Goal: Communication & Community: Answer question/provide support

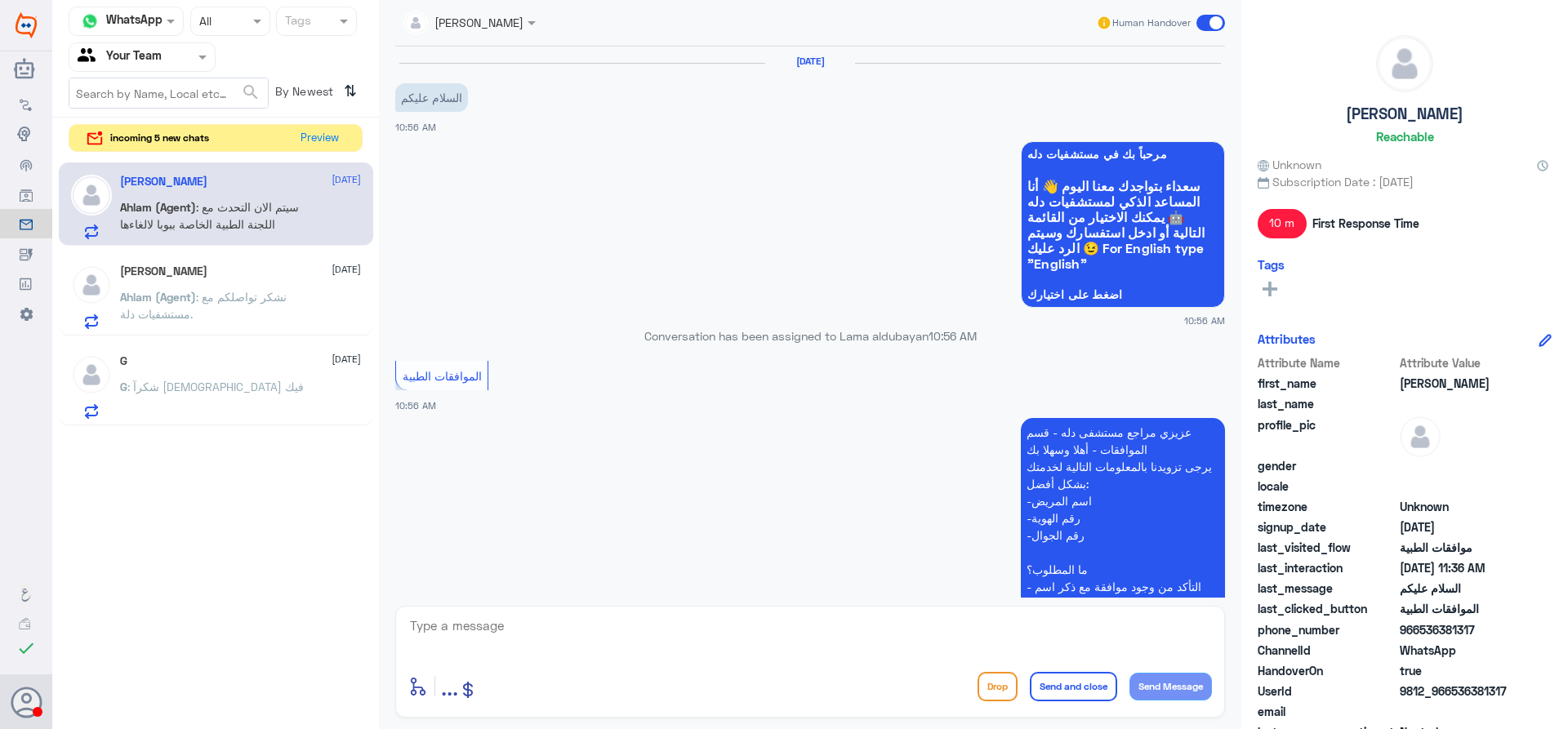
scroll to position [1355, 0]
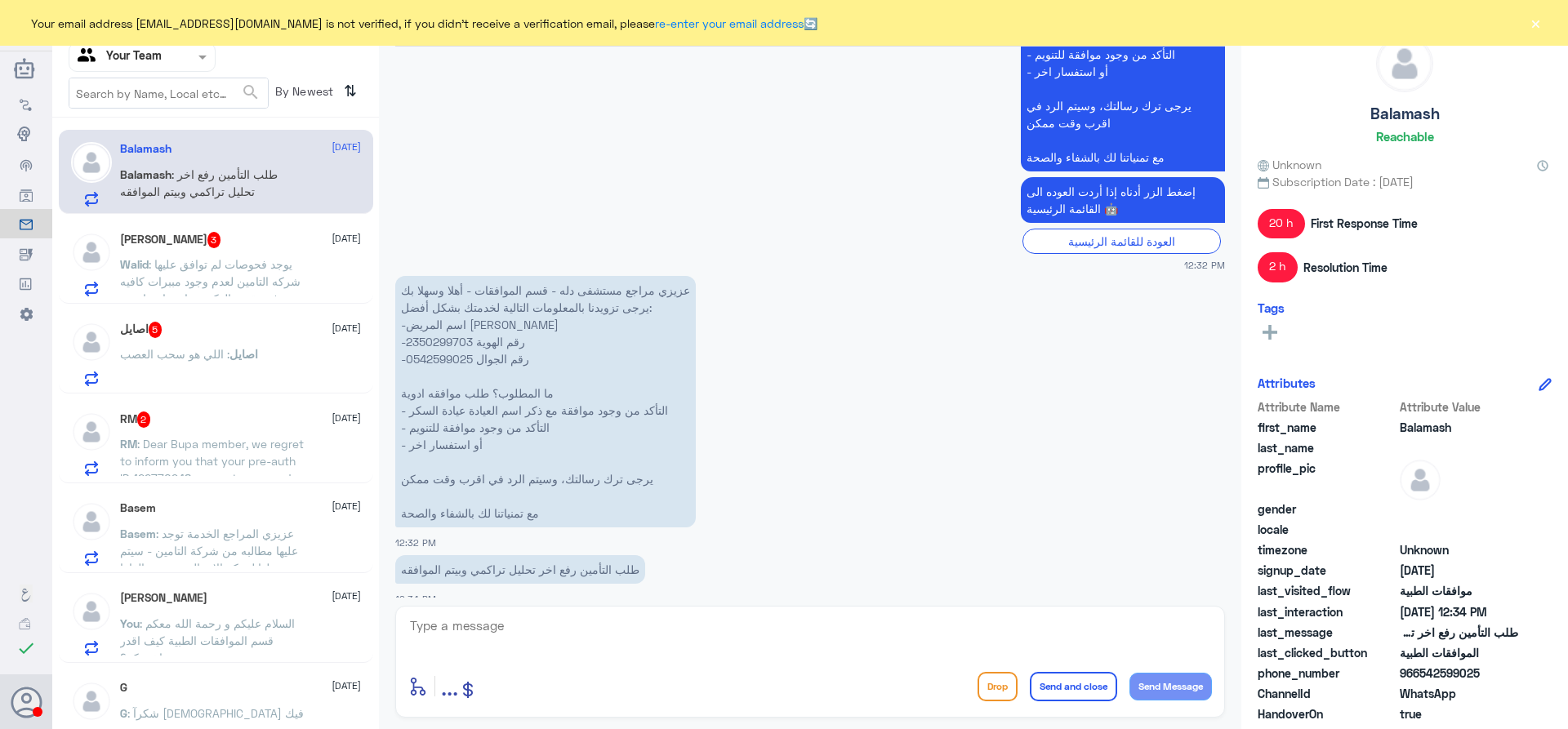
click at [220, 461] on span ": Dear Bupa member, we regret to inform you that your pre-auth ID 122770948 was…" at bounding box center [211, 486] width 183 height 100
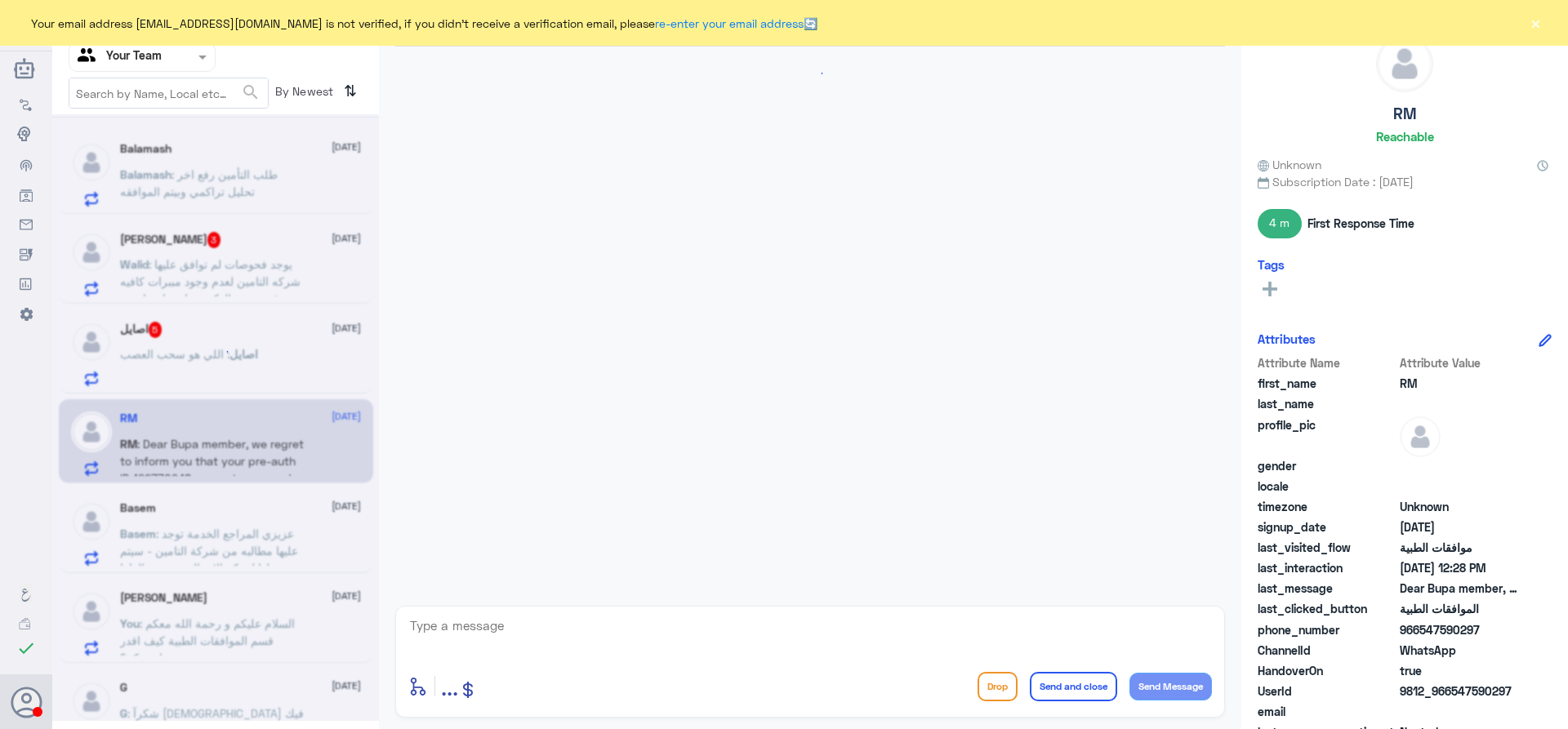
scroll to position [1491, 0]
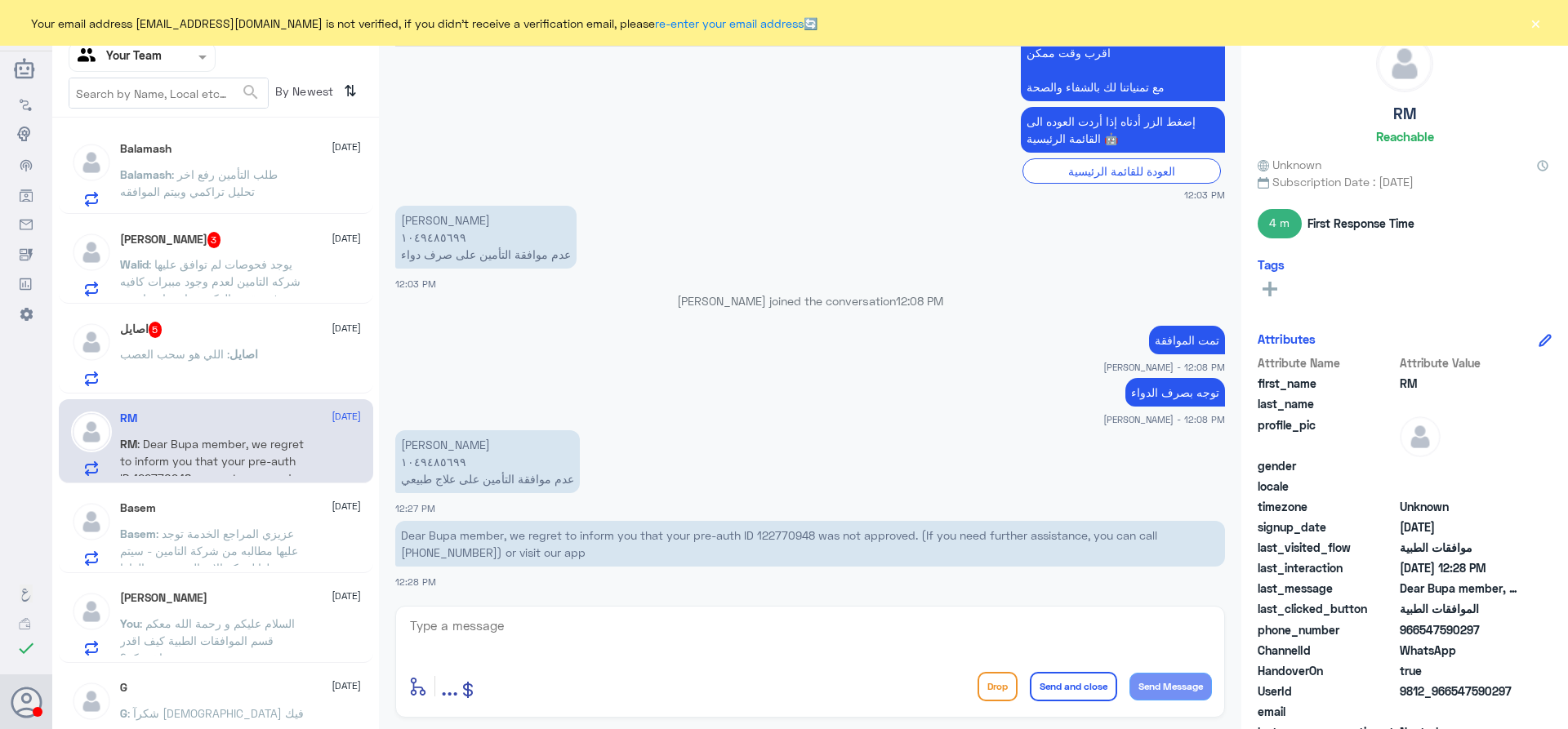
click at [796, 529] on p "Dear Bupa member, we regret to inform you that your pre-auth ID 122770948 was n…" at bounding box center [810, 544] width 830 height 46
copy p "122770948"
click at [635, 613] on div "enter flow name ... Drop Send and close Send Message" at bounding box center [810, 661] width 830 height 112
click at [632, 633] on textarea at bounding box center [809, 635] width 803 height 40
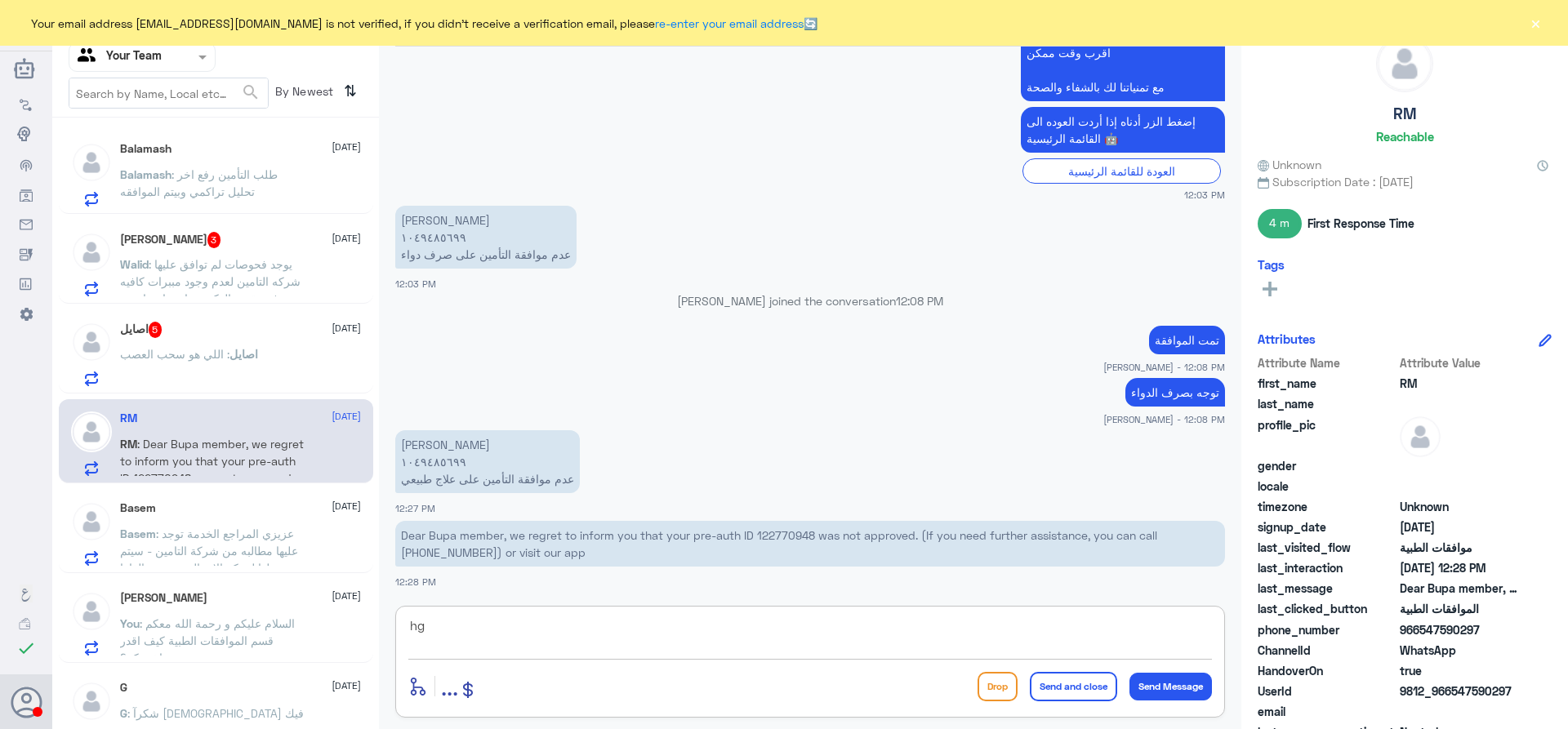
type textarea "h"
type textarea "السلام عليكم و رحمة الله"
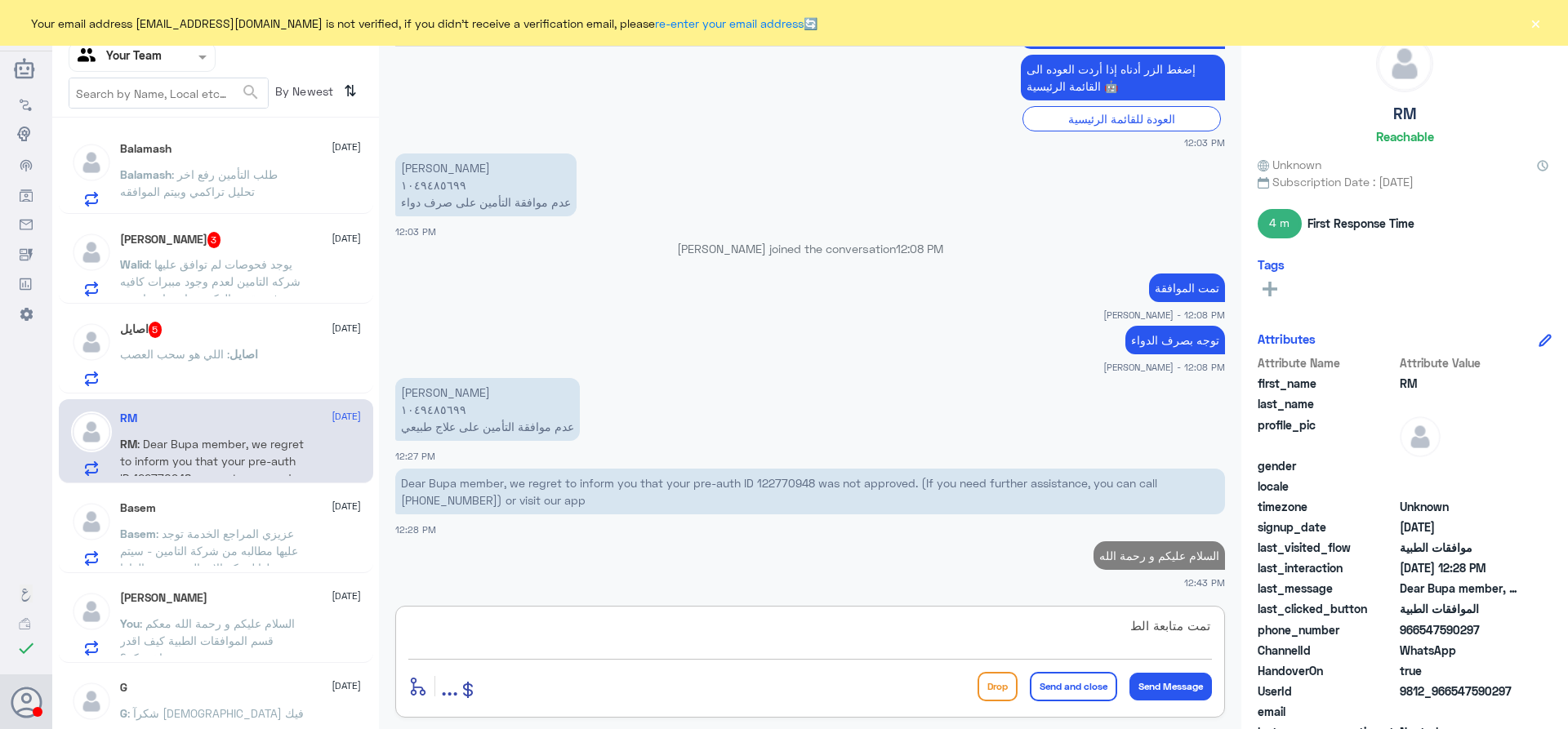
scroll to position [1539, 0]
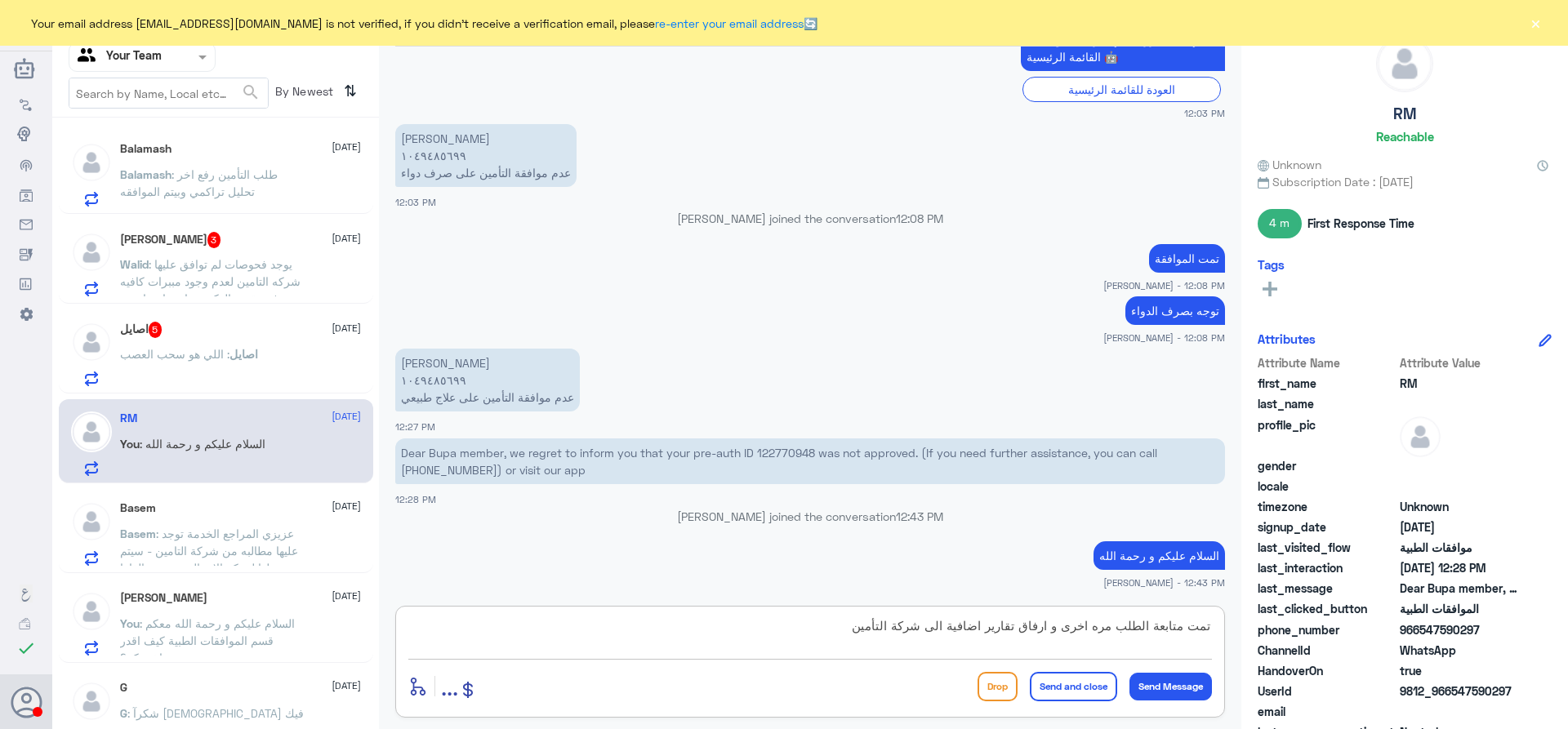
type textarea "تمت متابعة الطلب مره اخرى و ارفاق تقارير اضافية الى شركة التأمين"
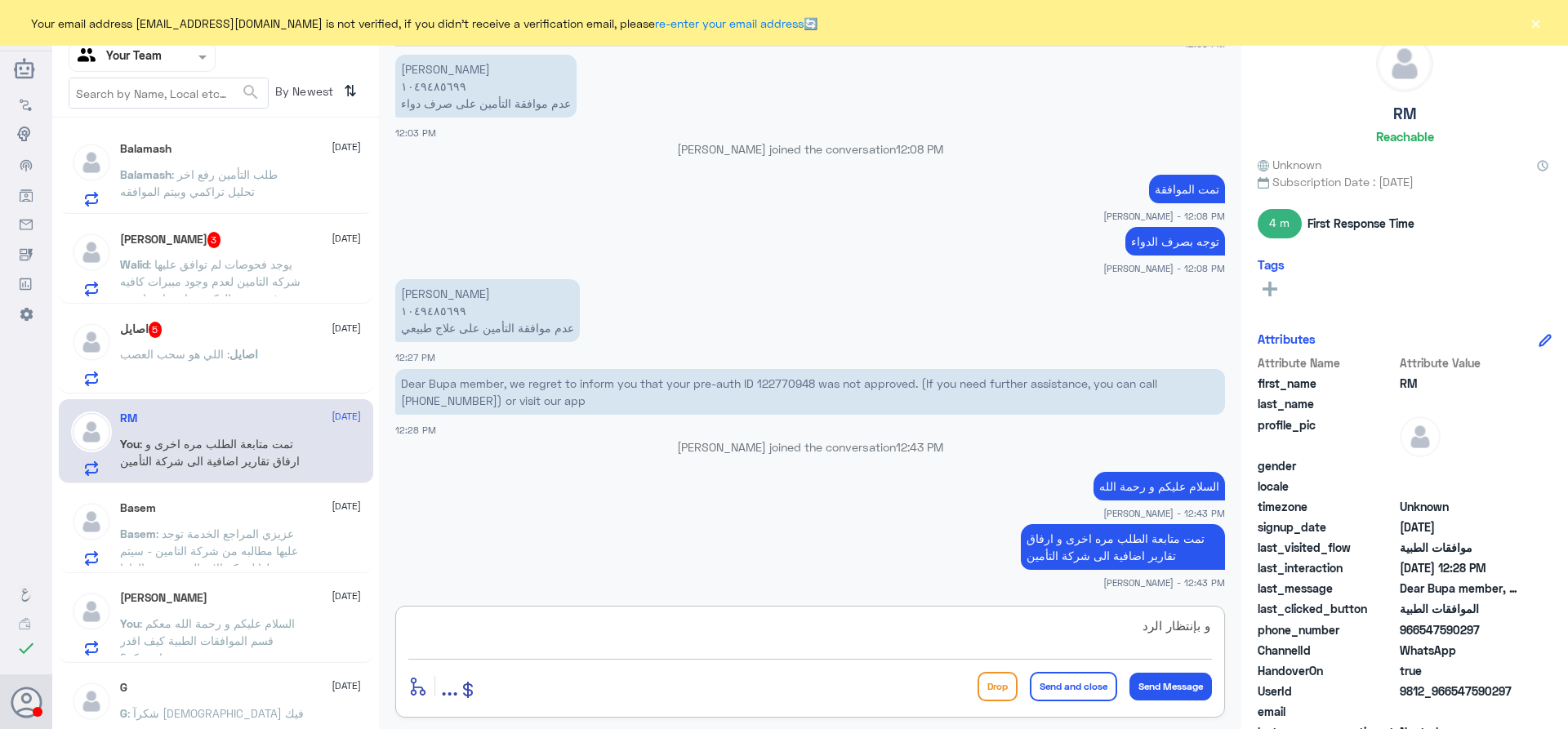
type textarea "و بإنتظار الرد"
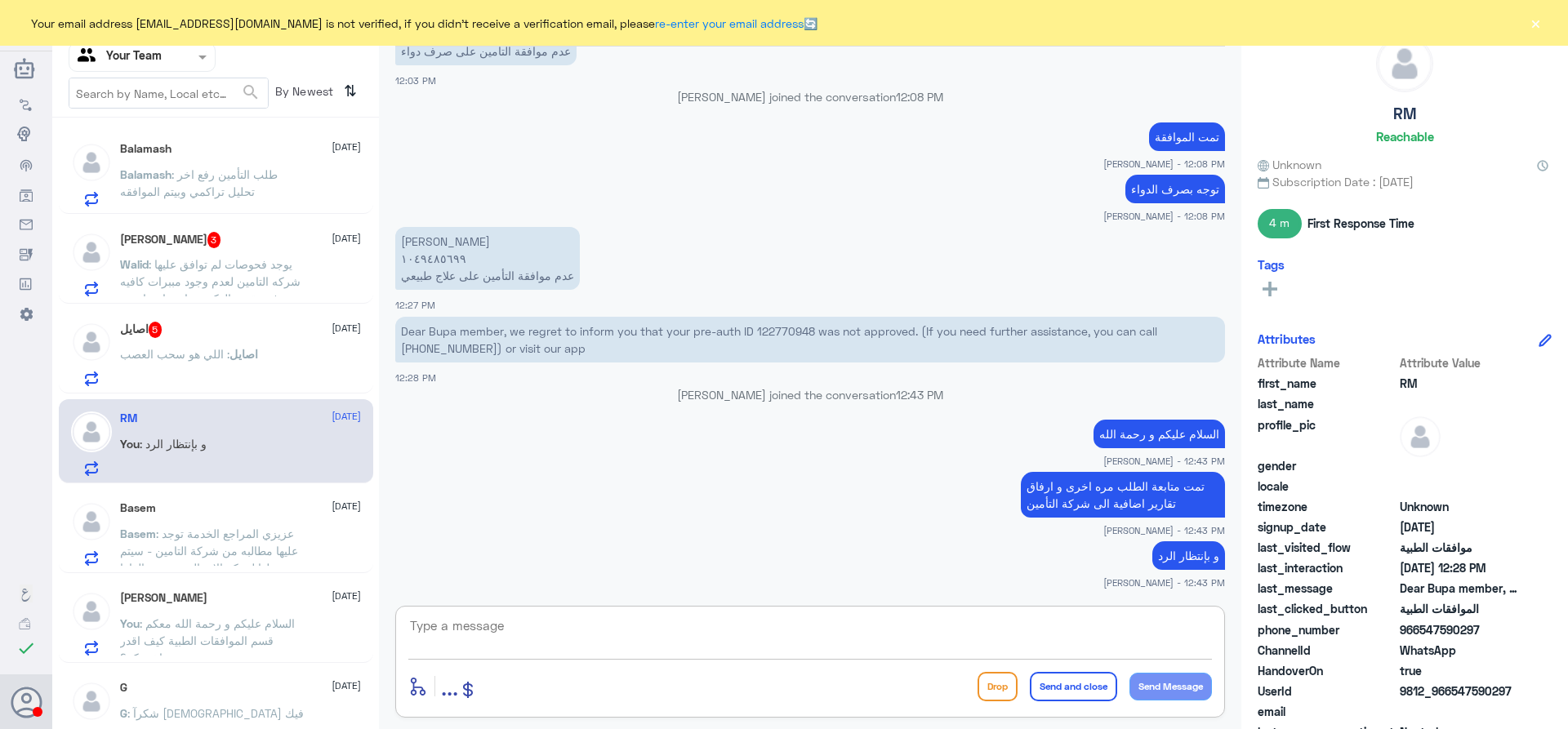
click at [207, 348] on span ": اللي هو سحب العصب" at bounding box center [175, 354] width 109 height 13
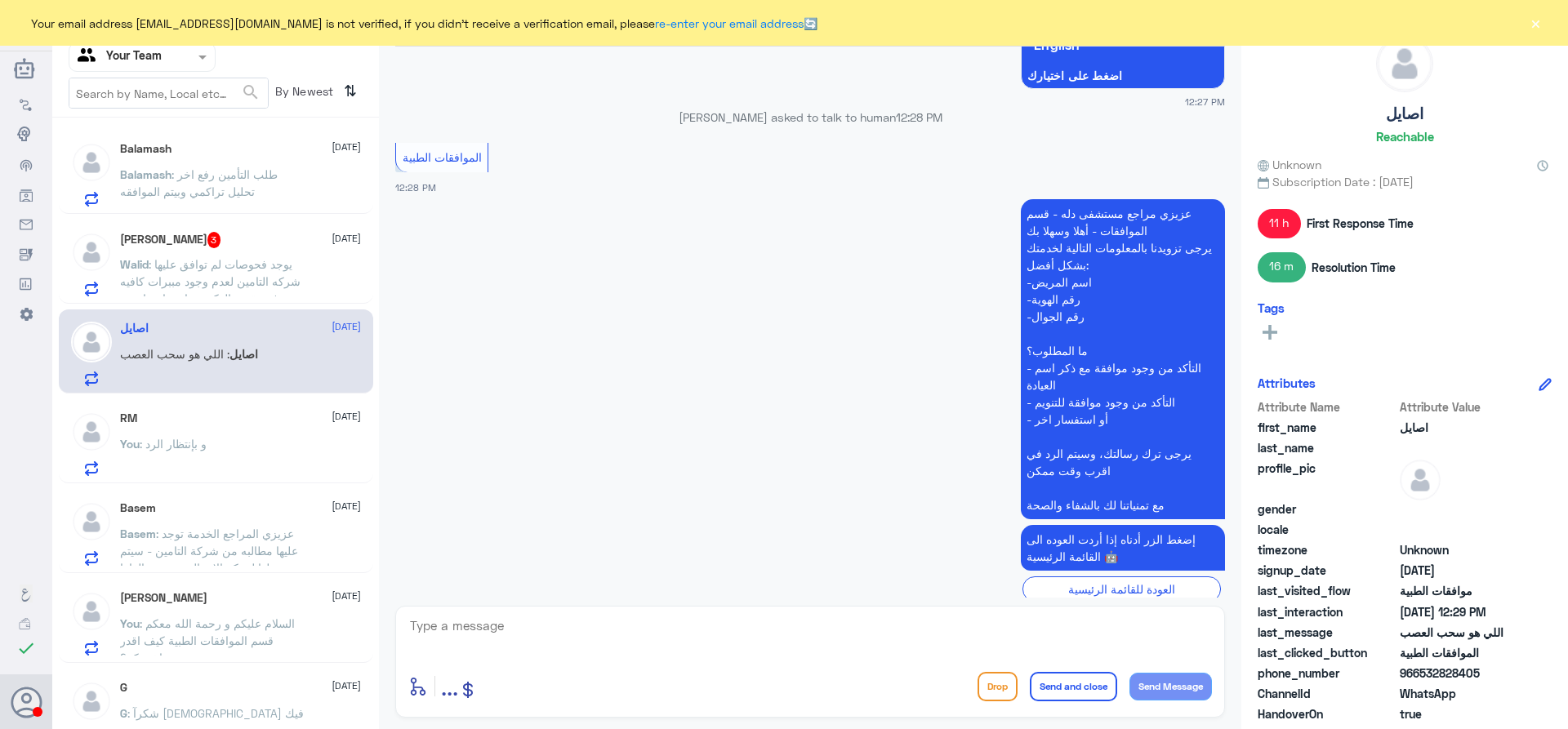
scroll to position [1562, 0]
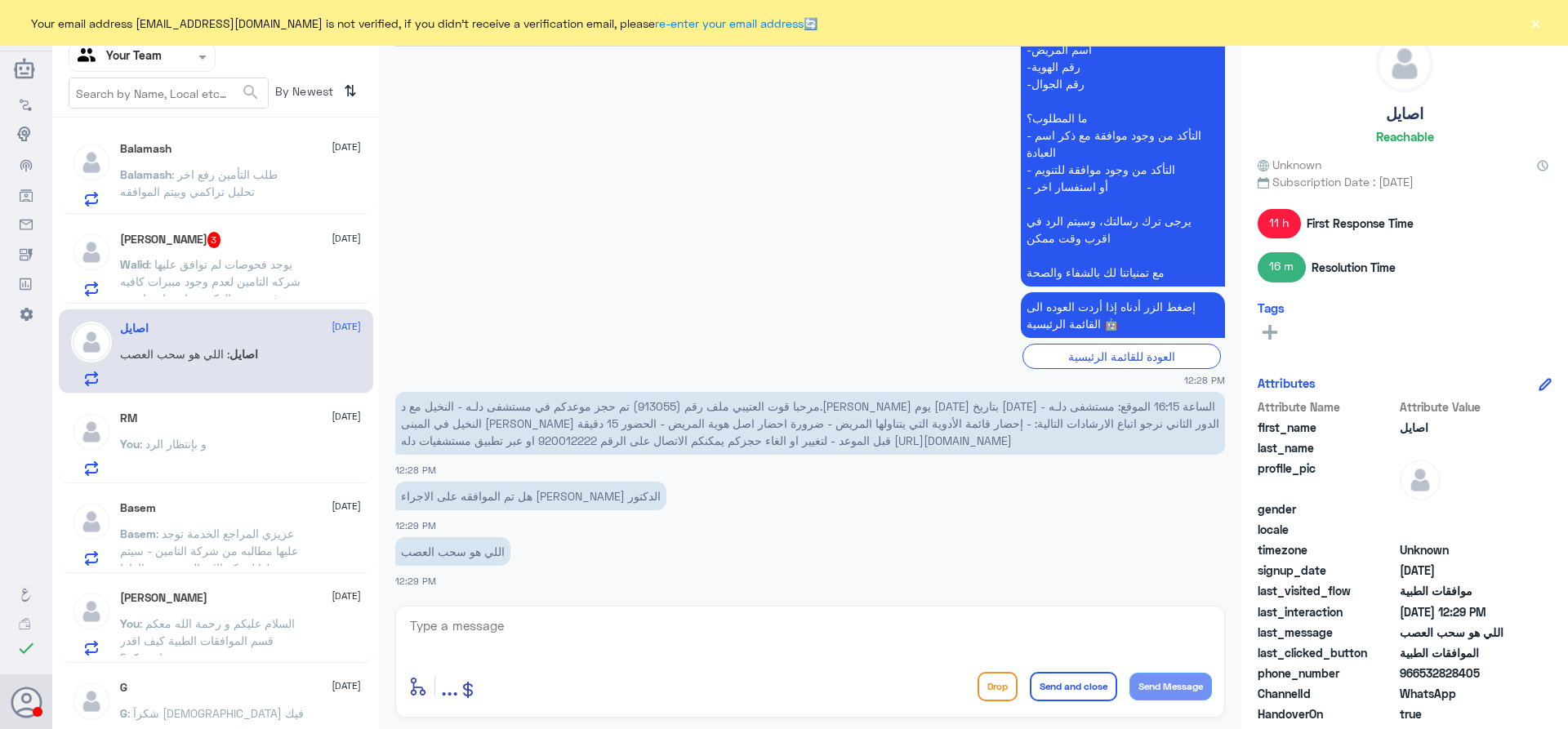
click at [1000, 402] on span "مرحبا قوت العتيبي ملف رقم (913055) تم حجز موعدكم في مستشفى دلـه - النخيل مع د.[…" at bounding box center [810, 423] width 819 height 48
copy span "913055"
click at [247, 274] on span ": يوجد فحوصات لم توافق عليها شركه التامين لعدم وجود مببرات كافيه في تقرير الدكت…" at bounding box center [210, 341] width 180 height 168
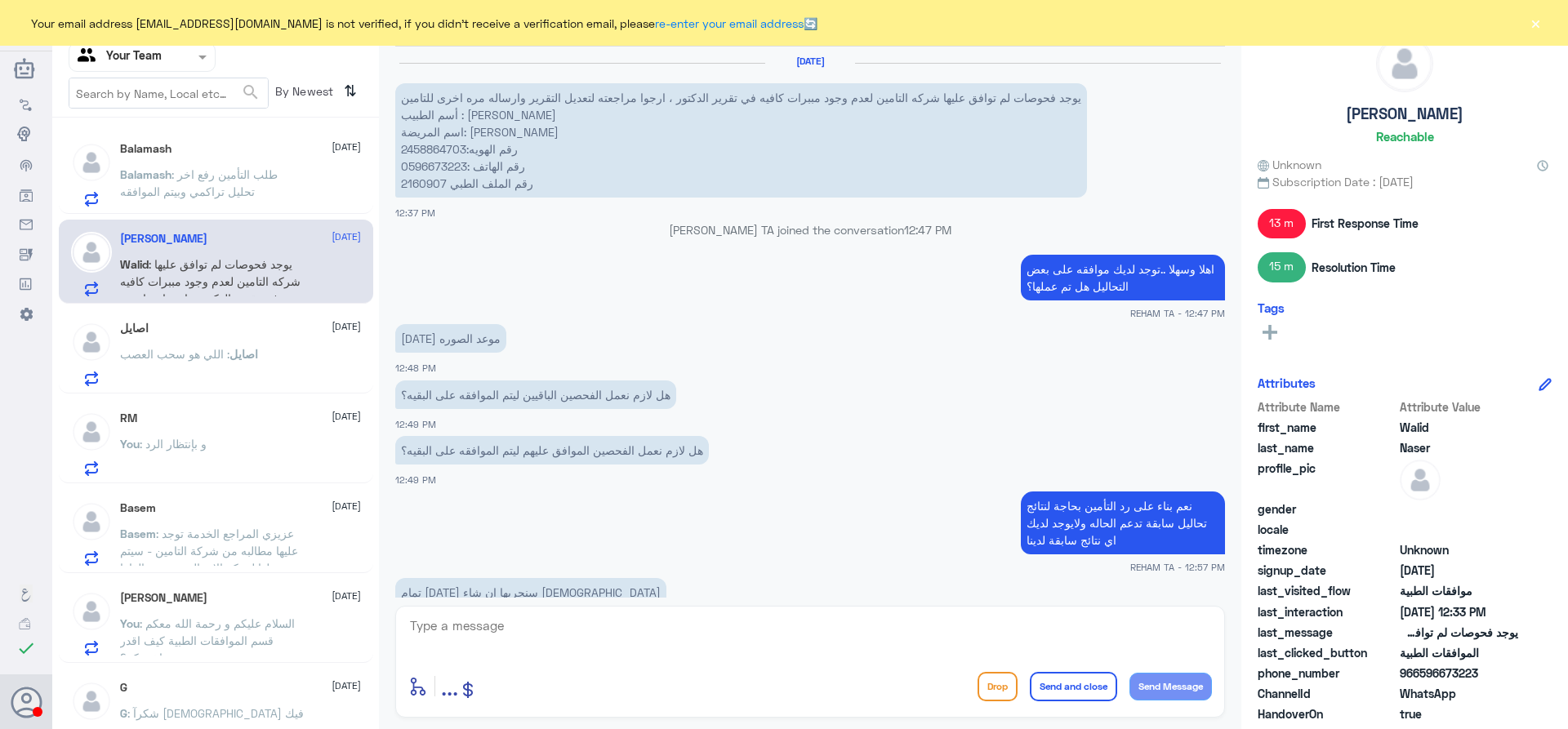
scroll to position [1225, 0]
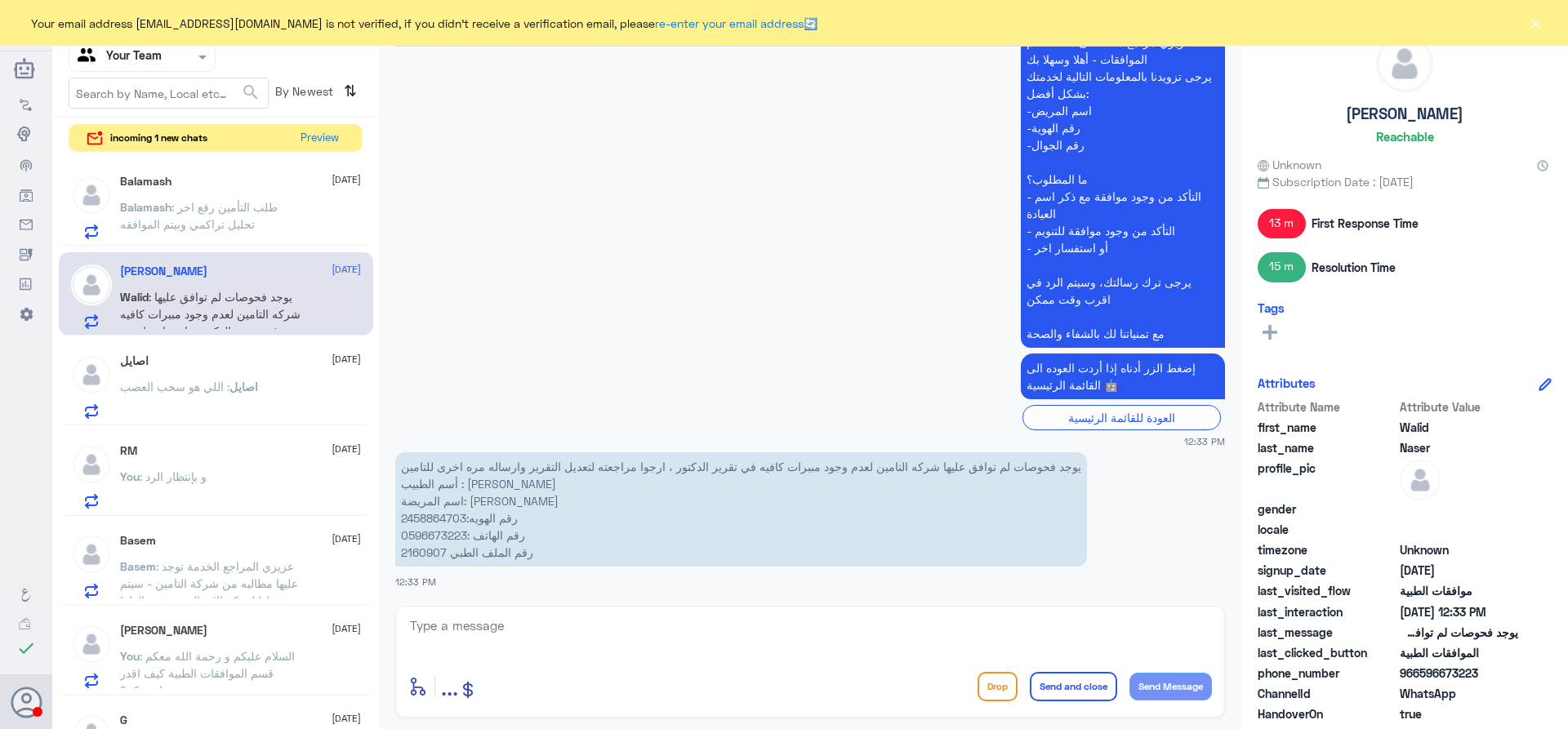
click at [439, 517] on p "يوجد فحوصات لم توافق عليها شركه التامين لعدم وجود مببرات كافيه في تقرير الدكتور…" at bounding box center [741, 508] width 692 height 114
copy p "2458864703"
click at [426, 556] on p "يوجد فحوصات لم توافق عليها شركه التامين لعدم وجود مببرات كافيه في تقرير الدكتور…" at bounding box center [741, 508] width 692 height 114
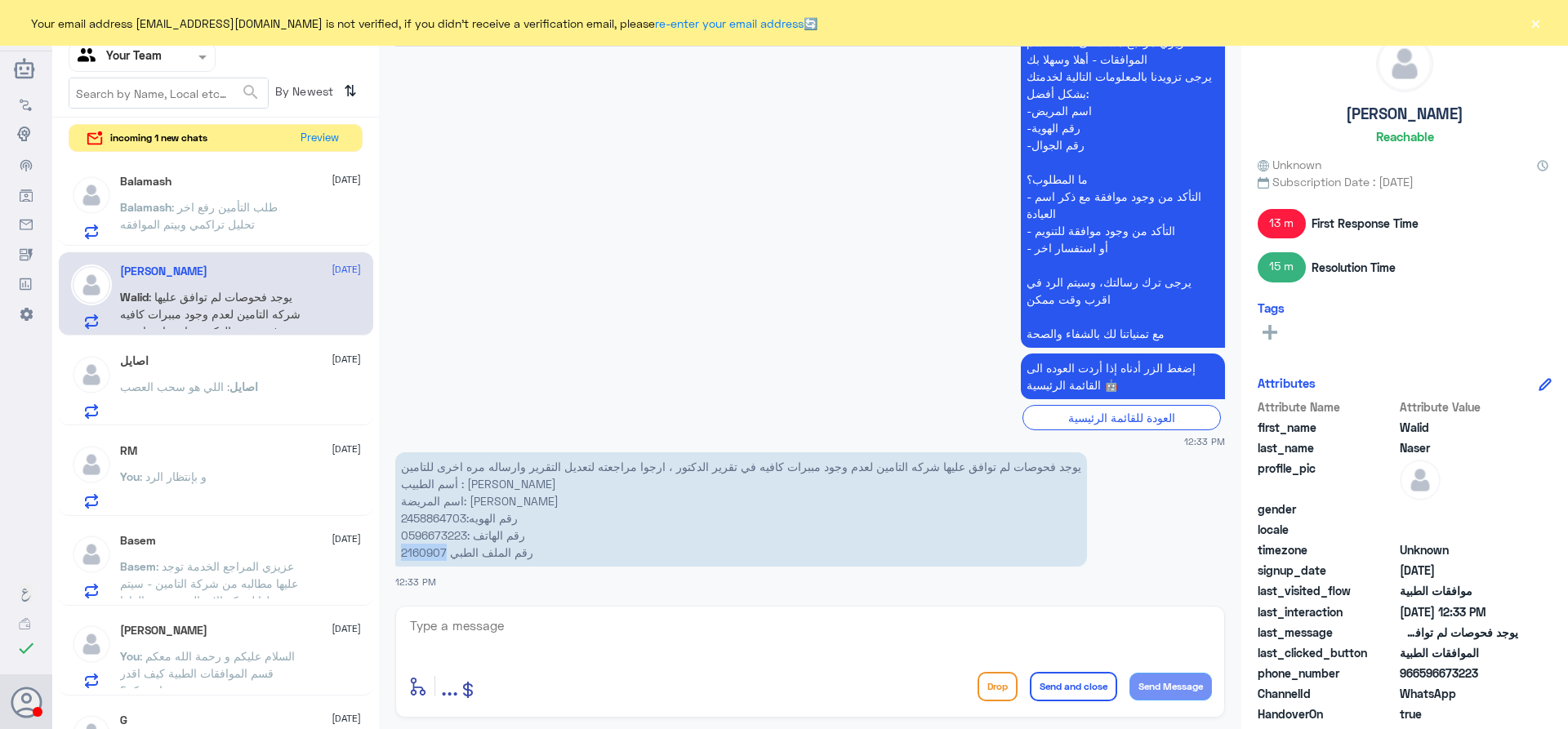
copy p "2160907"
click at [653, 622] on textarea at bounding box center [809, 635] width 803 height 40
type textarea "السلام عليكم و رحمة الله"
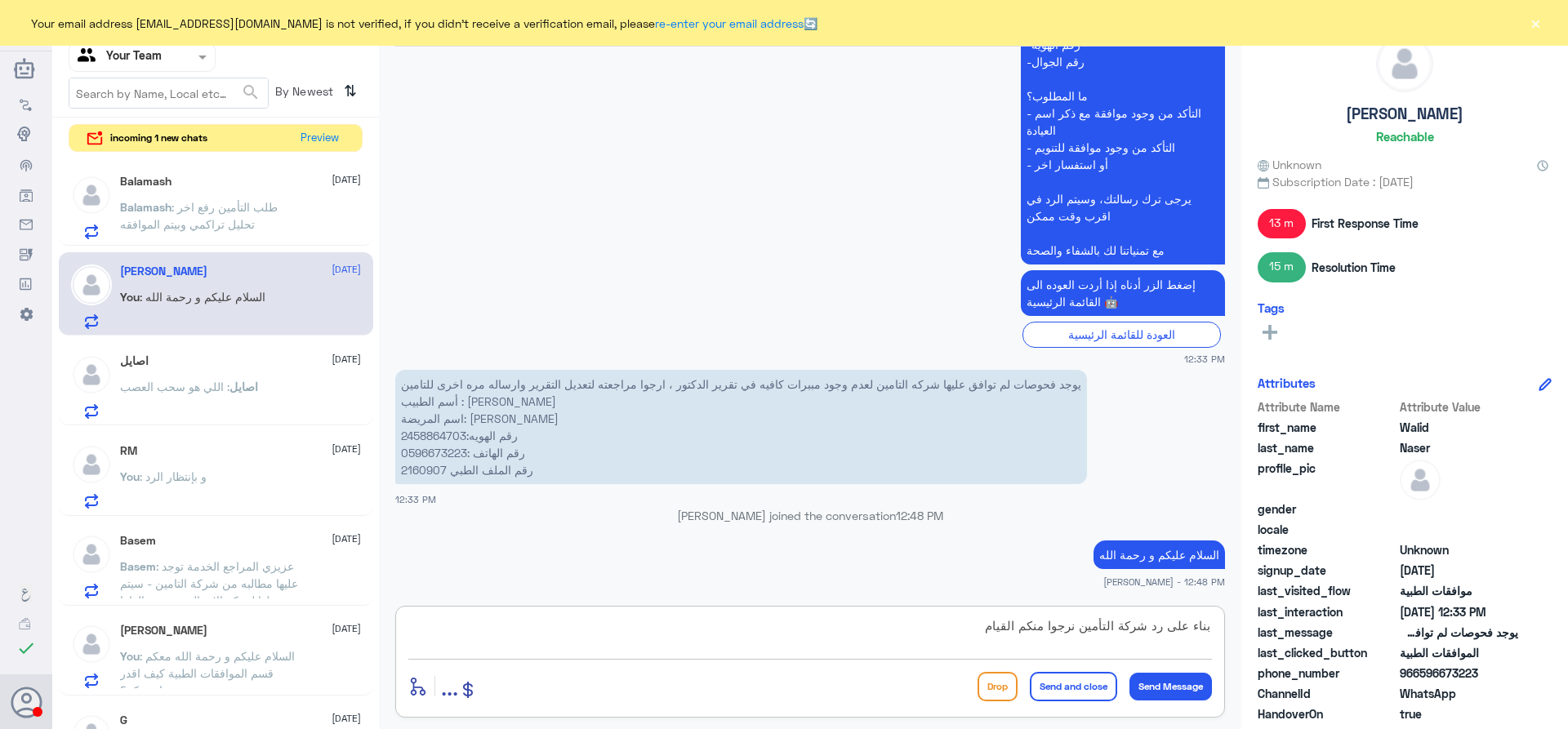
click at [730, 627] on textarea "بناء على رد شركة التأمين نرجوا منكم القيام" at bounding box center [809, 635] width 803 height 40
type textarea "بناء على رد شركة التأمين نرجوا منكم القيام بما تمت الموافقة عليه"
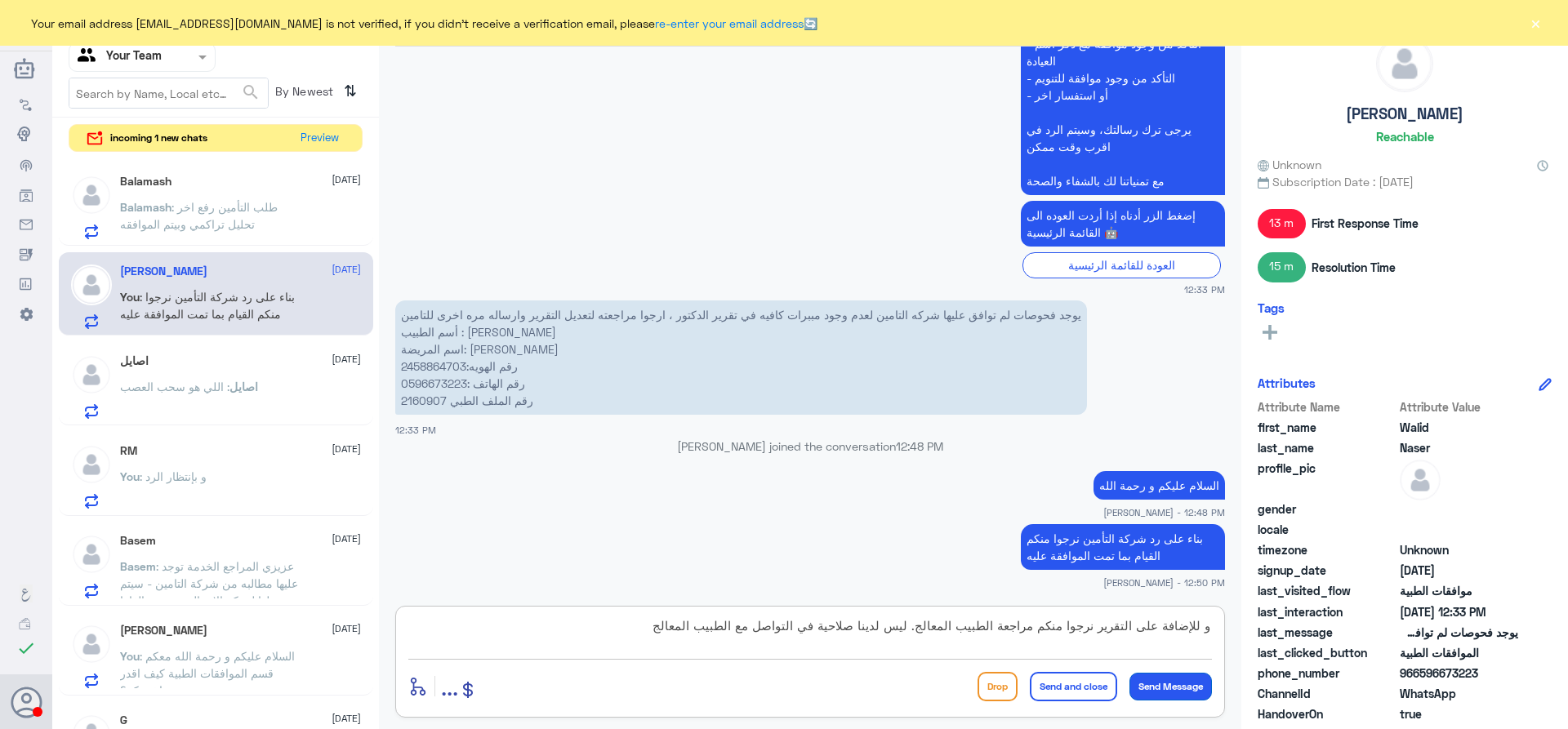
type textarea "و للإضافة على التقرير نرجوا منكم مراجعة الطبيب المعالج. ليس لدينا صلاحية في الت…"
click at [1150, 686] on button "Send Message" at bounding box center [1171, 686] width 83 height 28
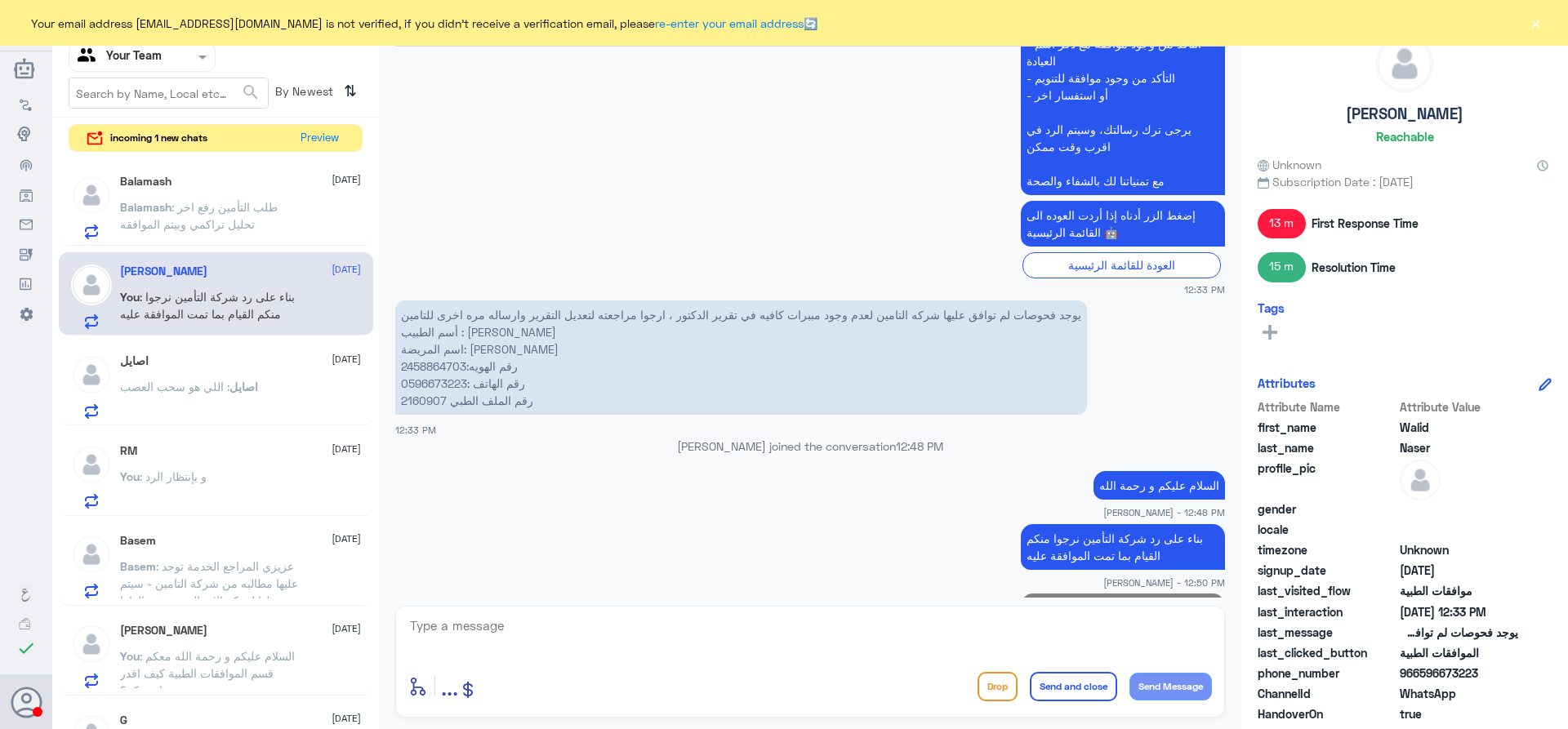
scroll to position [1434, 0]
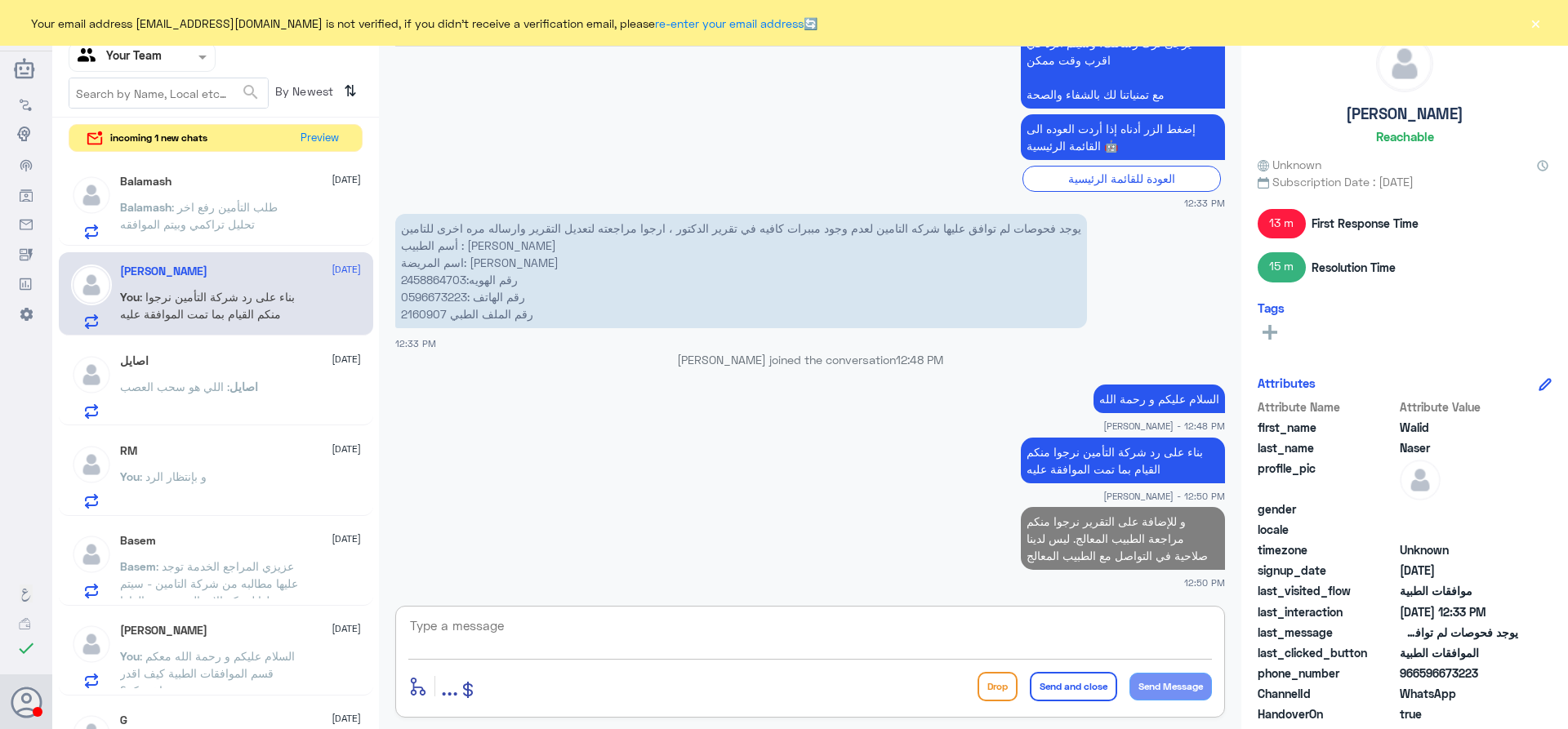
click at [705, 617] on textarea at bounding box center [809, 635] width 803 height 40
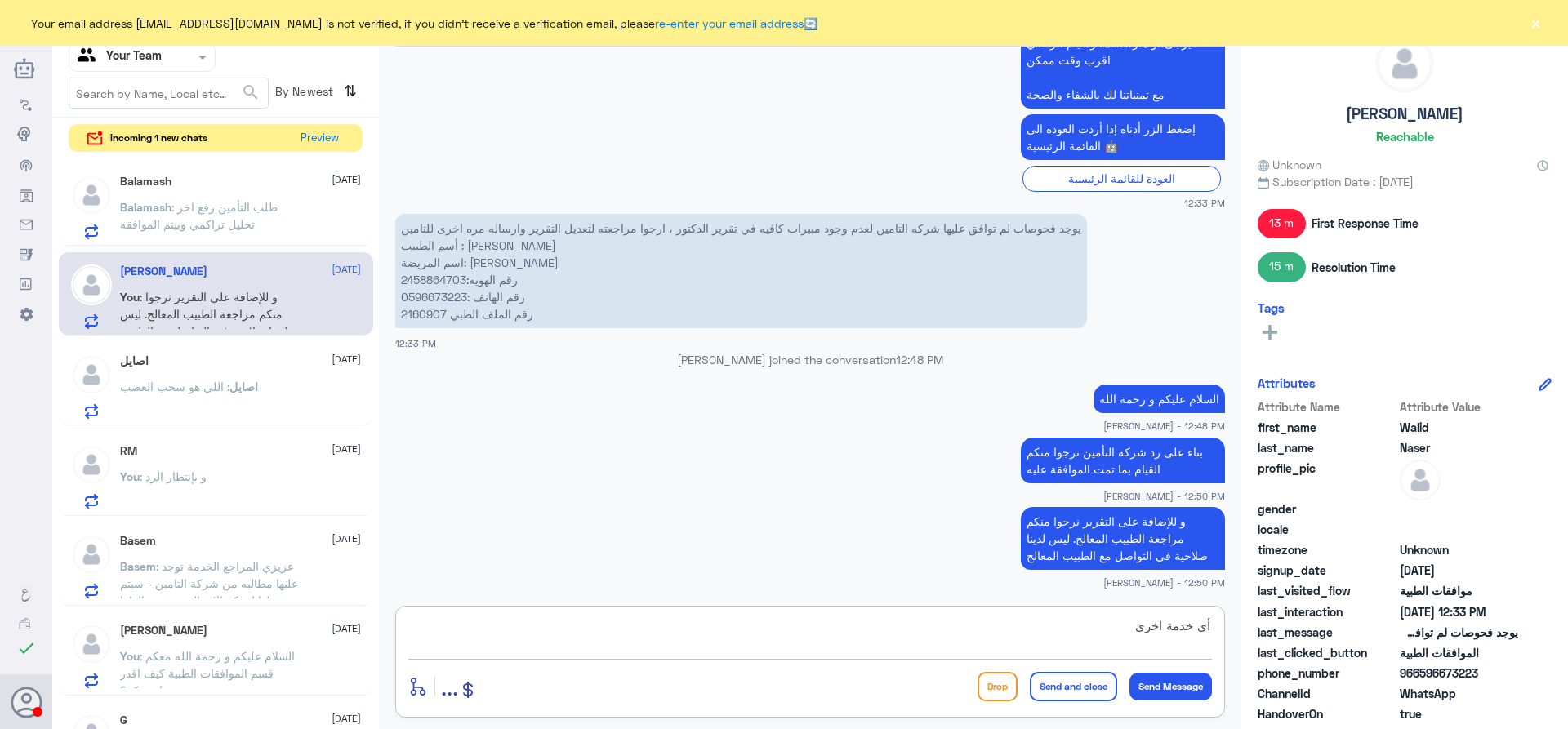
type textarea "أي خدمة اخرى؟"
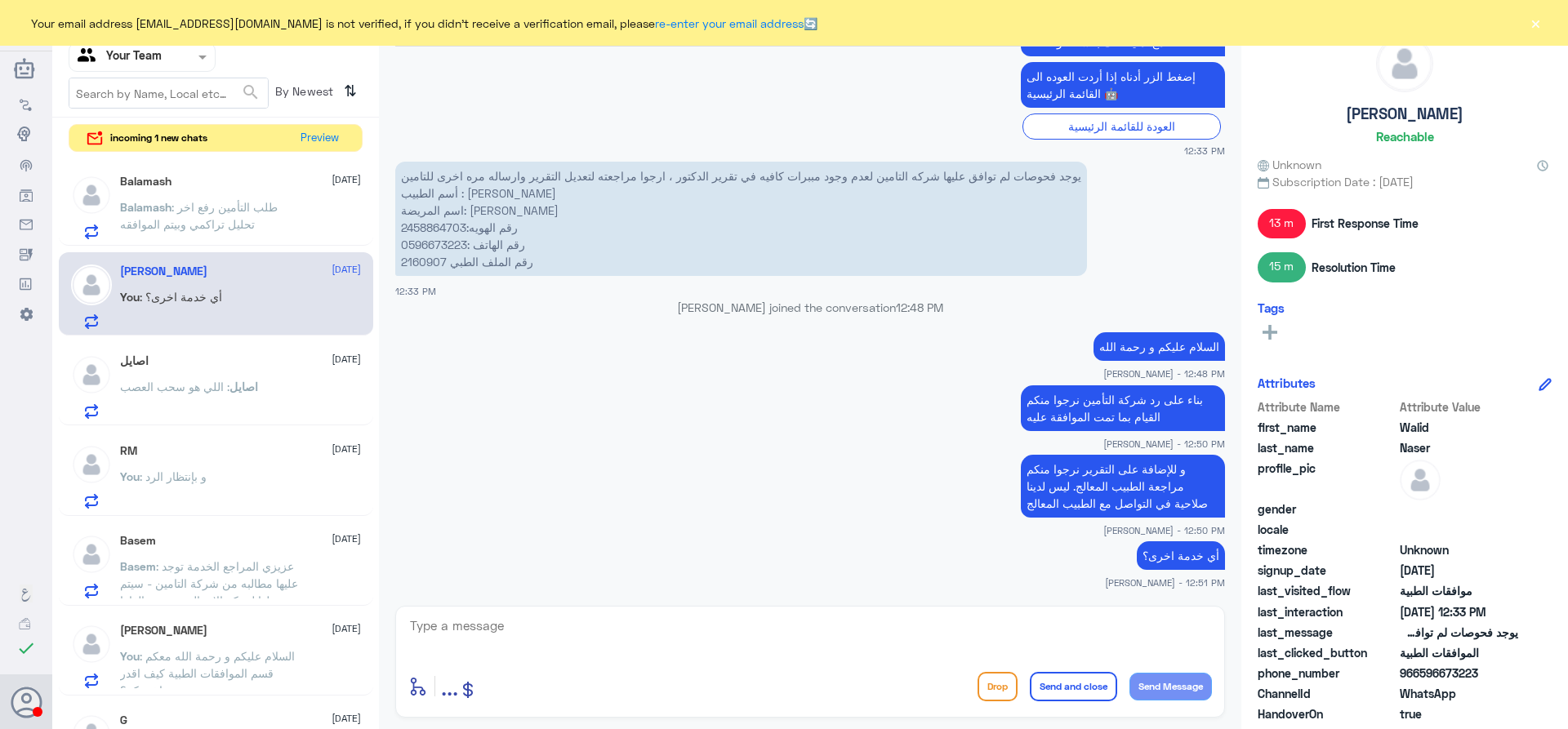
click at [218, 221] on span ": طلب التأمين رفع اخر تحليل تراكمي وبيتم الموافقه" at bounding box center [199, 215] width 157 height 31
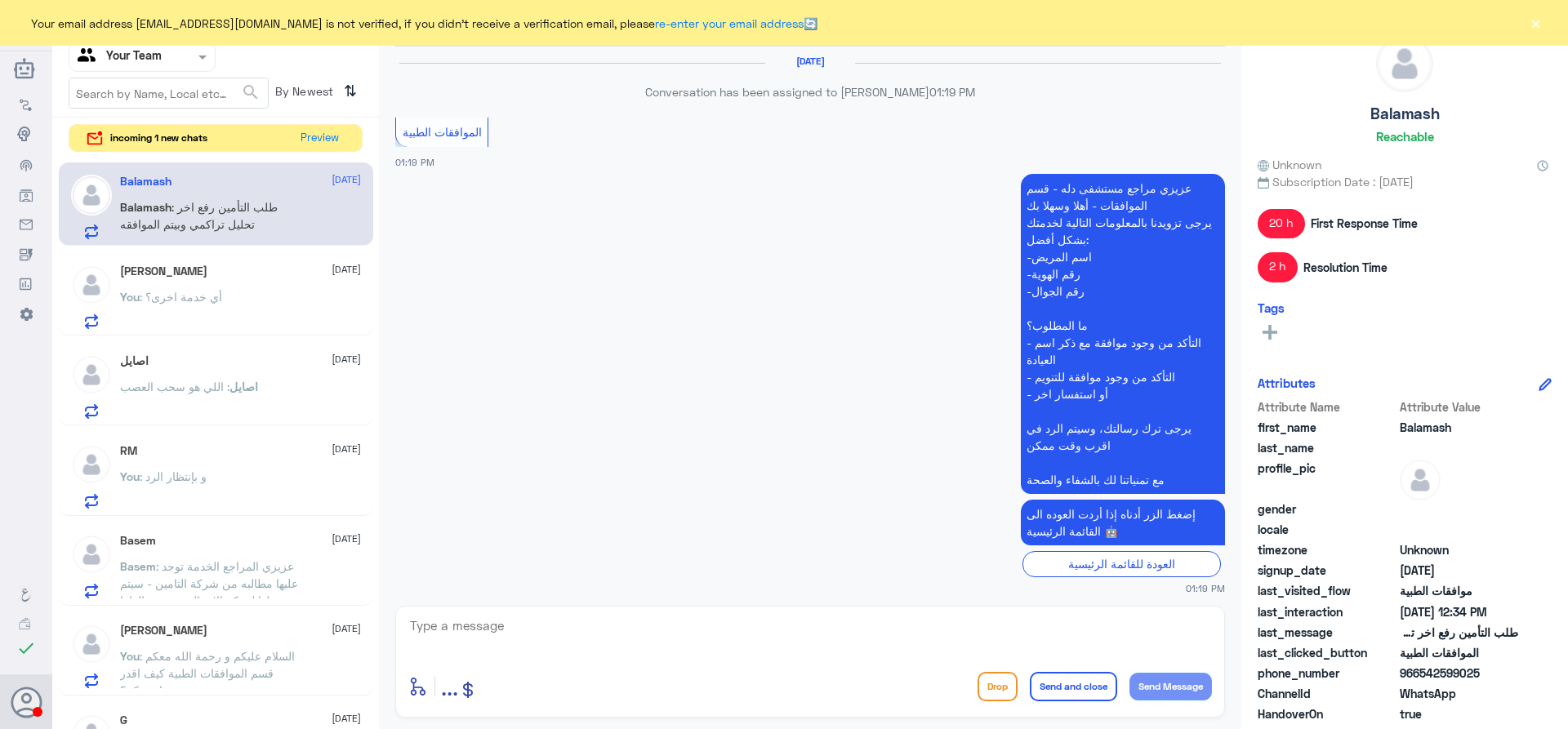
scroll to position [1999, 0]
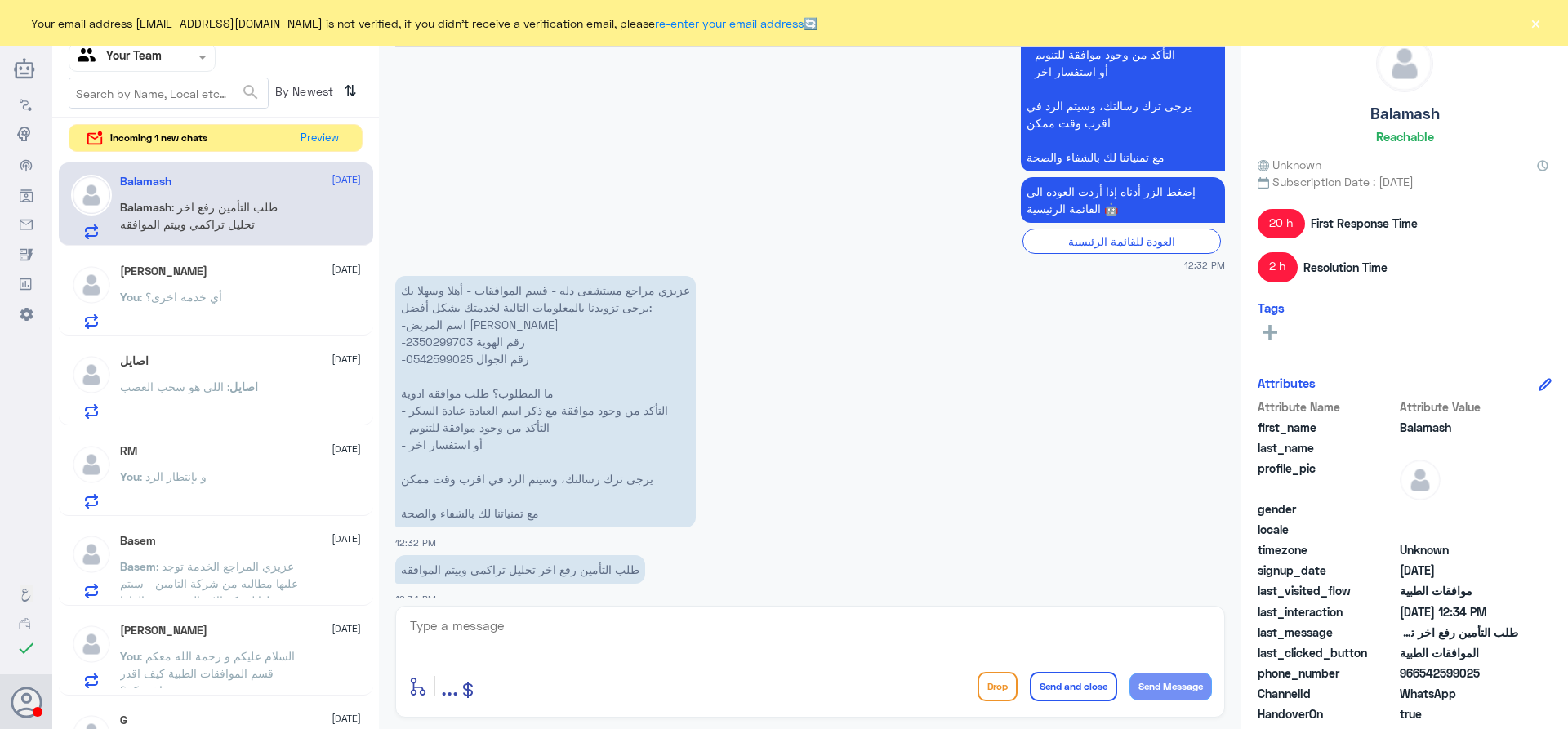
click at [447, 322] on p "عزيزي مراجع مستشفى دله - قسم الموافقات - أهلا وسهلا بك يرجى تزويدنا بالمعلومات …" at bounding box center [545, 402] width 300 height 251
copy p "2350299703"
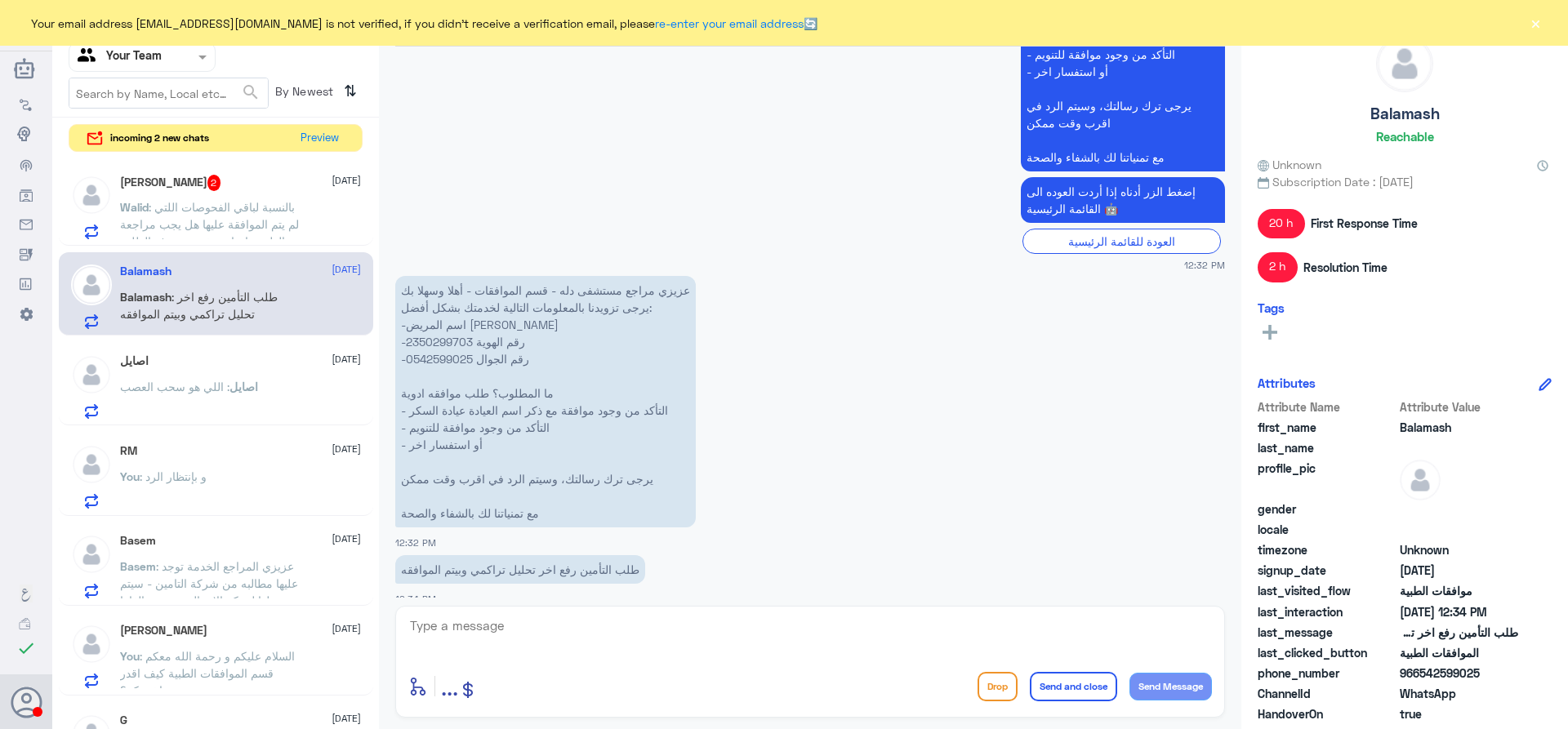
click at [226, 218] on span ": بالنسبة لباقي الفحوصات اللتي لم يتم الموافقة عليها هل يجب مراجعة الطبيب ام ان…" at bounding box center [209, 232] width 178 height 65
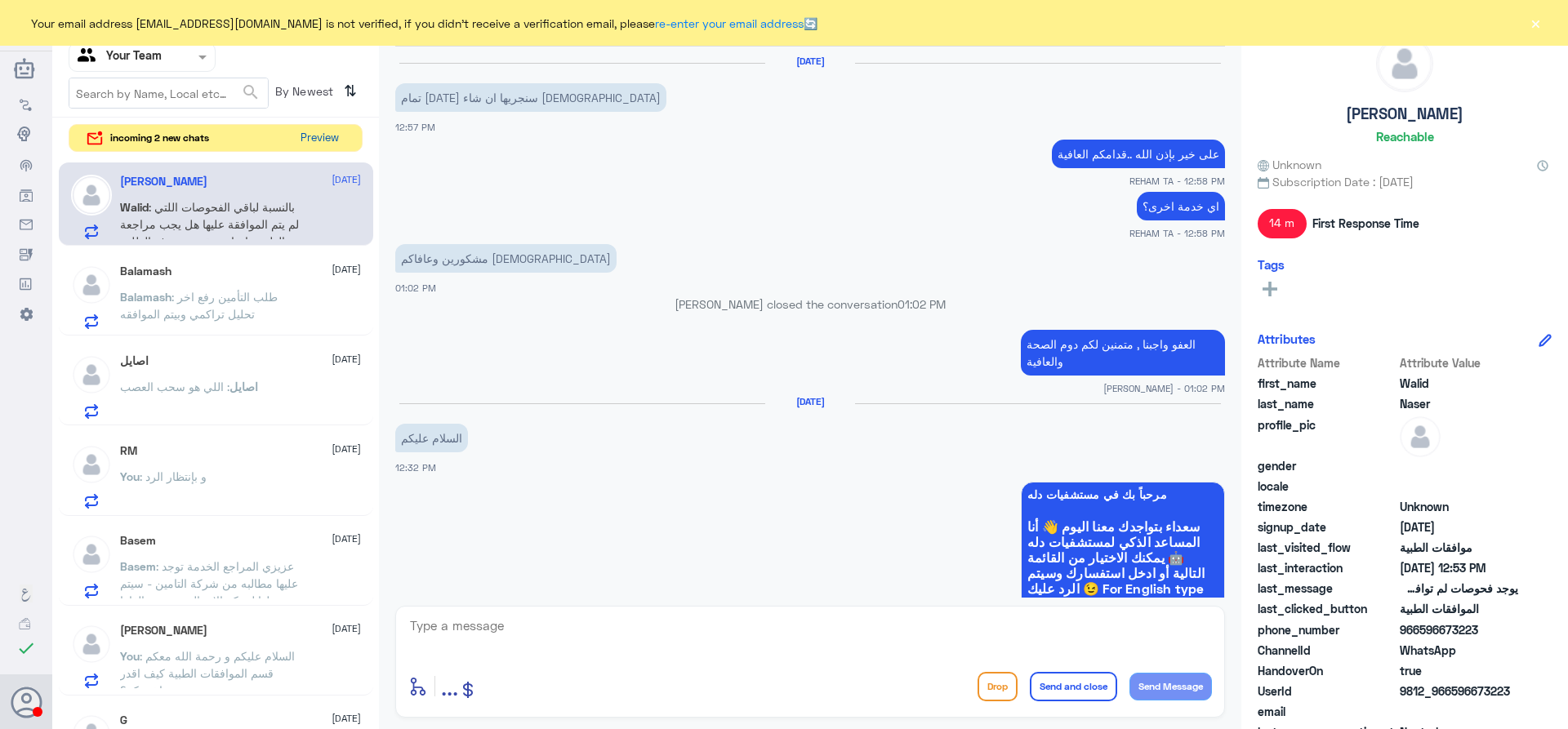
scroll to position [1133, 0]
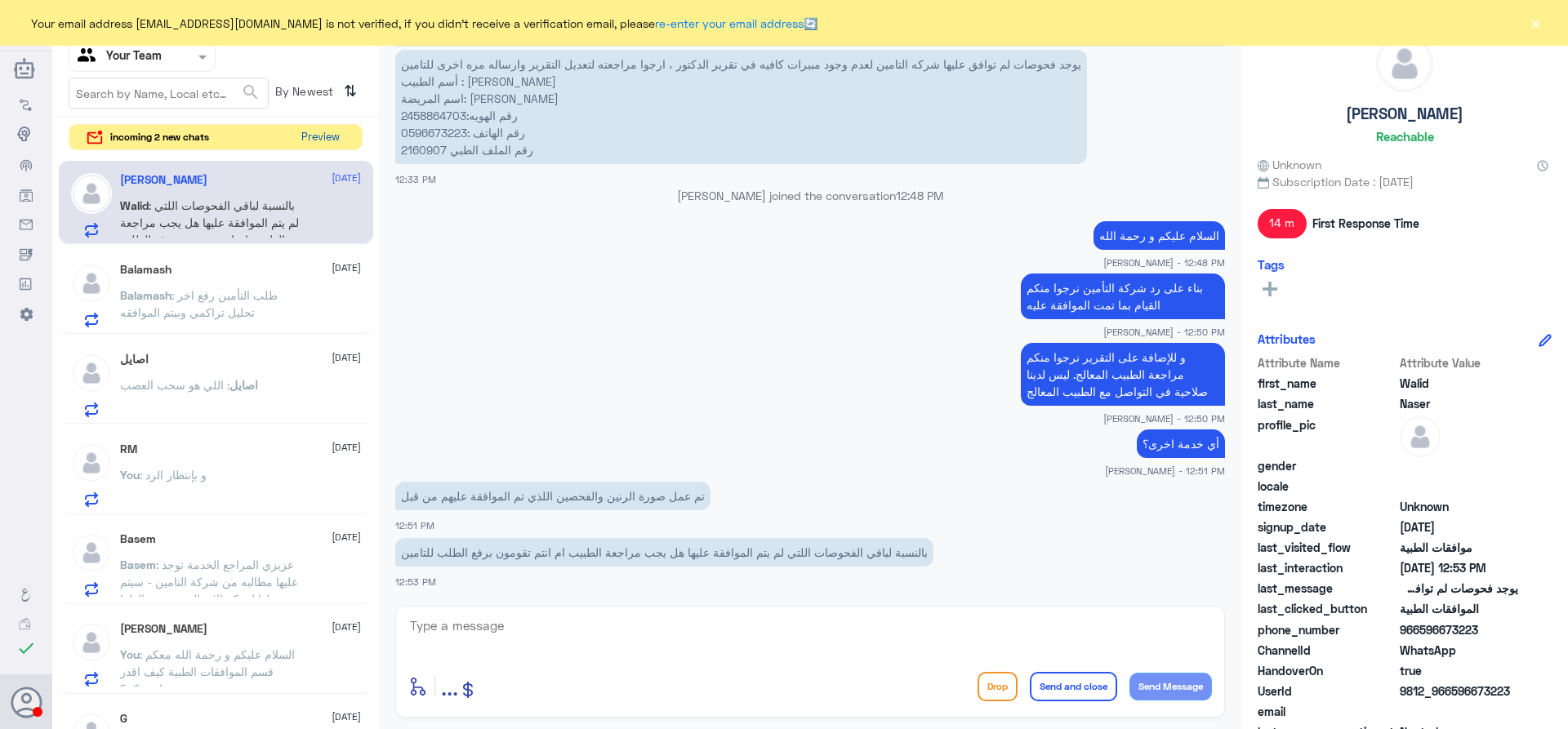
click at [316, 134] on button "Preview" at bounding box center [320, 137] width 51 height 25
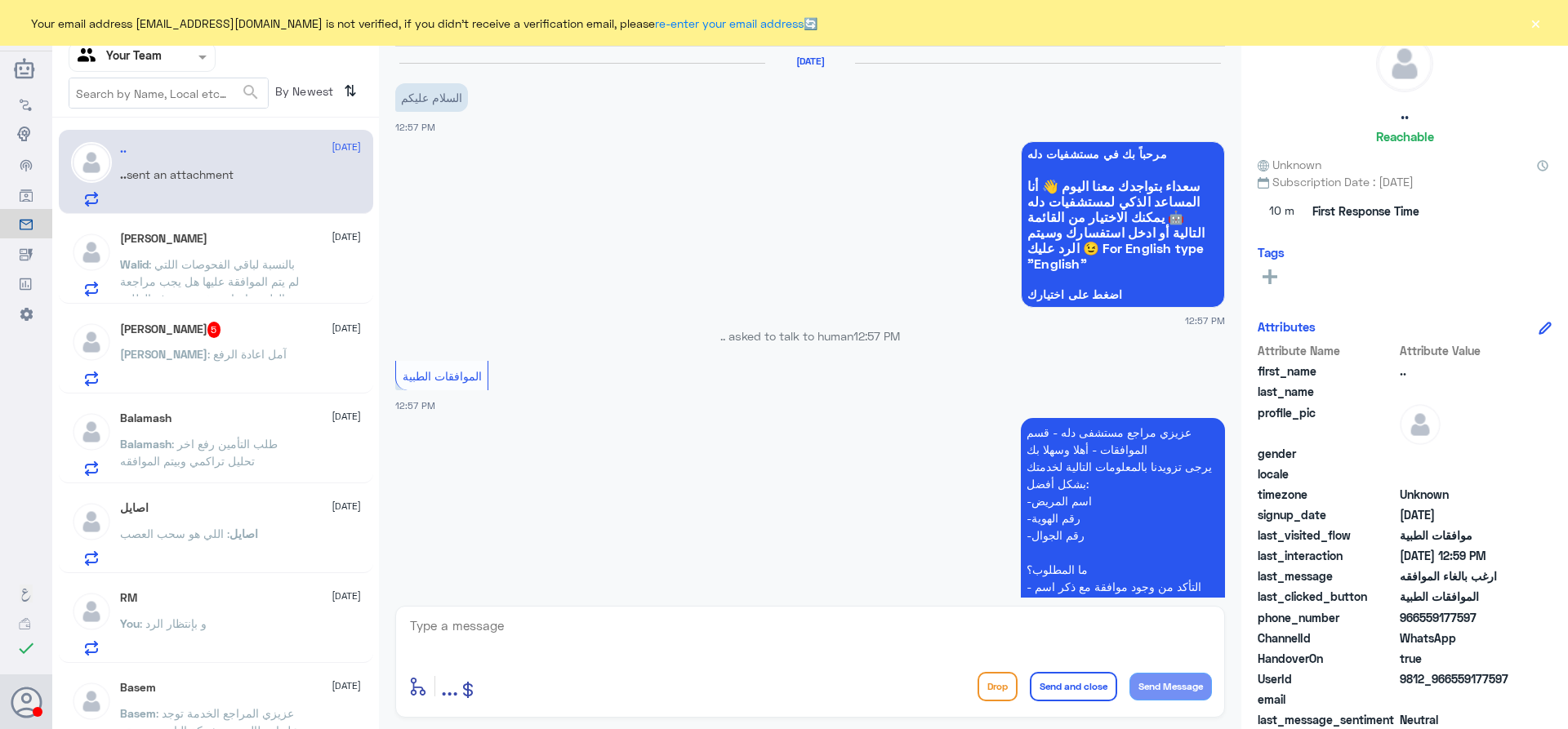
scroll to position [474, 0]
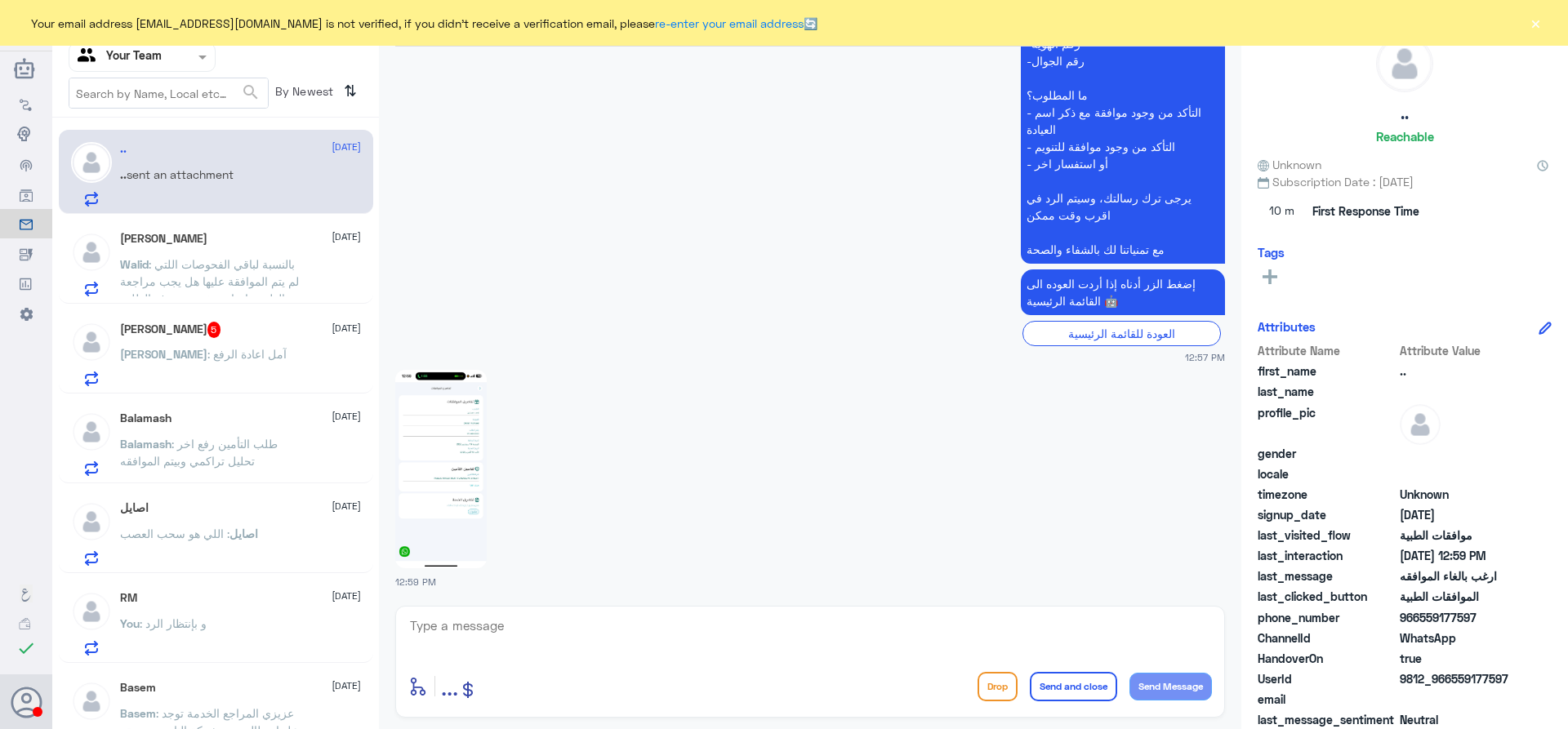
click at [181, 342] on div "[PERSON_NAME] 5 [DATE] [PERSON_NAME] : آمل اعادة الرفع" at bounding box center [240, 353] width 241 height 64
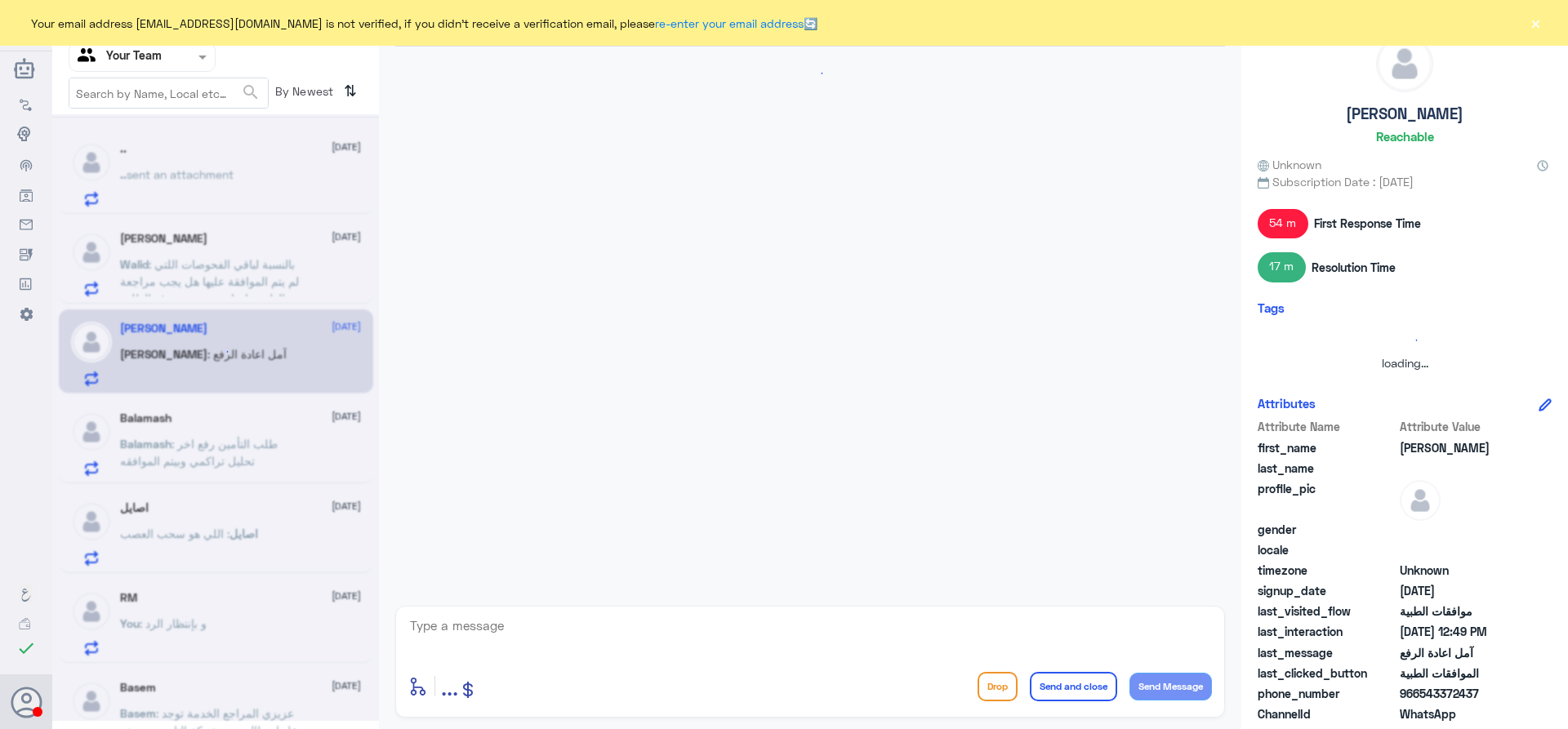
scroll to position [1311, 0]
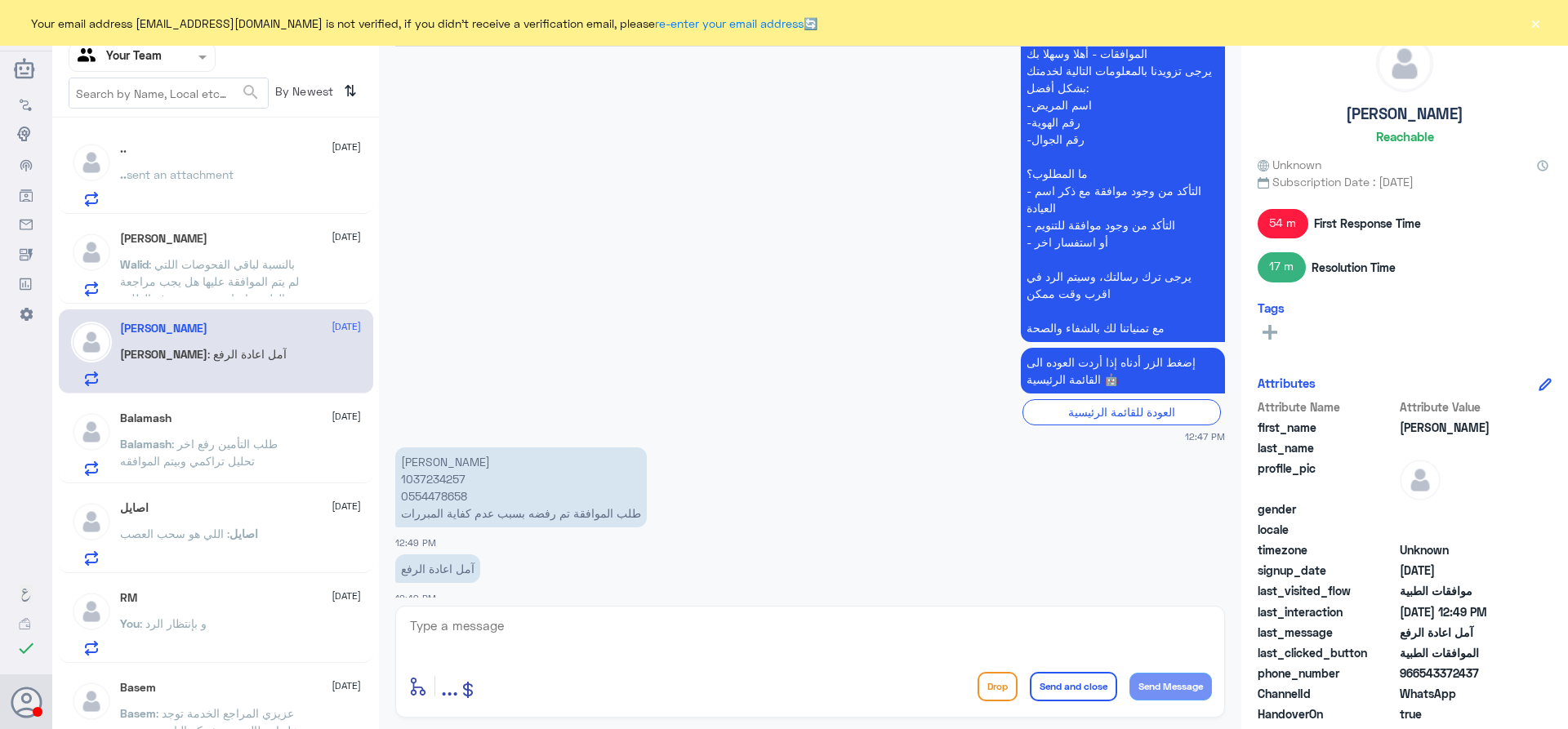
click at [212, 266] on span ": بالنسبة لباقي الفحوصات اللتي لم يتم الموافقة عليها هل يجب مراجعة الطبيب ام ان…" at bounding box center [209, 290] width 178 height 65
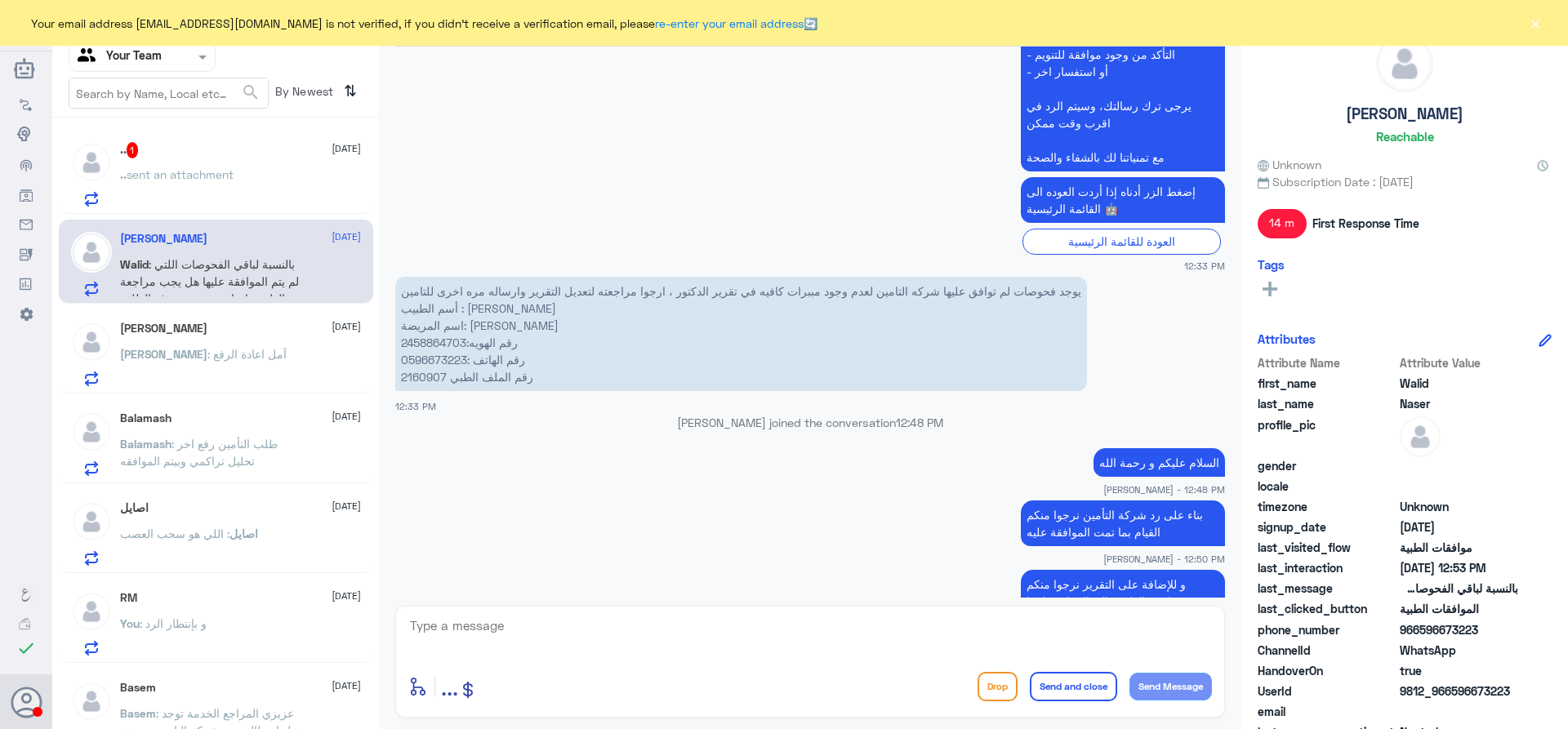
scroll to position [888, 0]
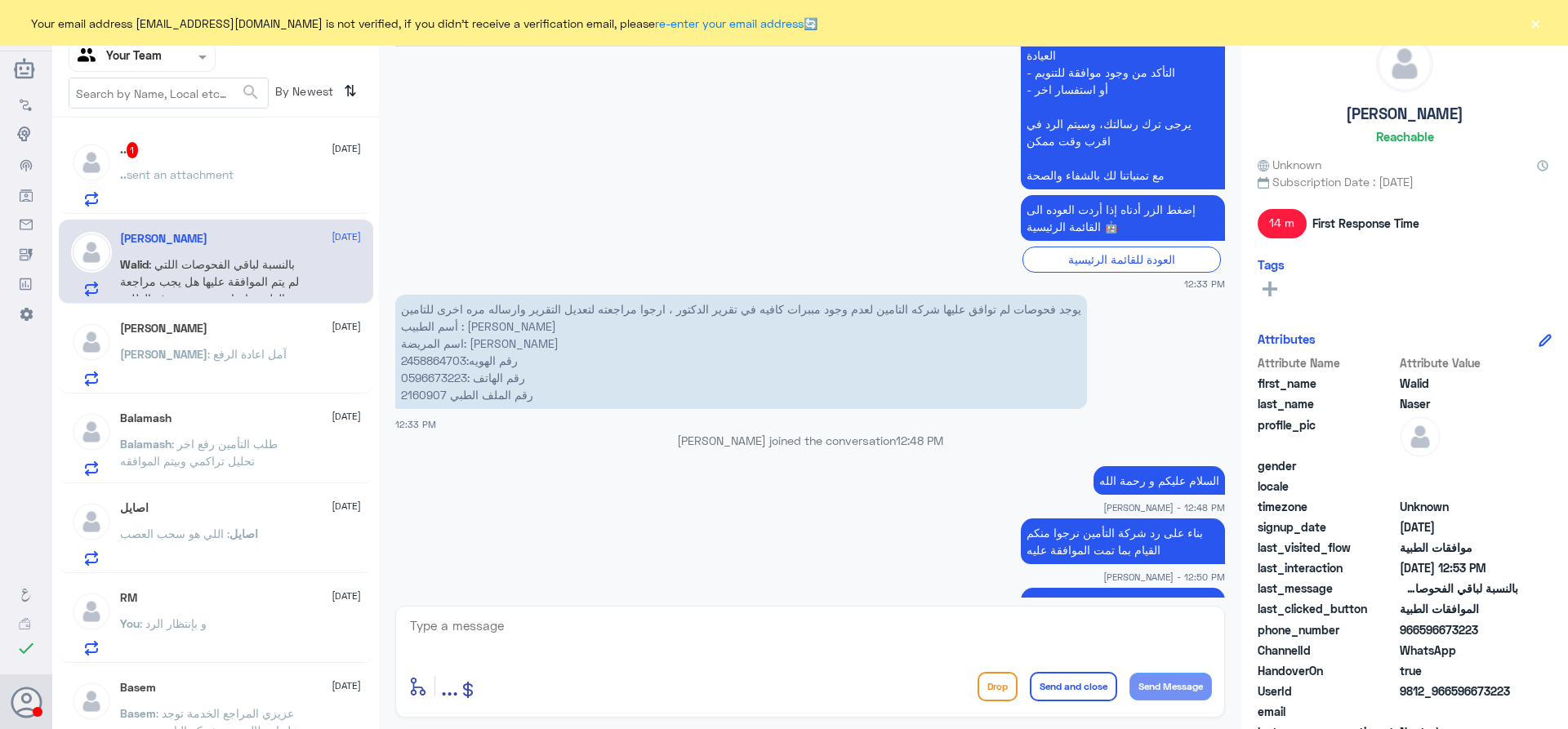
click at [422, 391] on p "يوجد فحوصات لم توافق عليها شركه التامين لعدم وجود مببرات كافيه في تقرير الدكتور…" at bounding box center [741, 351] width 692 height 114
copy p "2160907"
click at [573, 620] on textarea at bounding box center [809, 635] width 803 height 40
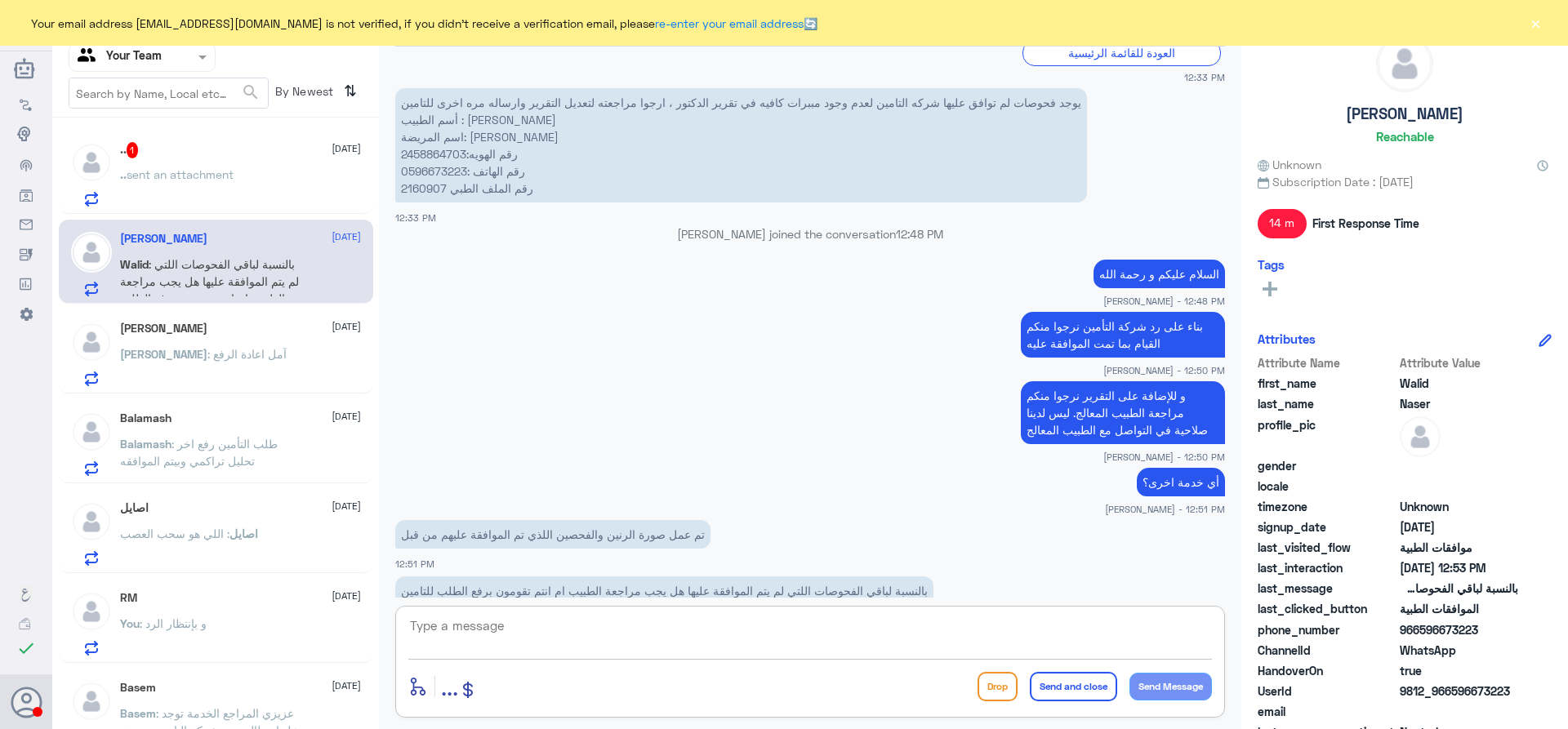
scroll to position [1133, 0]
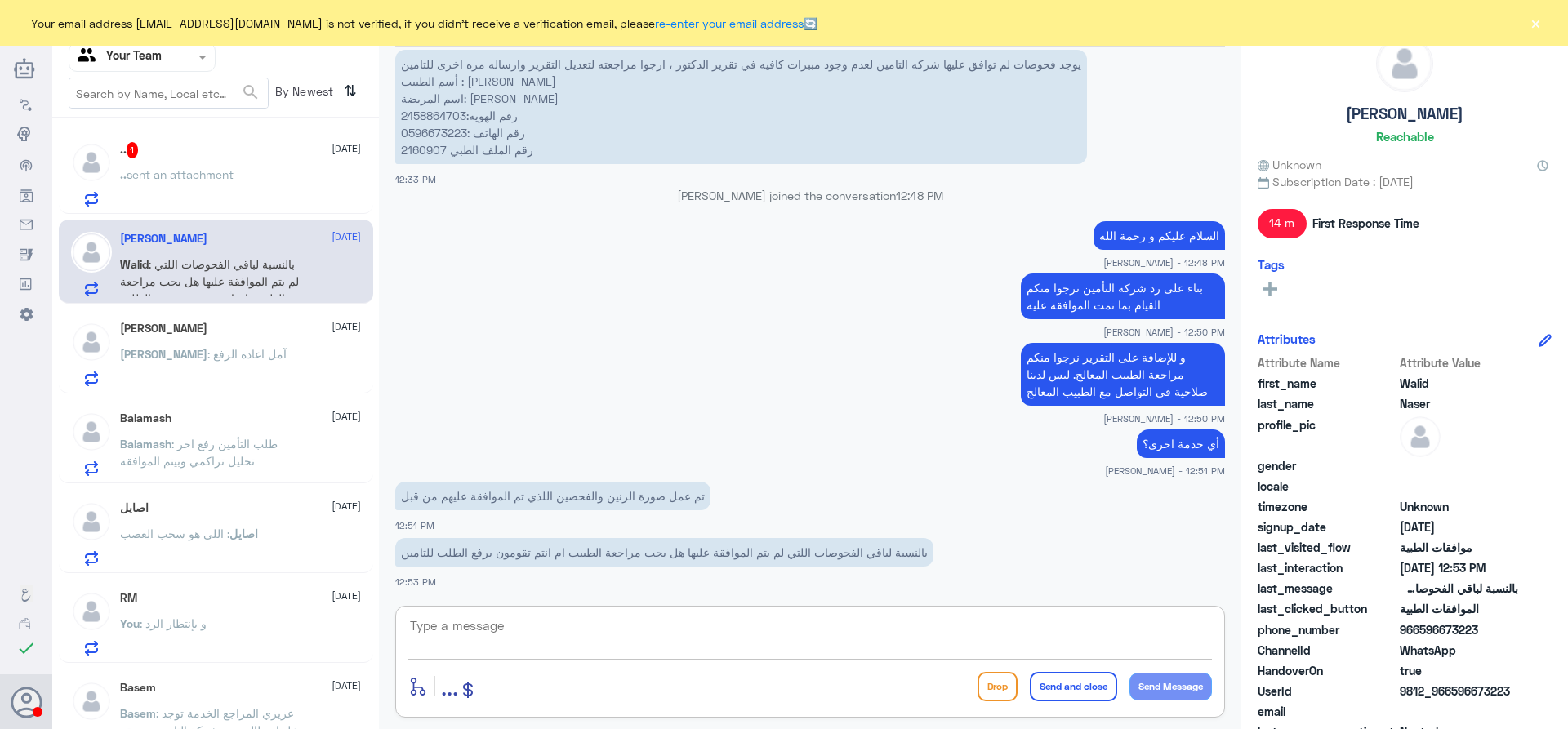
click at [618, 613] on div "enter flow name ... Drop Send and close Send Message" at bounding box center [810, 661] width 830 height 112
click at [618, 619] on textarea at bounding box center [809, 635] width 803 height 40
type textarea "j"
type textarea "تم رفع النتائج الى شركة التأمين و بإنتظار الرد"
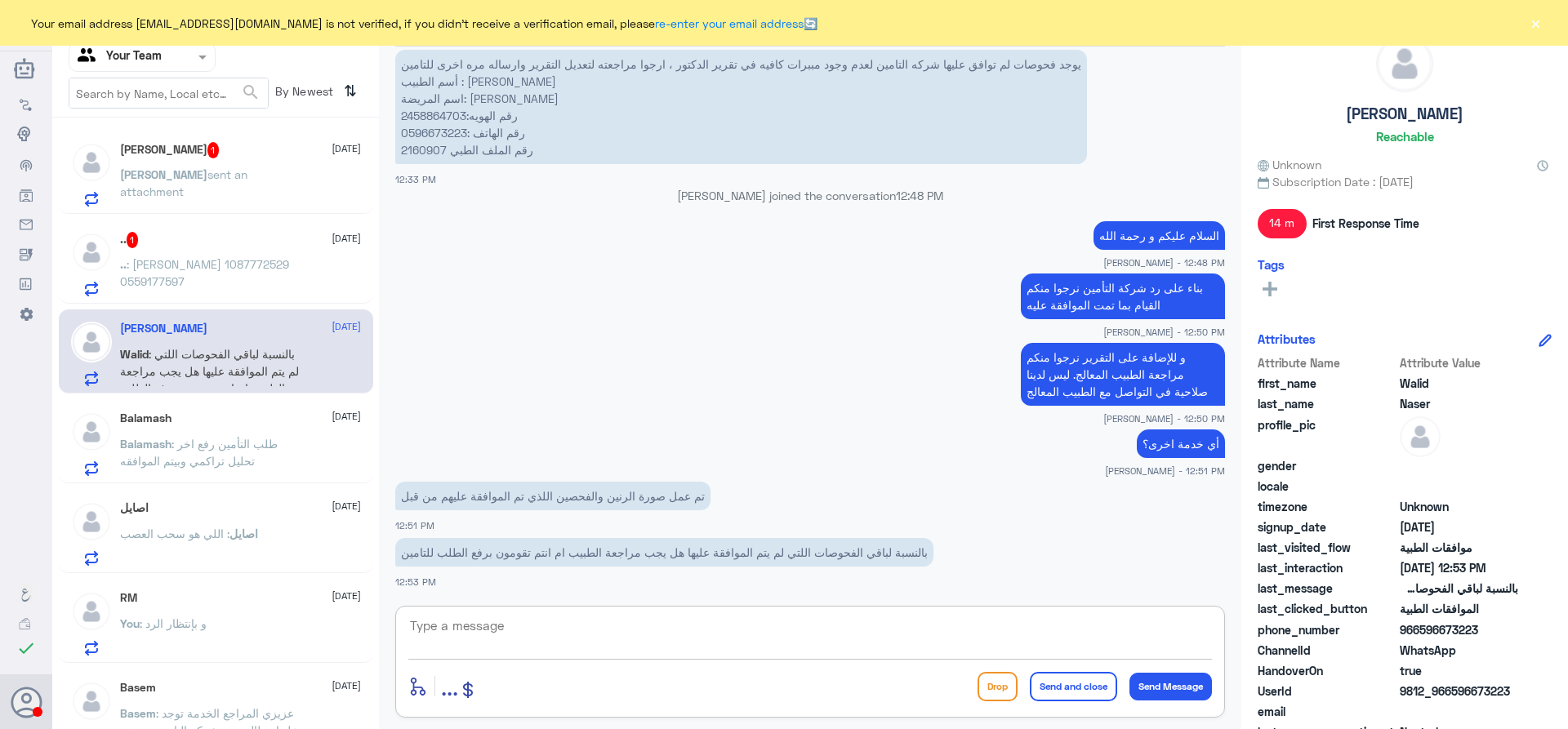
scroll to position [1202, 0]
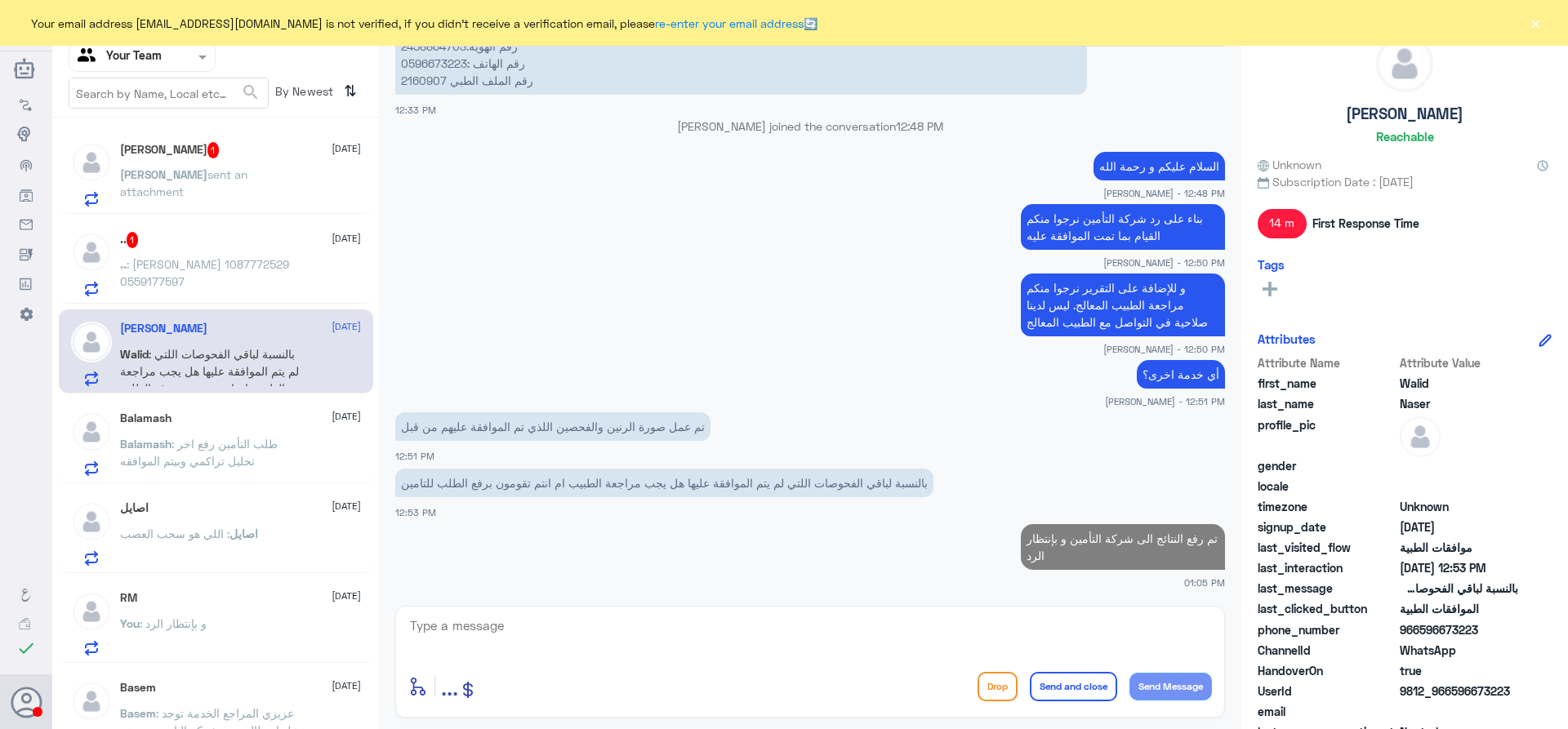
click at [210, 431] on div "Balamash [DATE] Balamash : طلب التأمين رفع اخر تحليل تراكمي وبيتم الموافقه" at bounding box center [240, 443] width 241 height 64
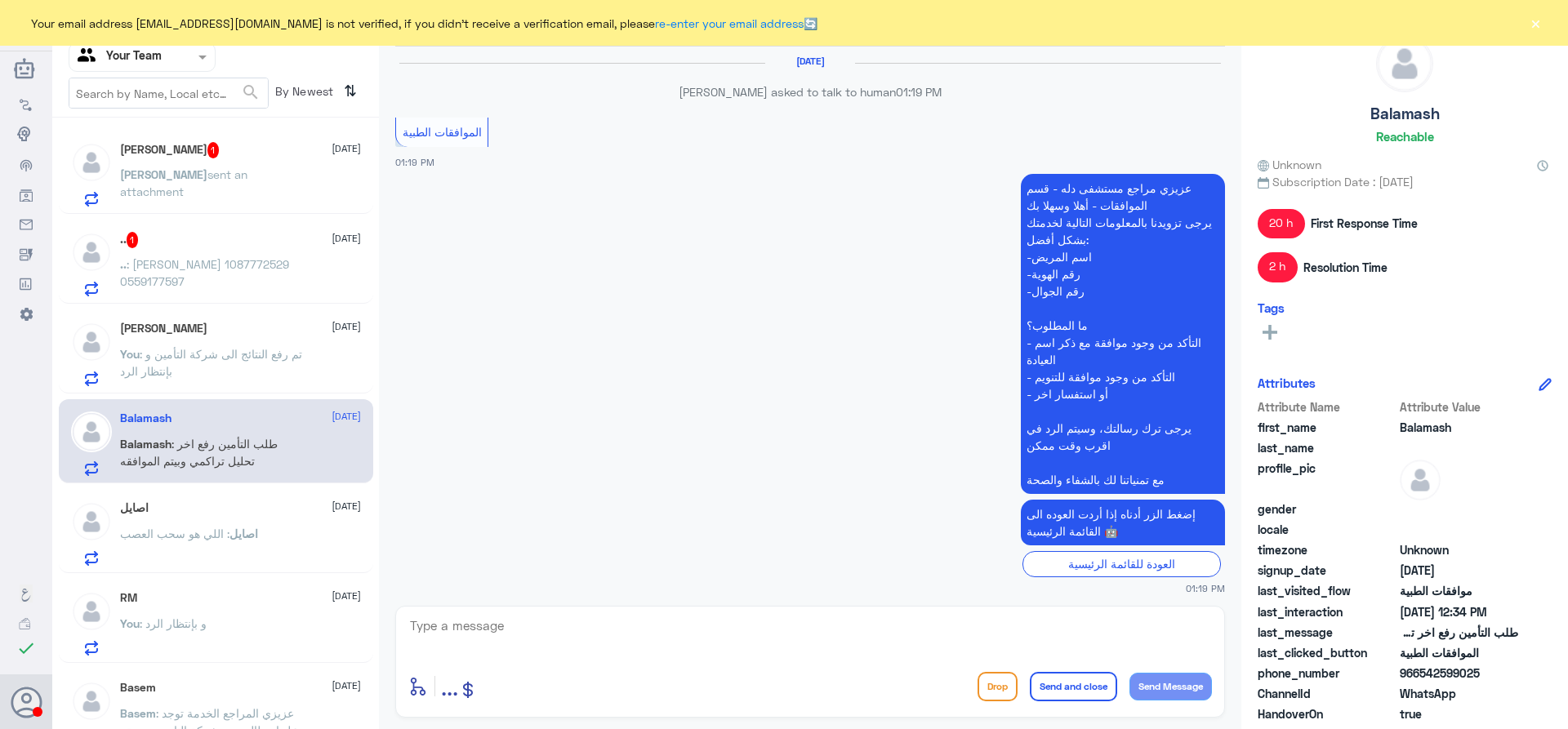
scroll to position [1999, 0]
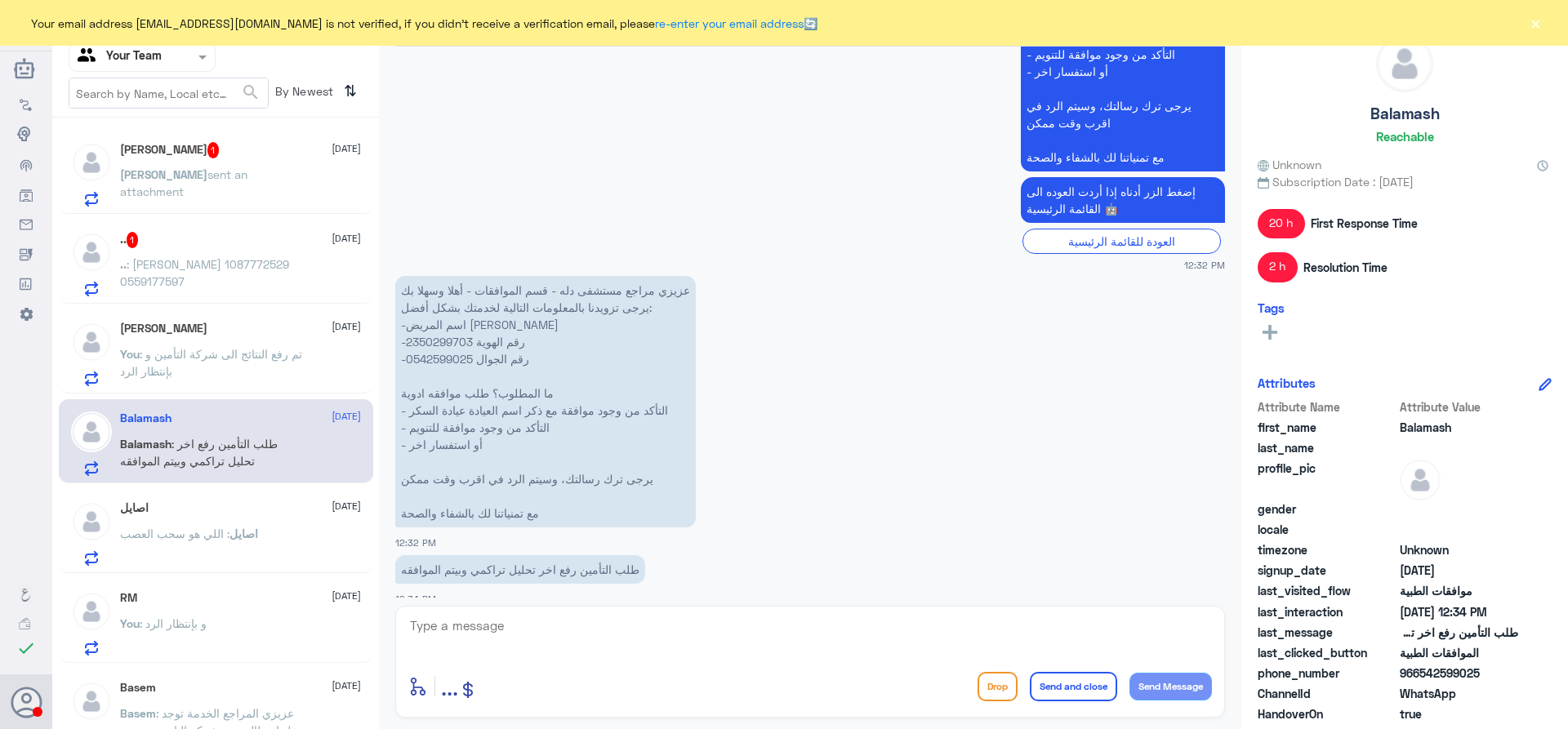
click at [452, 320] on p "عزيزي مراجع مستشفى دله - قسم الموافقات - أهلا وسهلا بك يرجى تزويدنا بالمعلومات …" at bounding box center [545, 402] width 300 height 251
copy p "2350299703"
click at [569, 607] on div "enter flow name ... Drop Send and close Send Message" at bounding box center [810, 661] width 830 height 112
click at [572, 618] on textarea at bounding box center [809, 635] width 803 height 40
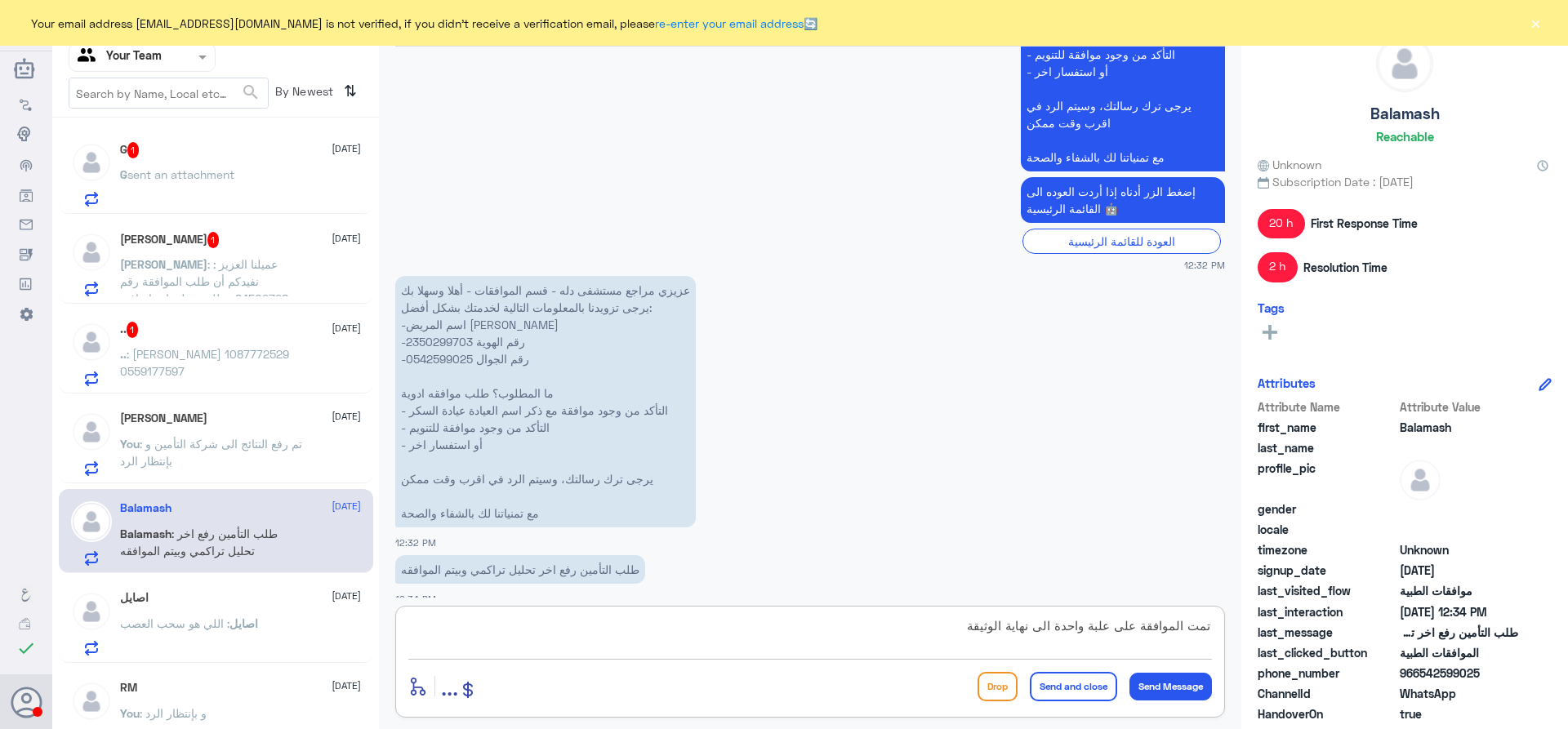
type textarea "تمت الموافقة على علبة واحدة الى نهاية الوثيقة"
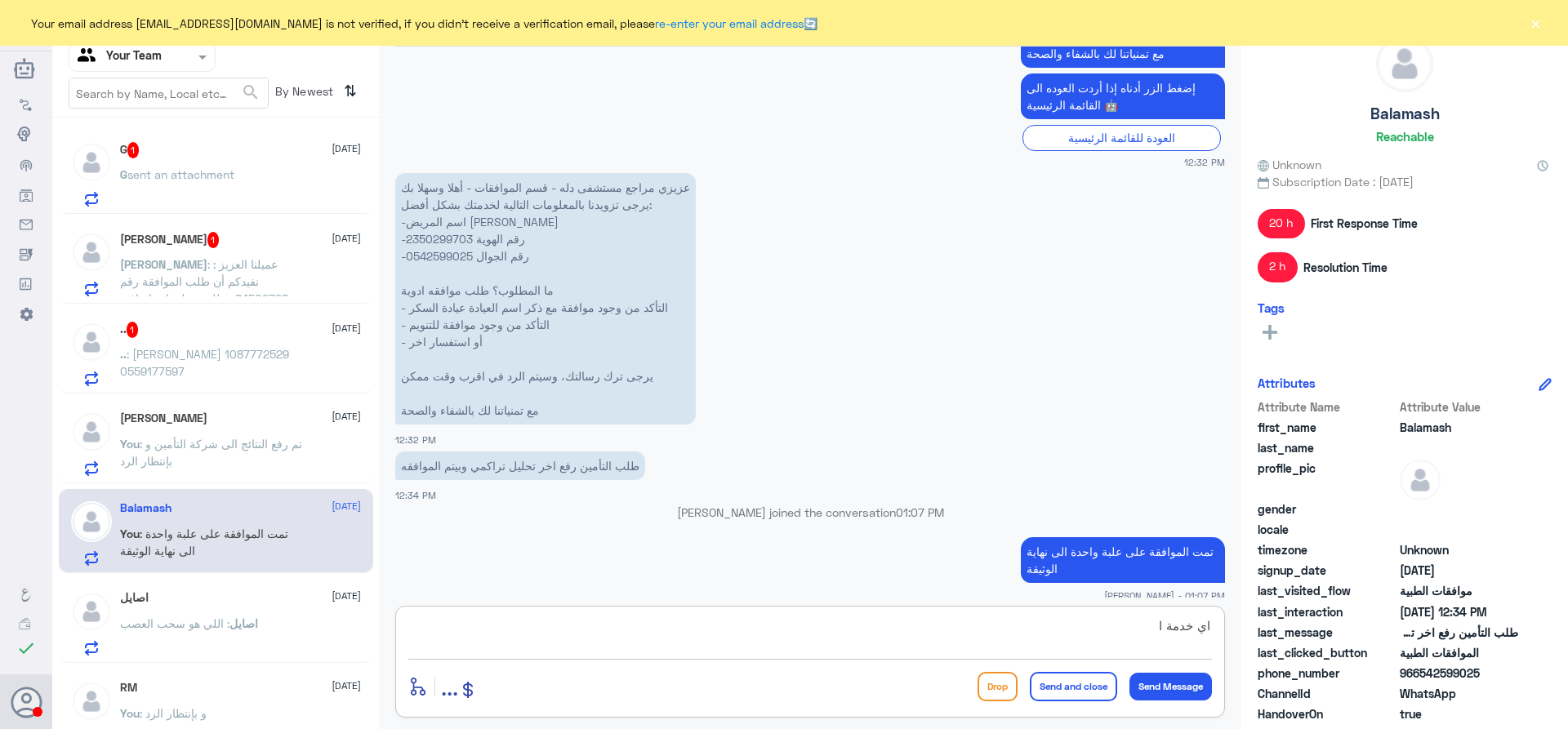
scroll to position [2064, 0]
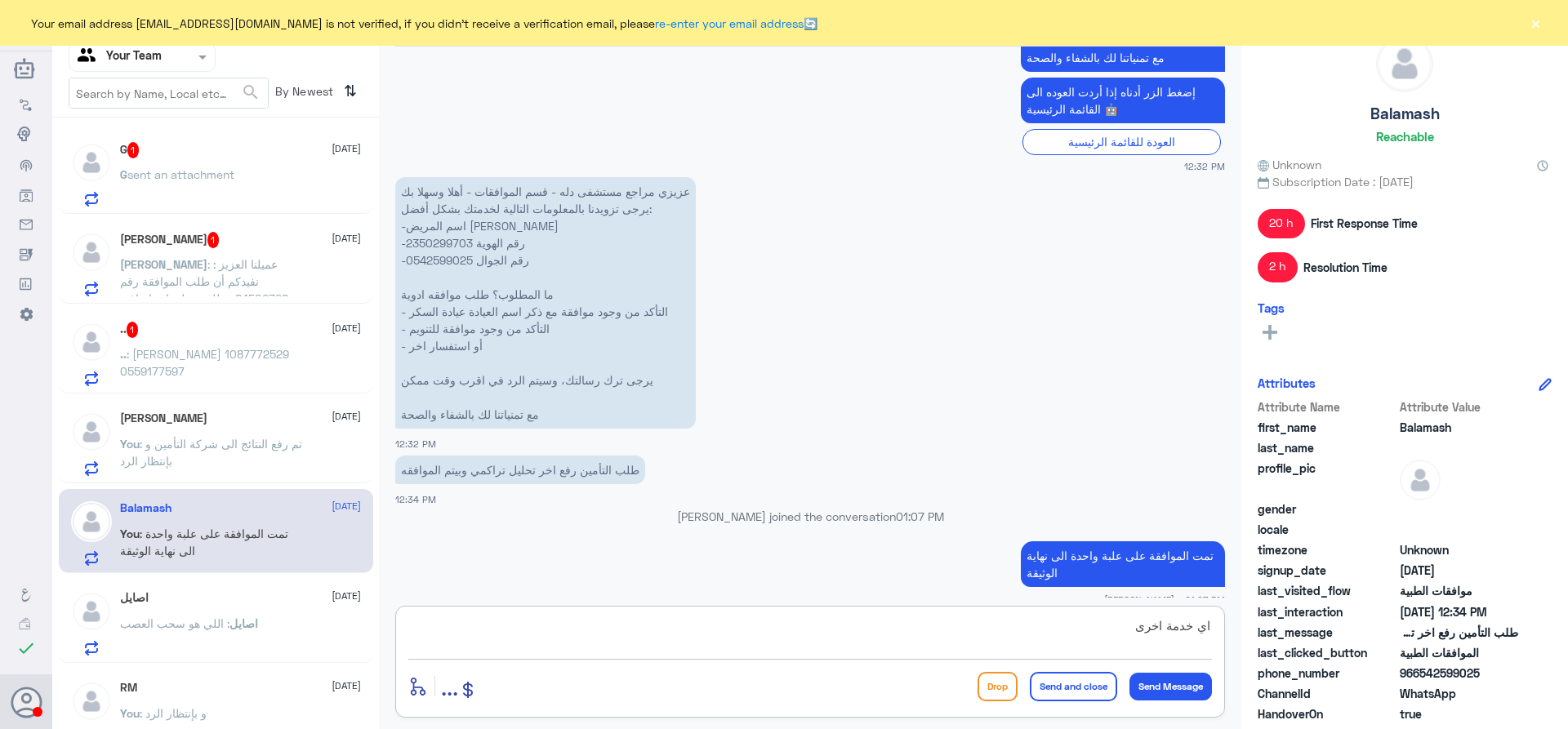
type textarea "اي خدمة اخرى؟"
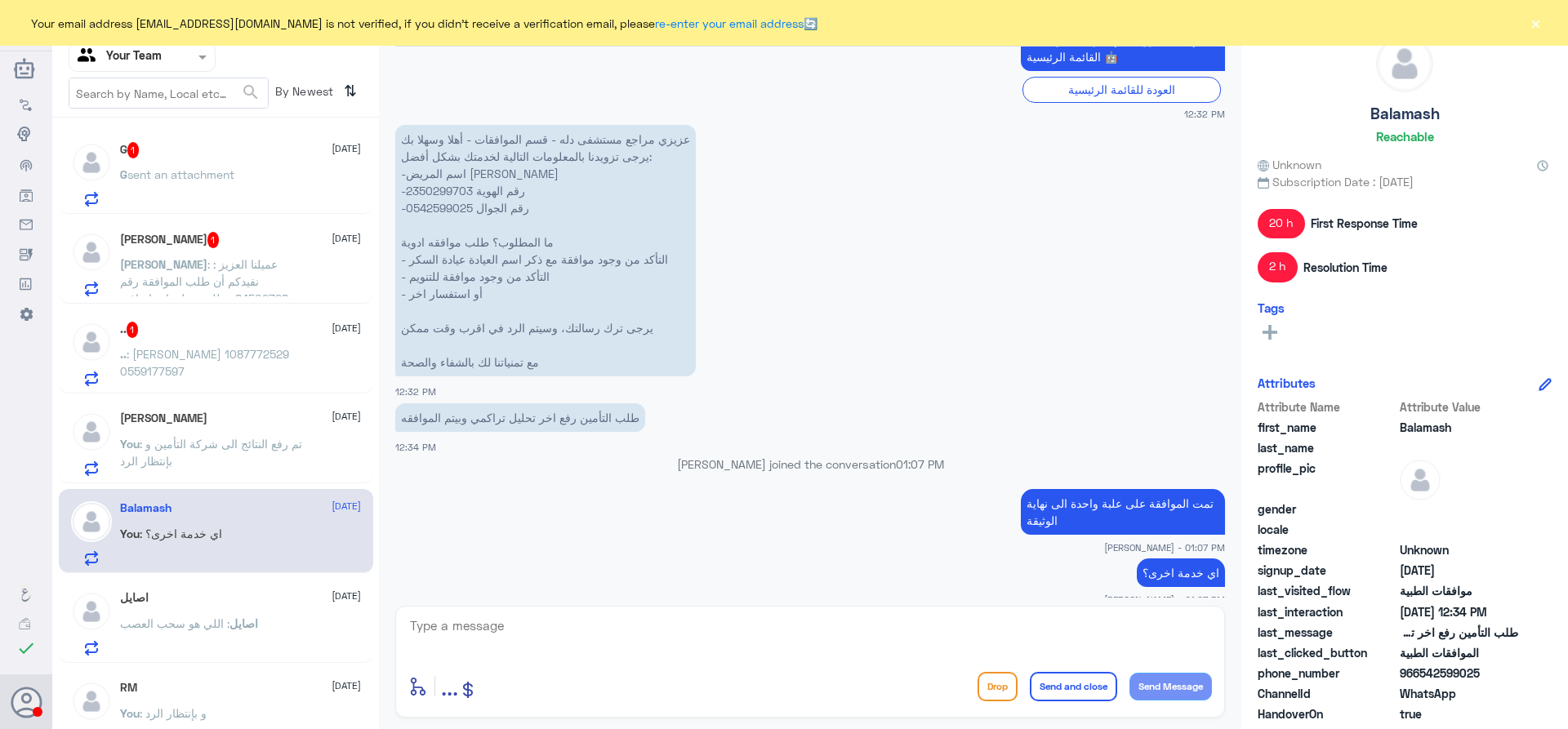
click at [195, 359] on span ": [PERSON_NAME] 1087772529 0559177597" at bounding box center [204, 363] width 169 height 31
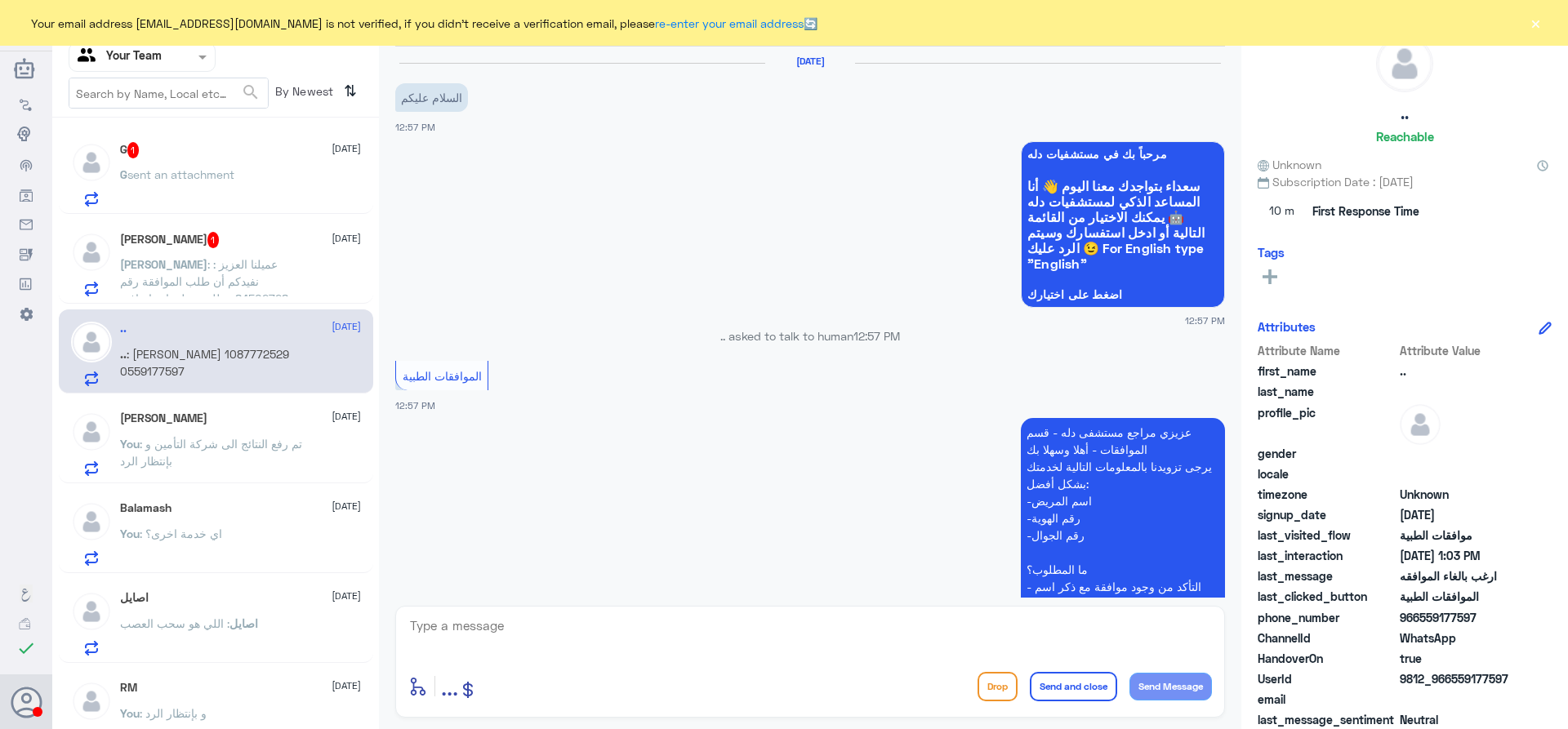
scroll to position [565, 0]
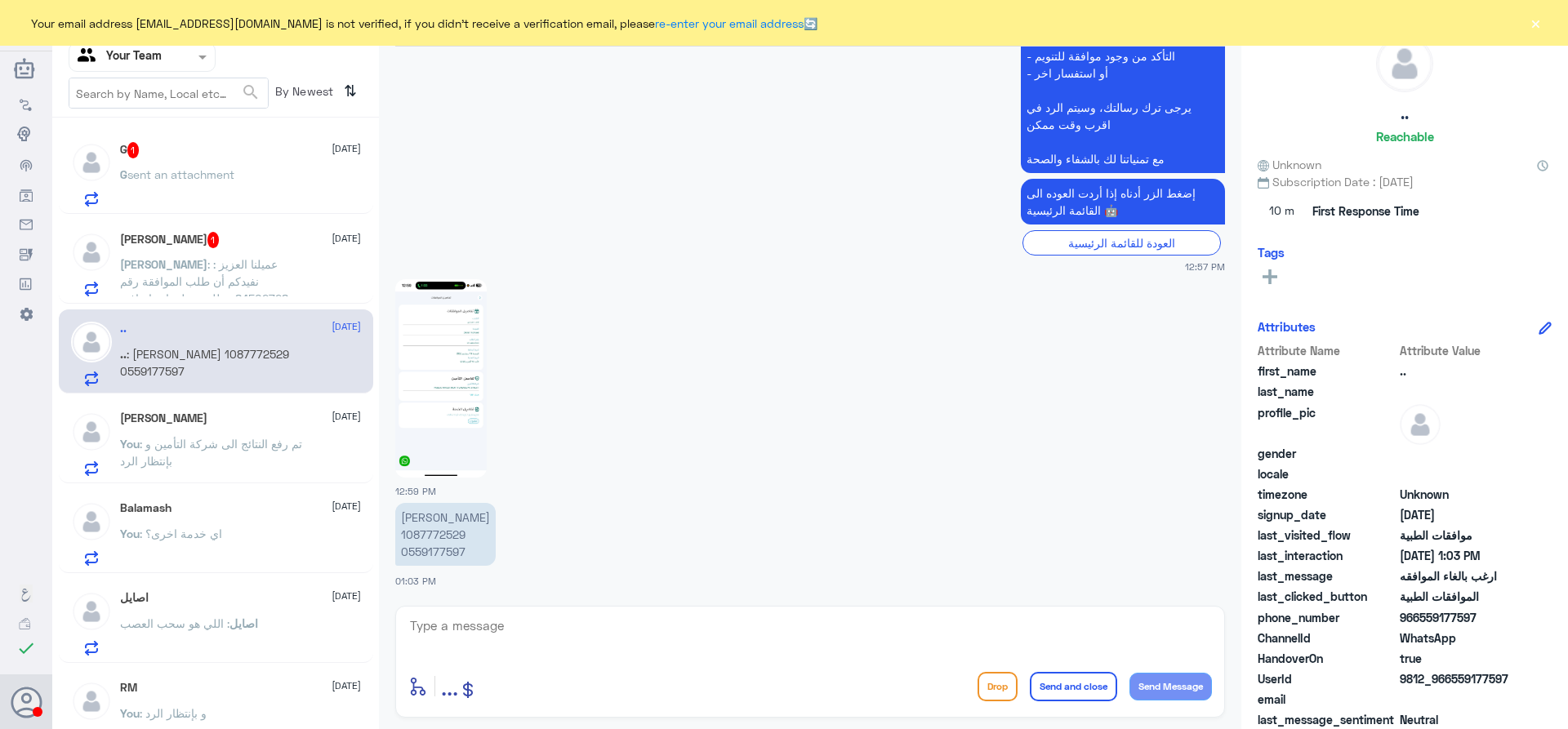
click at [456, 425] on img at bounding box center [440, 378] width 91 height 199
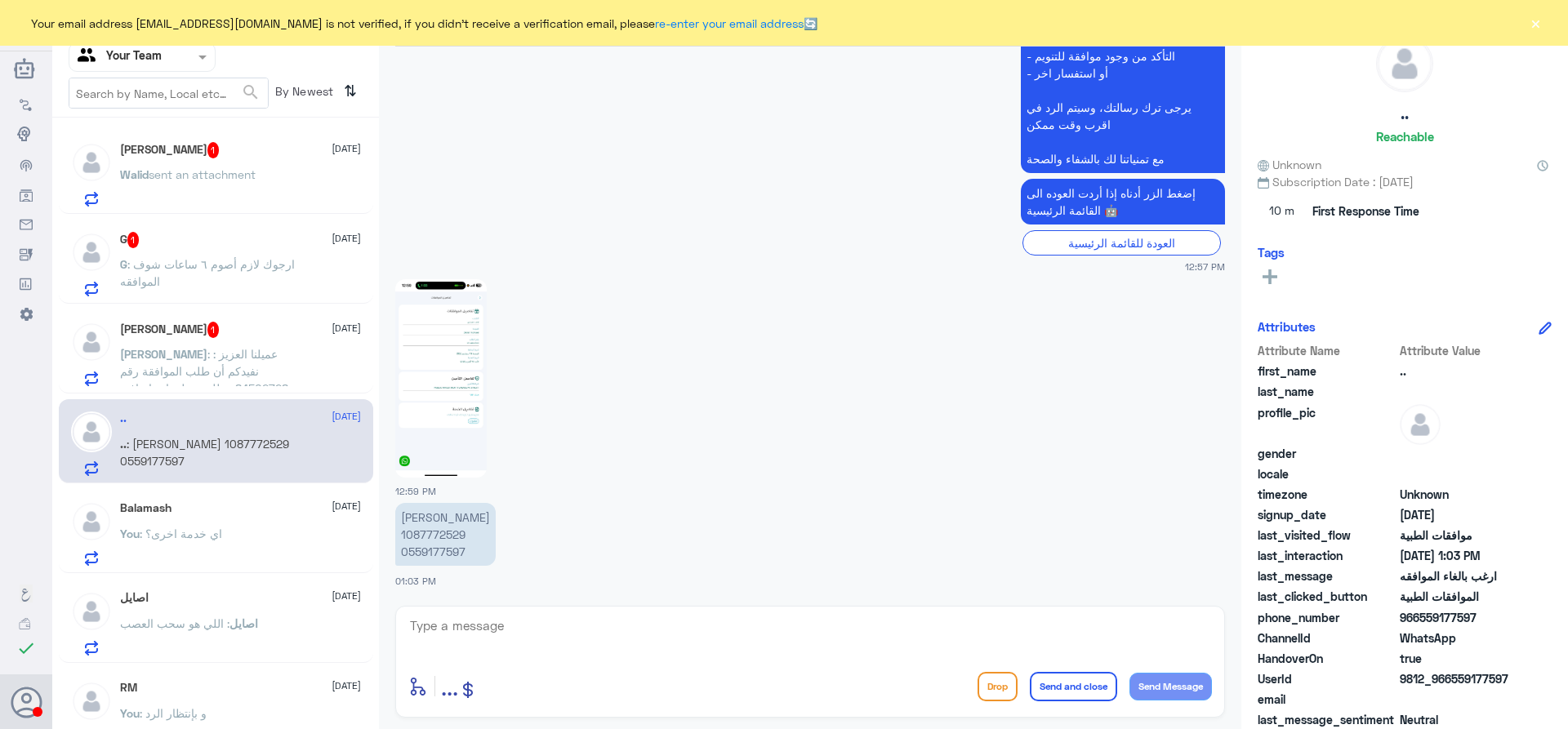
click at [440, 534] on p "[PERSON_NAME] 1087772529 0559177597" at bounding box center [445, 534] width 101 height 63
copy p "1087772529"
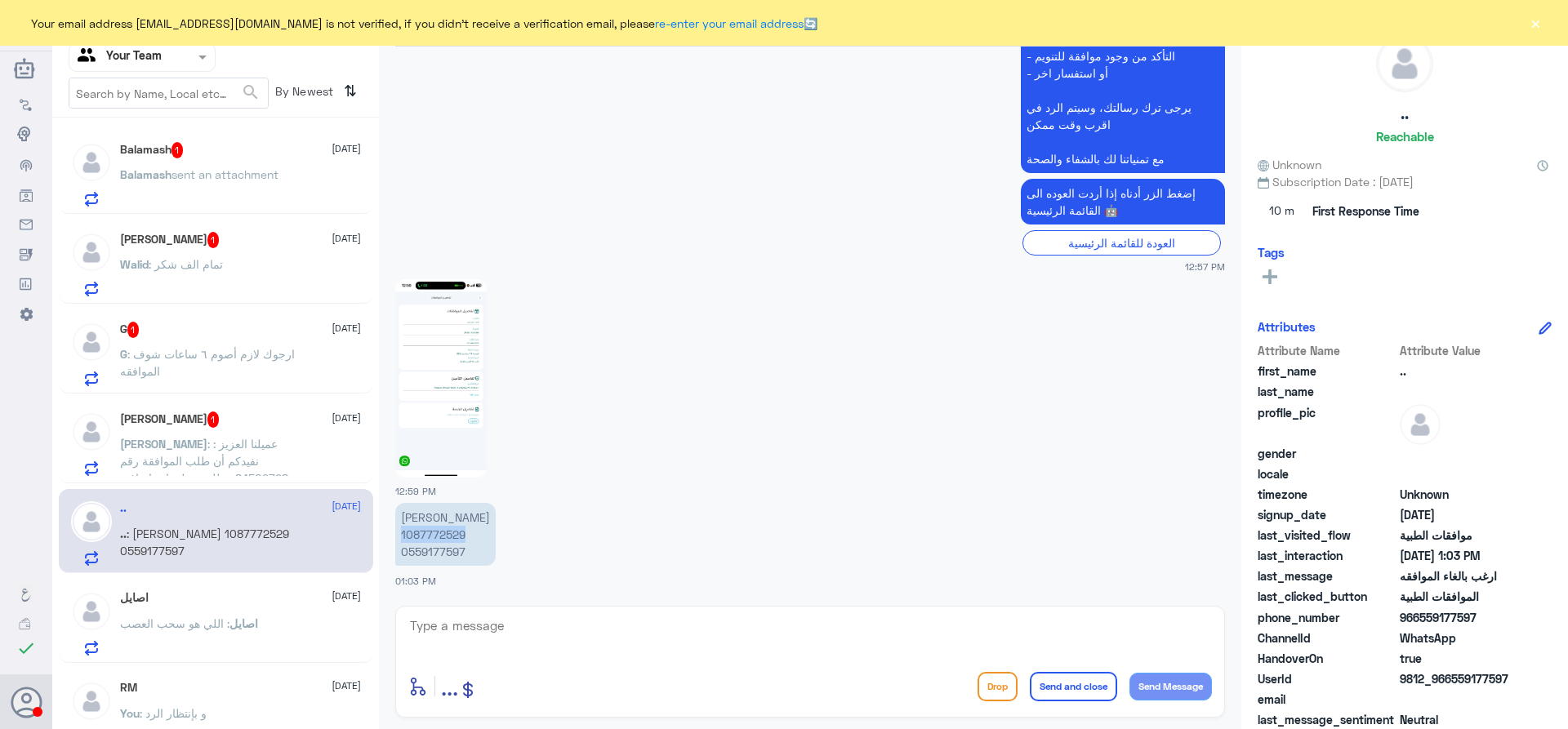
click at [424, 388] on img at bounding box center [440, 378] width 91 height 199
click at [461, 375] on img at bounding box center [440, 378] width 91 height 199
click at [236, 459] on span ": عميلنا العزيز : نفيدكم أن طلب الموافقة رقم :84502728 يتطلب معلومات إضافية من …" at bounding box center [210, 529] width 180 height 185
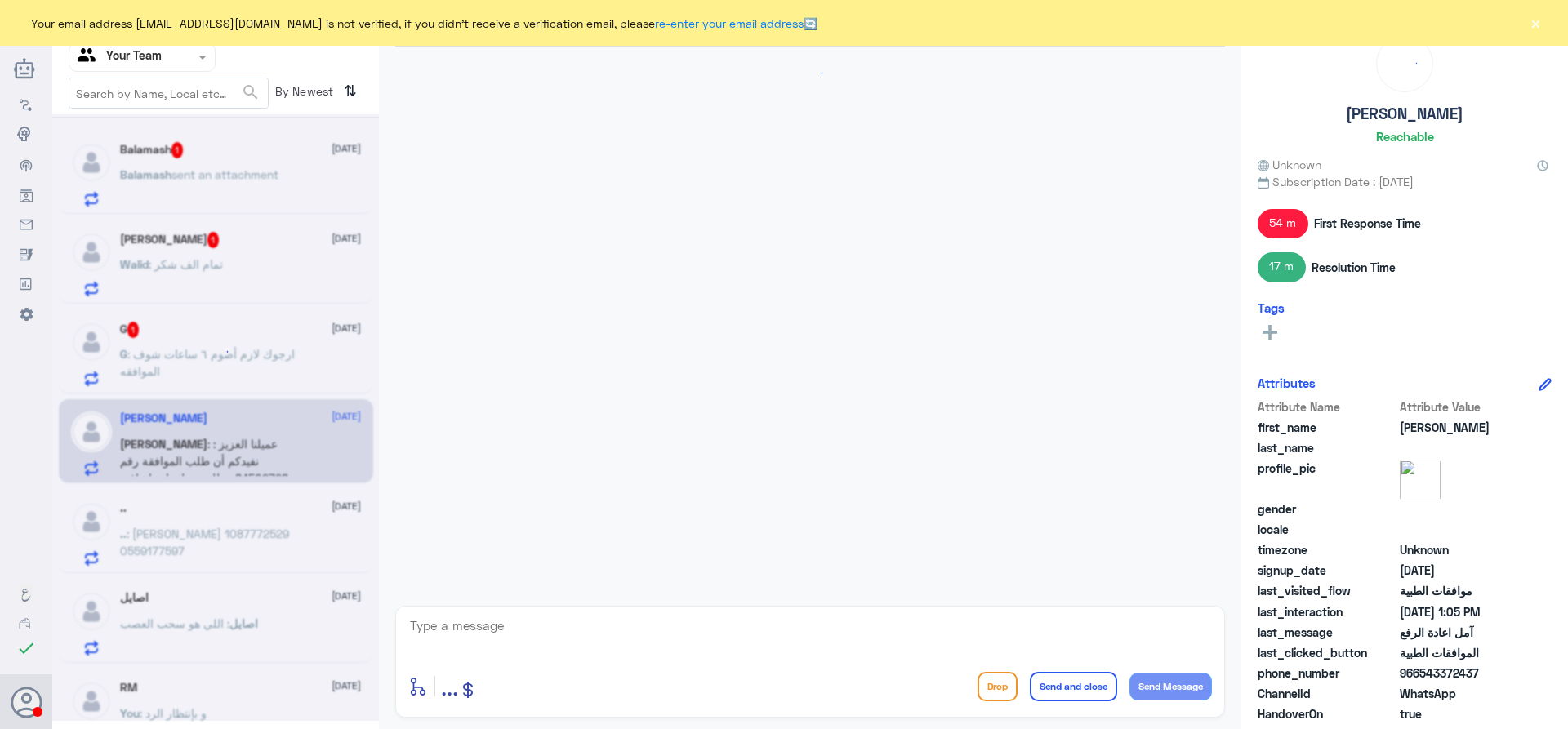
scroll to position [1350, 0]
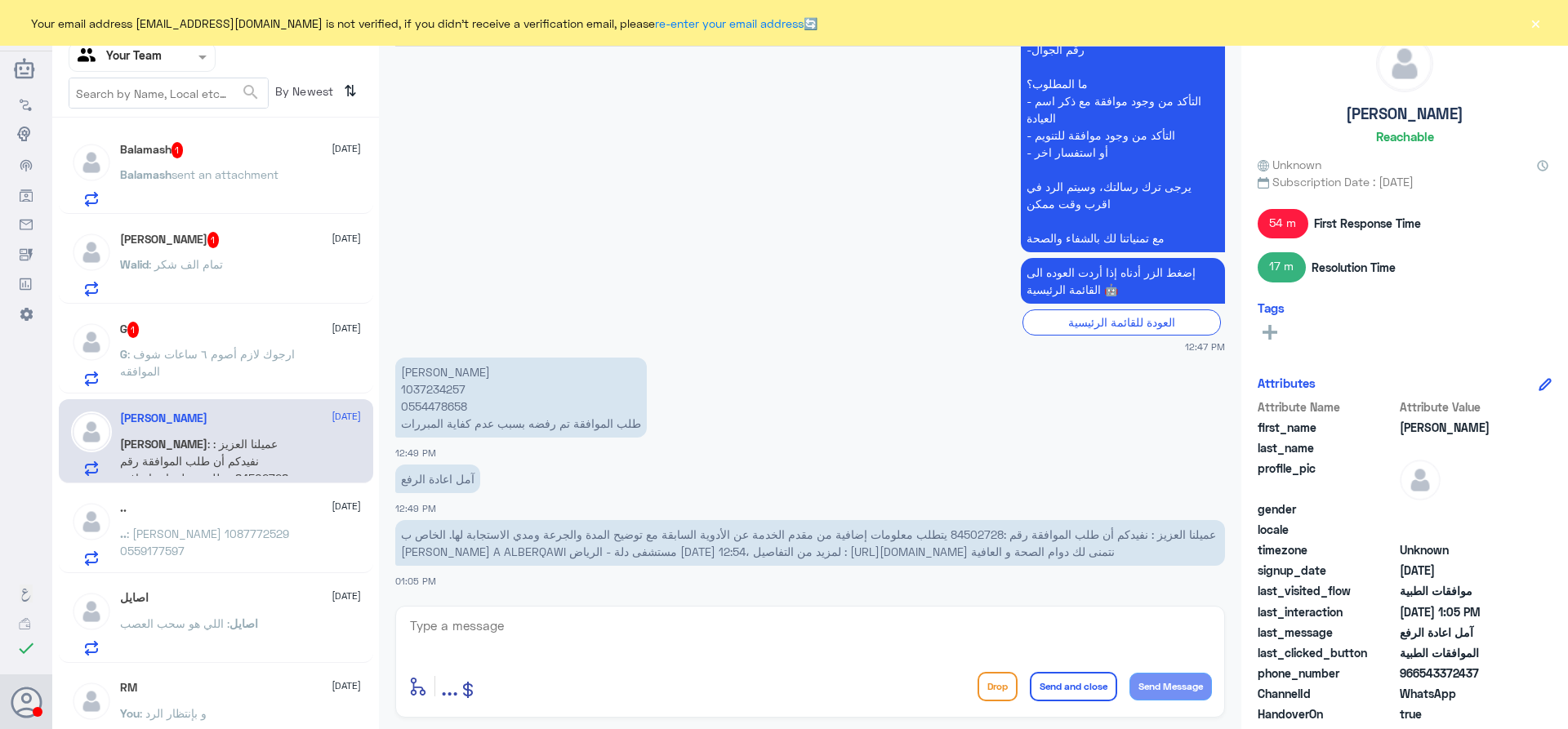
click at [443, 371] on p "نادرة البرقاوي 1037234257 0554478658 طلب الموافقة تم رفضه بسبب عدم كفاية المبرر…" at bounding box center [521, 397] width 251 height 80
copy p "1037234257"
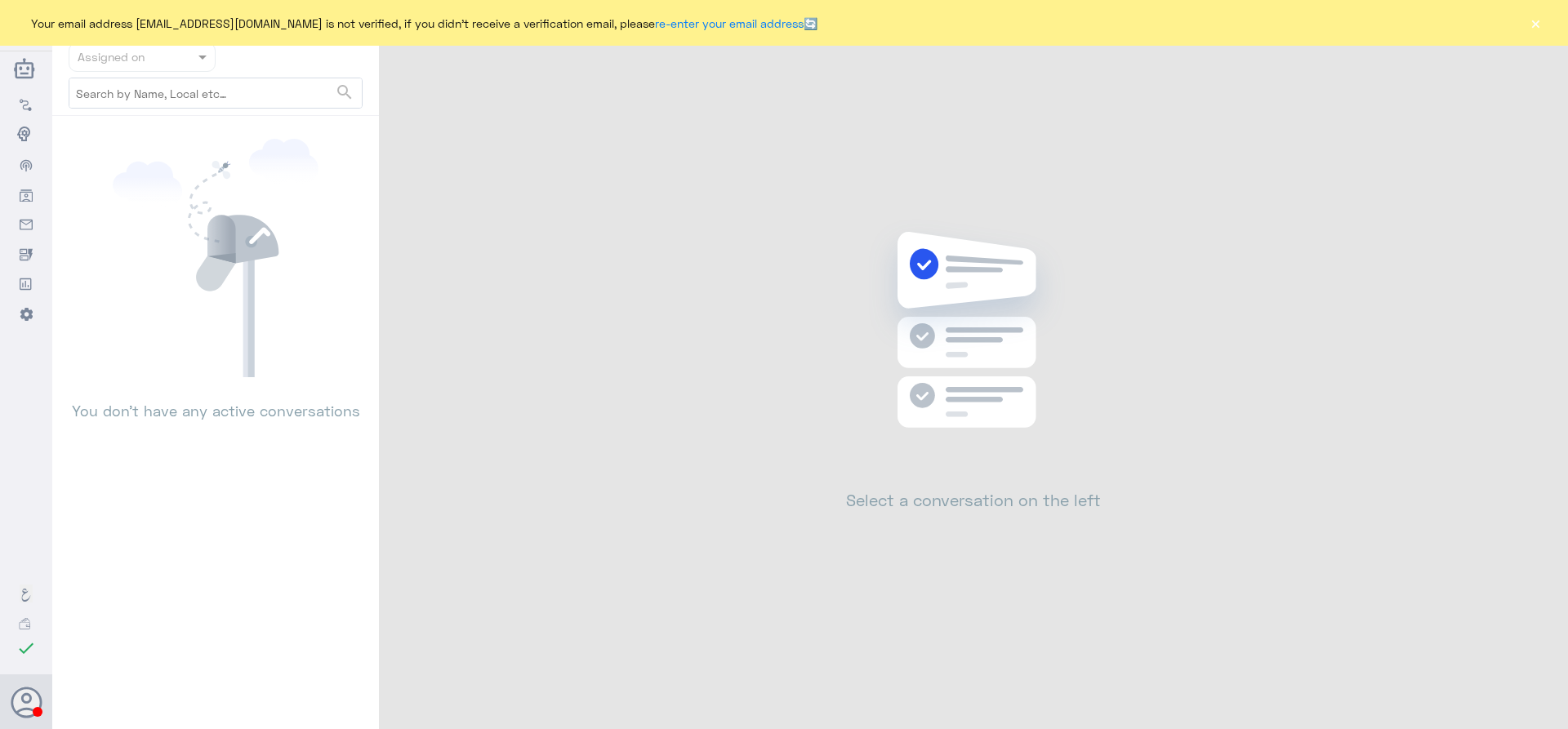
click at [1540, 21] on button "×" at bounding box center [1534, 22] width 16 height 16
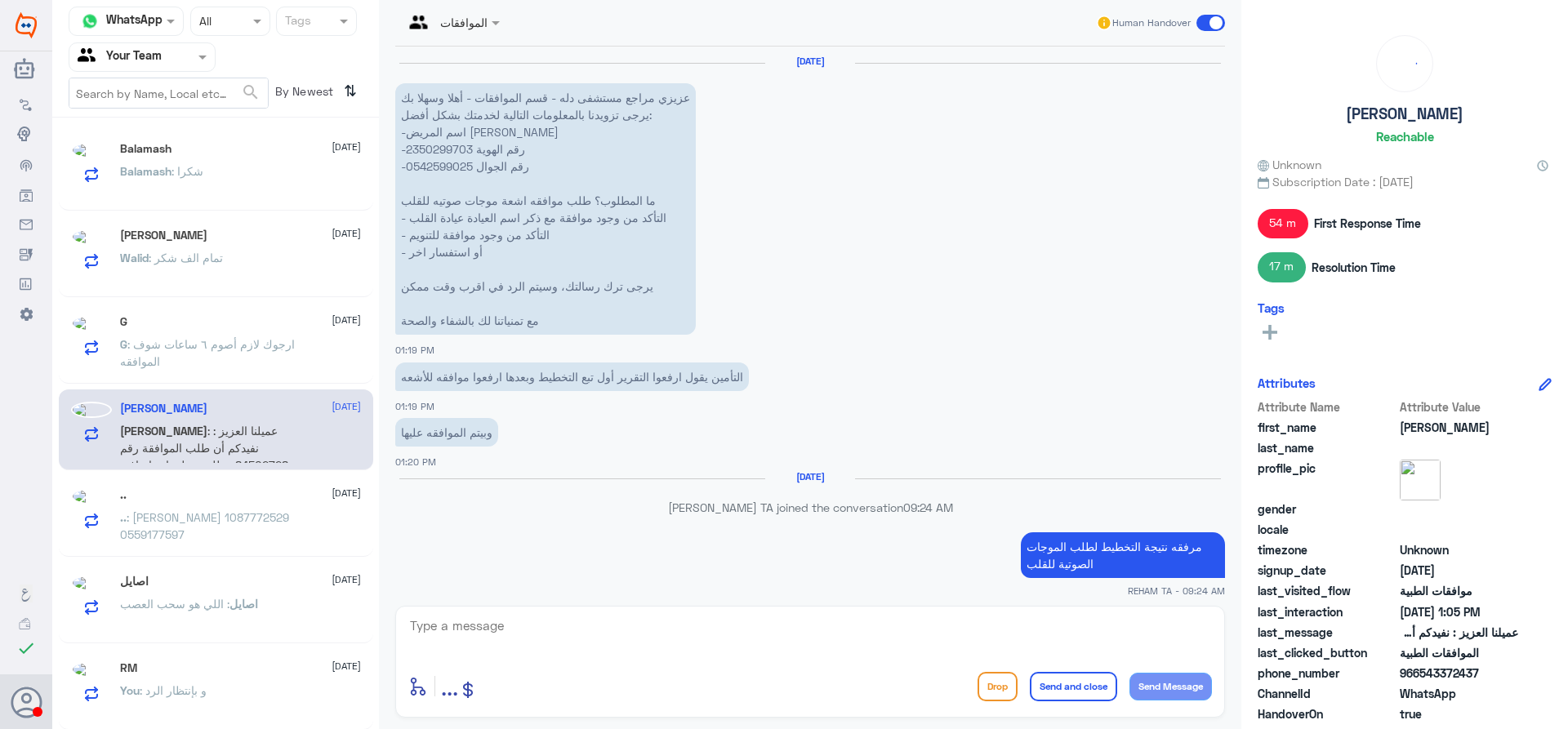
scroll to position [1691, 0]
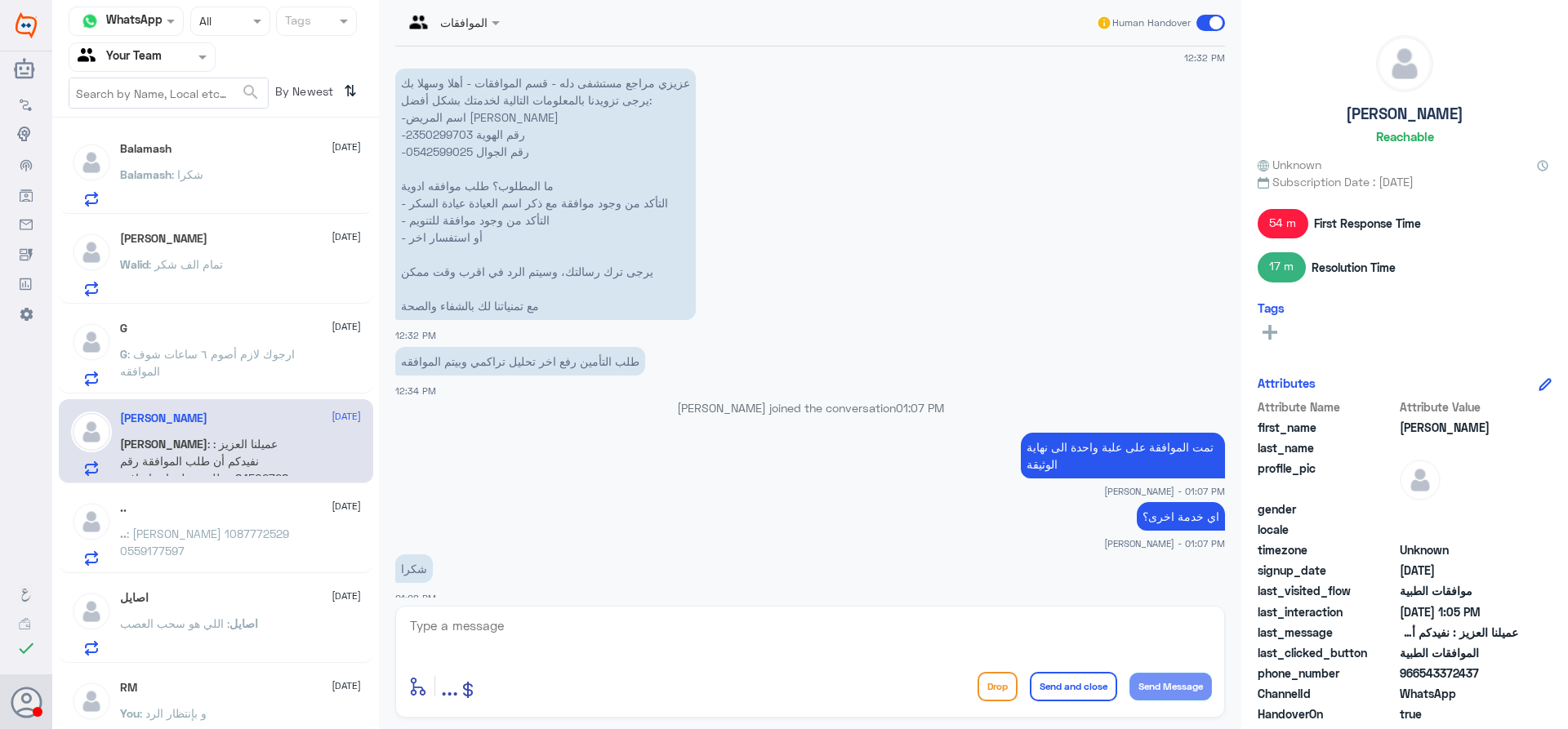
click at [204, 274] on p "Walid : تمام الف شكر" at bounding box center [171, 275] width 103 height 41
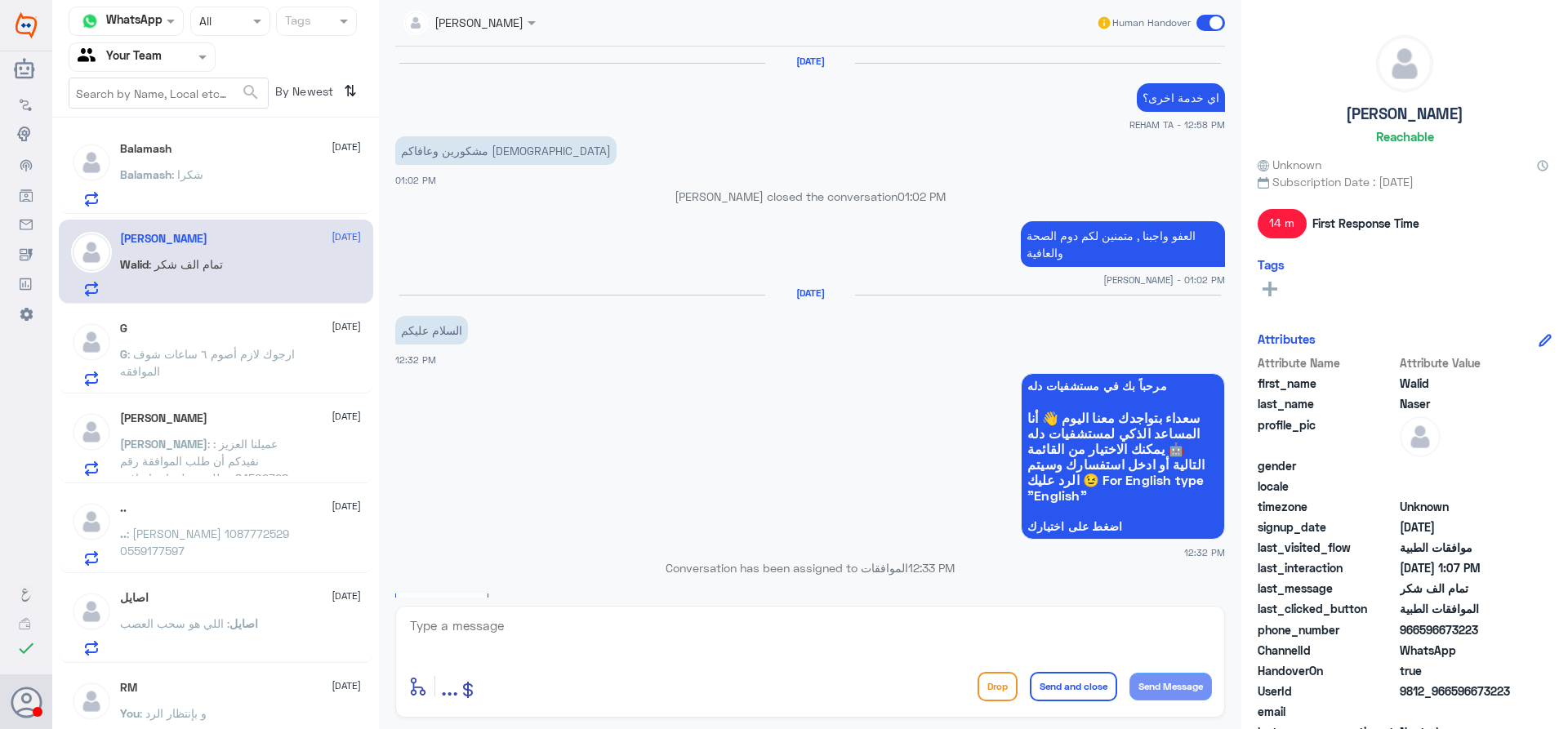
scroll to position [1150, 0]
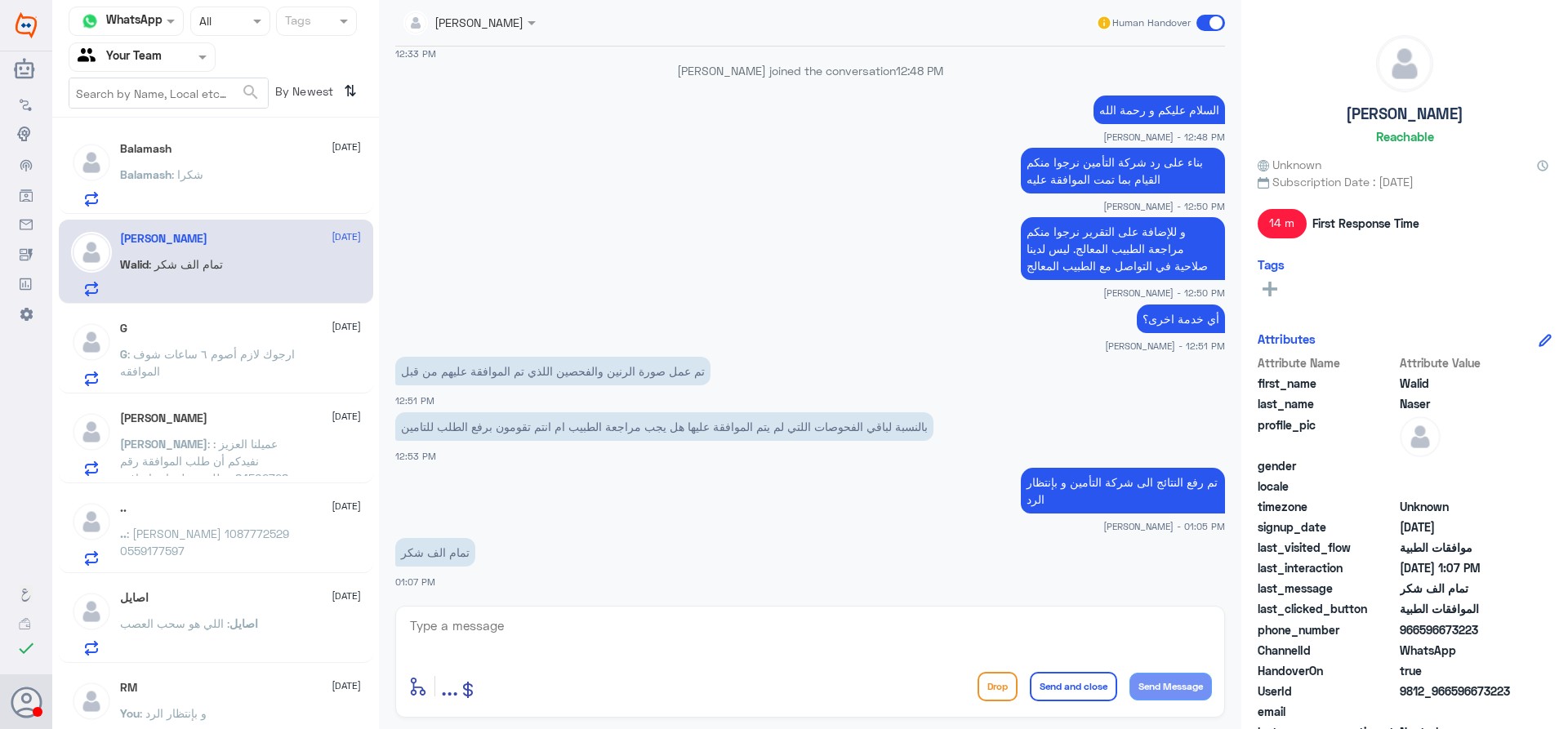
click at [205, 180] on div "Balamash : شكرا" at bounding box center [240, 188] width 241 height 36
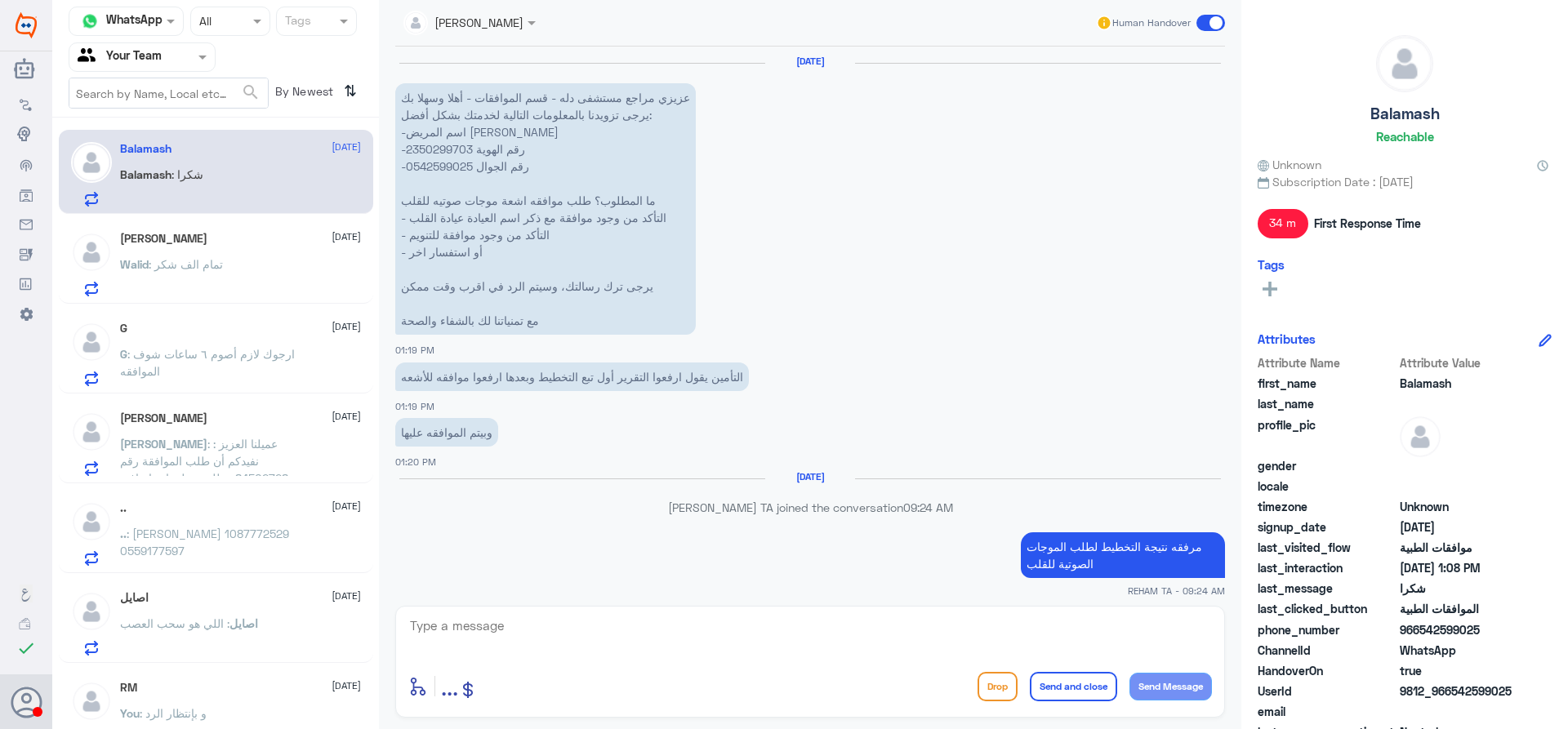
scroll to position [1691, 0]
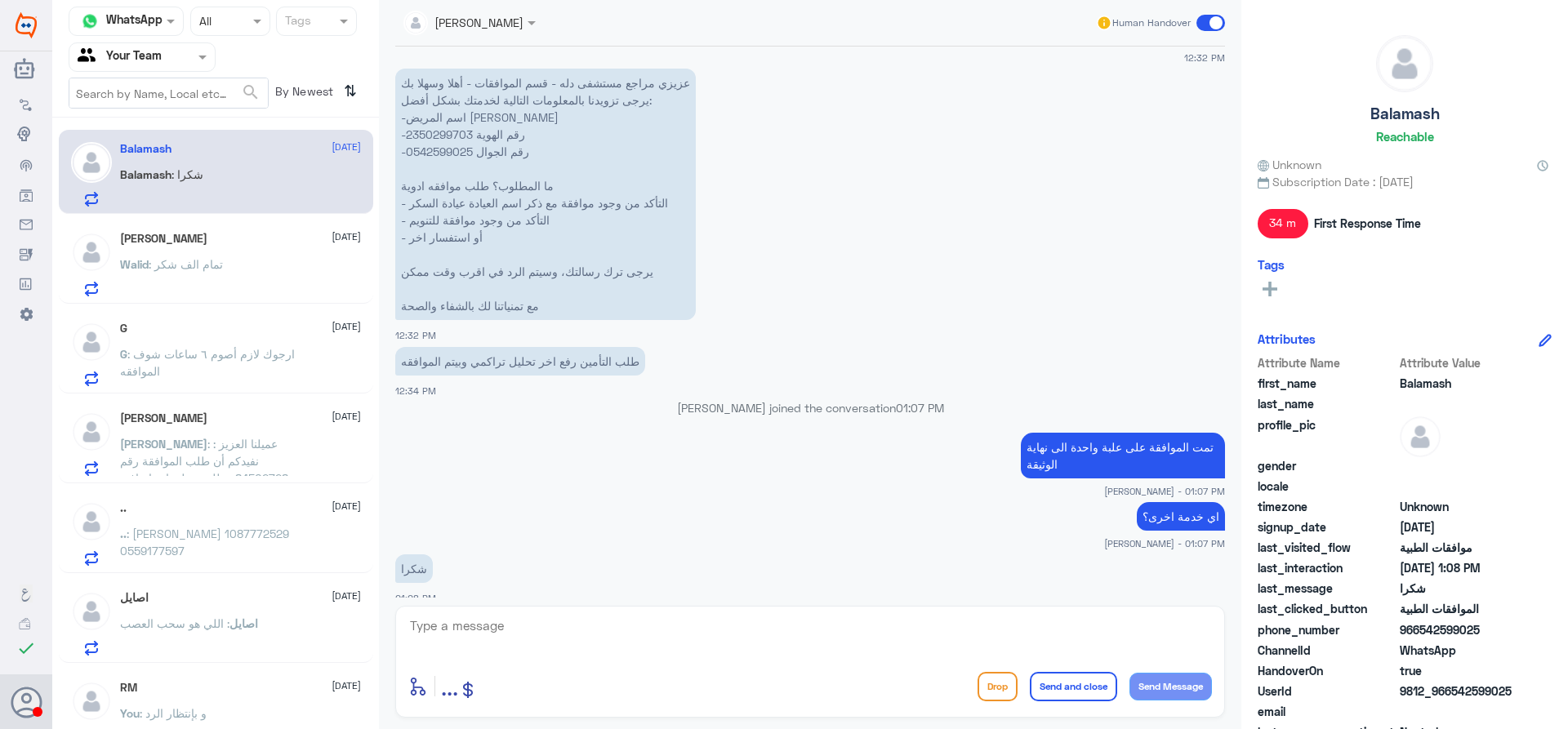
click at [560, 625] on textarea at bounding box center [809, 635] width 803 height 40
type textarea "r"
type textarea "h"
type textarea "العفو"
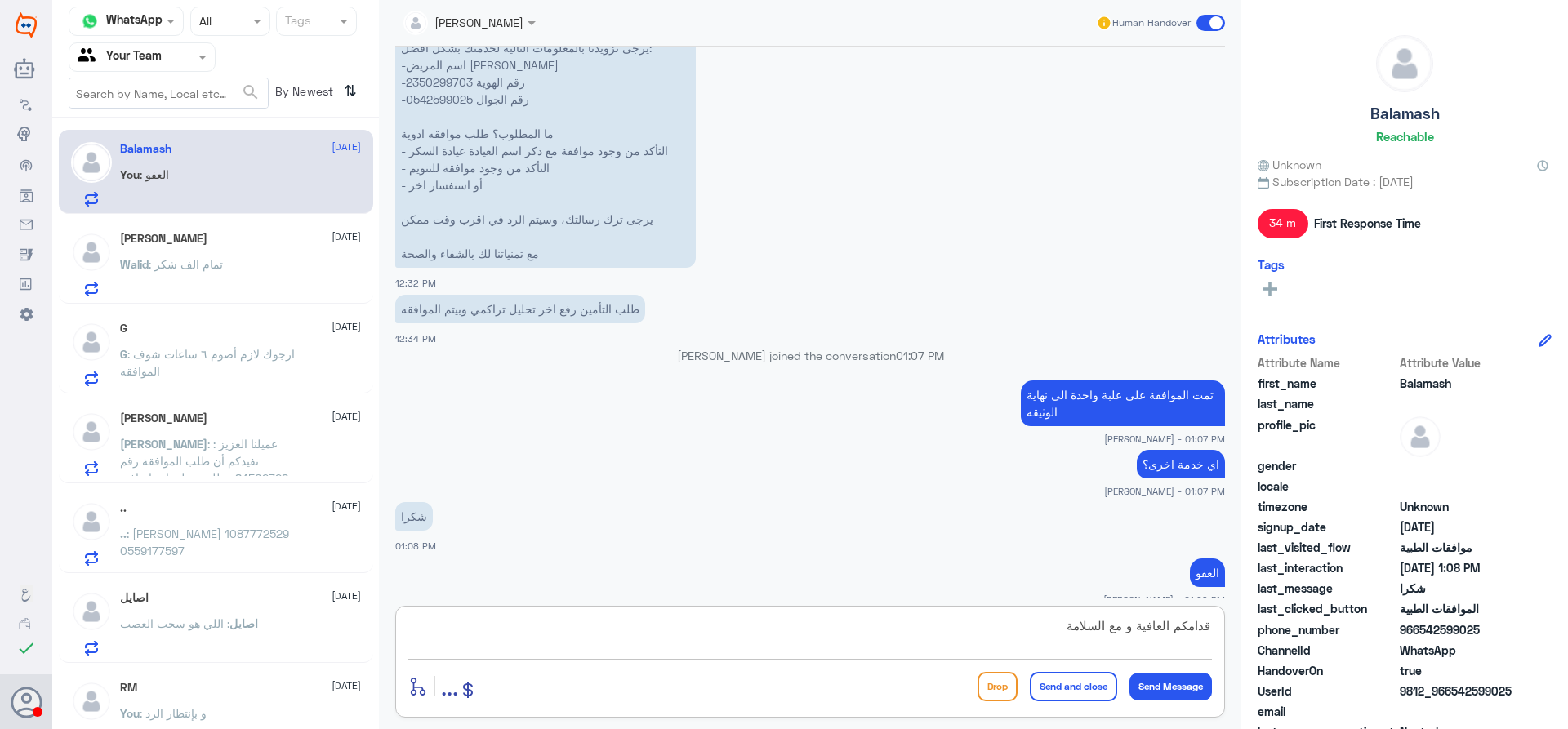
type textarea "قدامكم العافية و مع السلامة"
click at [1034, 693] on button "Send and close" at bounding box center [1073, 686] width 87 height 30
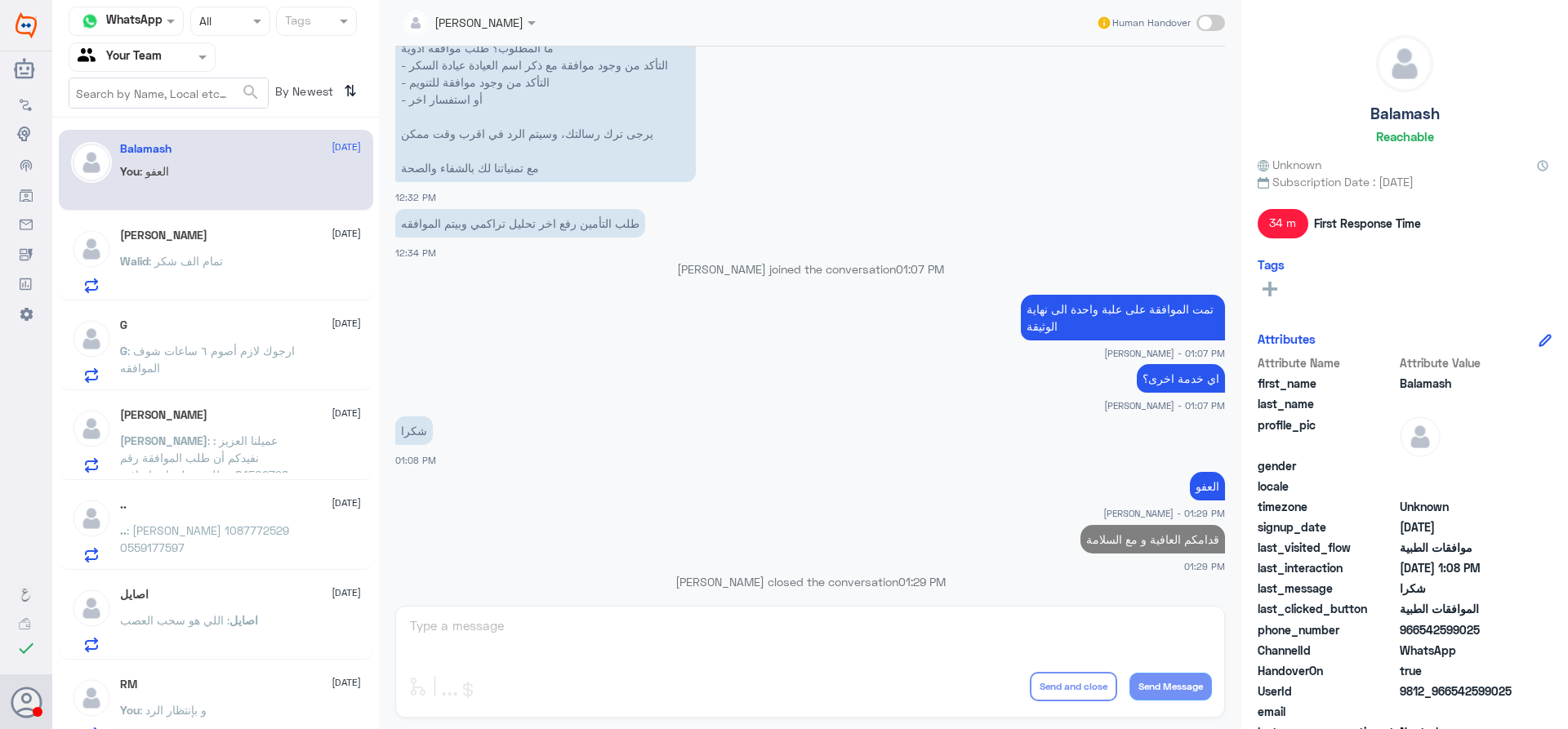
scroll to position [1792, 0]
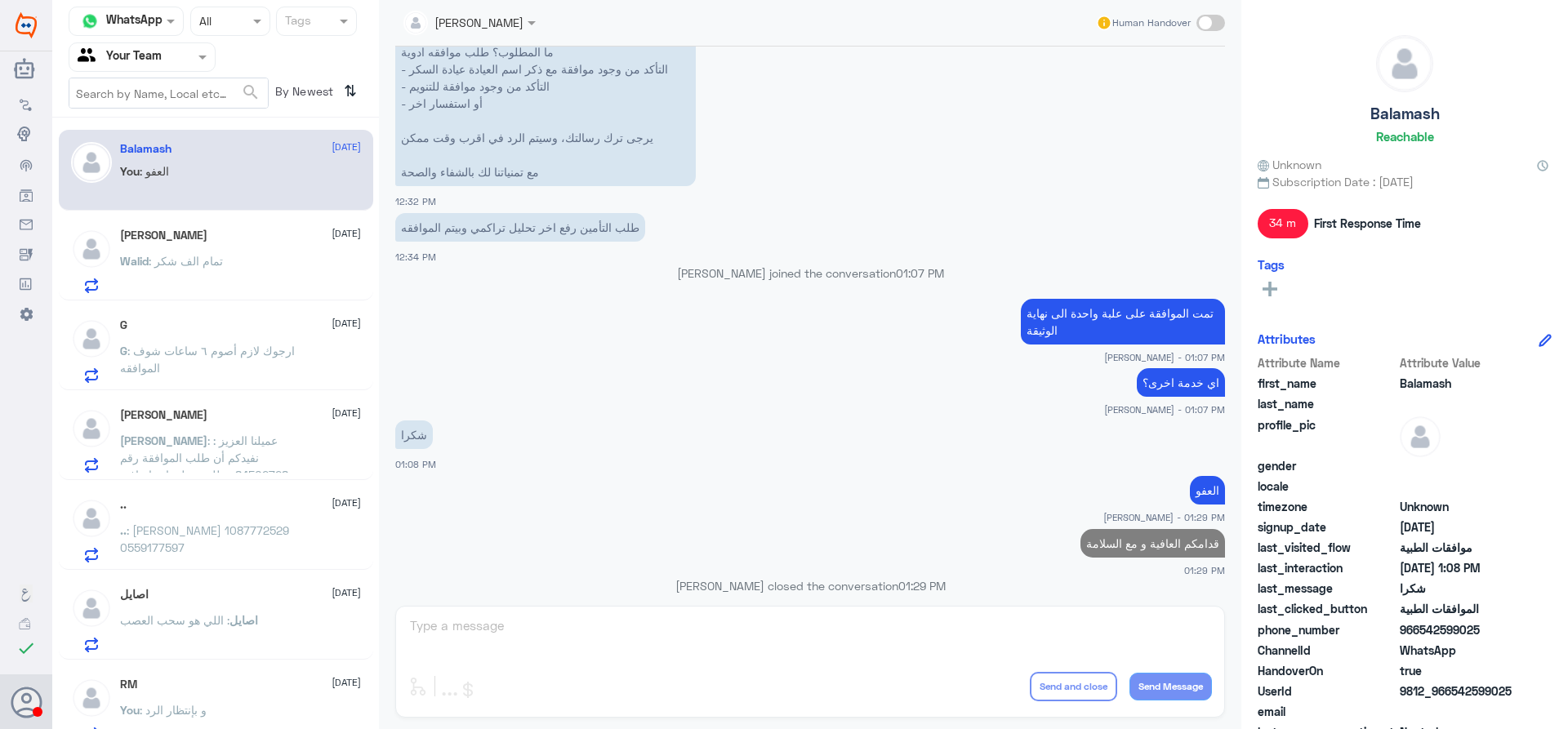
click at [169, 264] on span ": تمام الف شكر" at bounding box center [185, 261] width 74 height 13
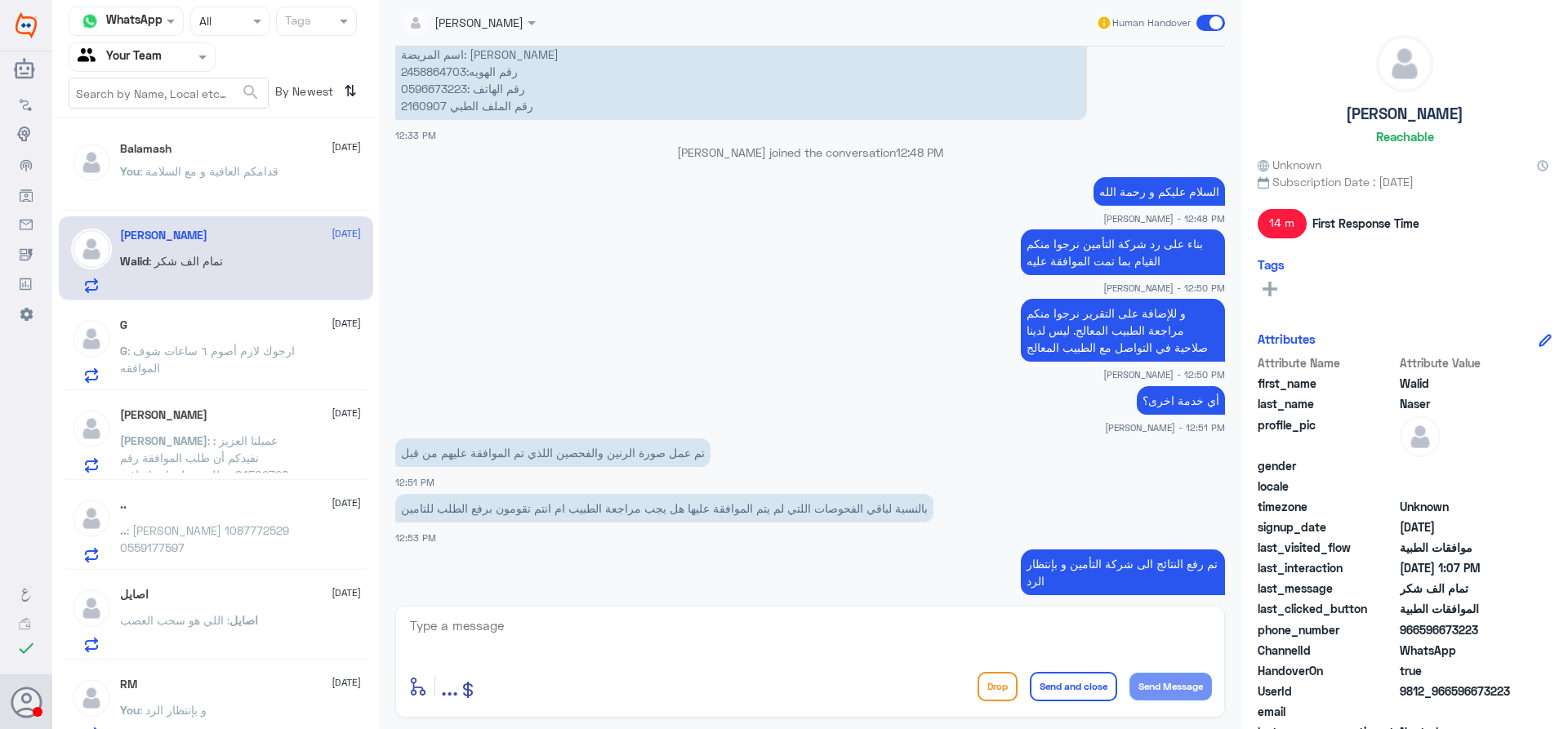
scroll to position [987, 0]
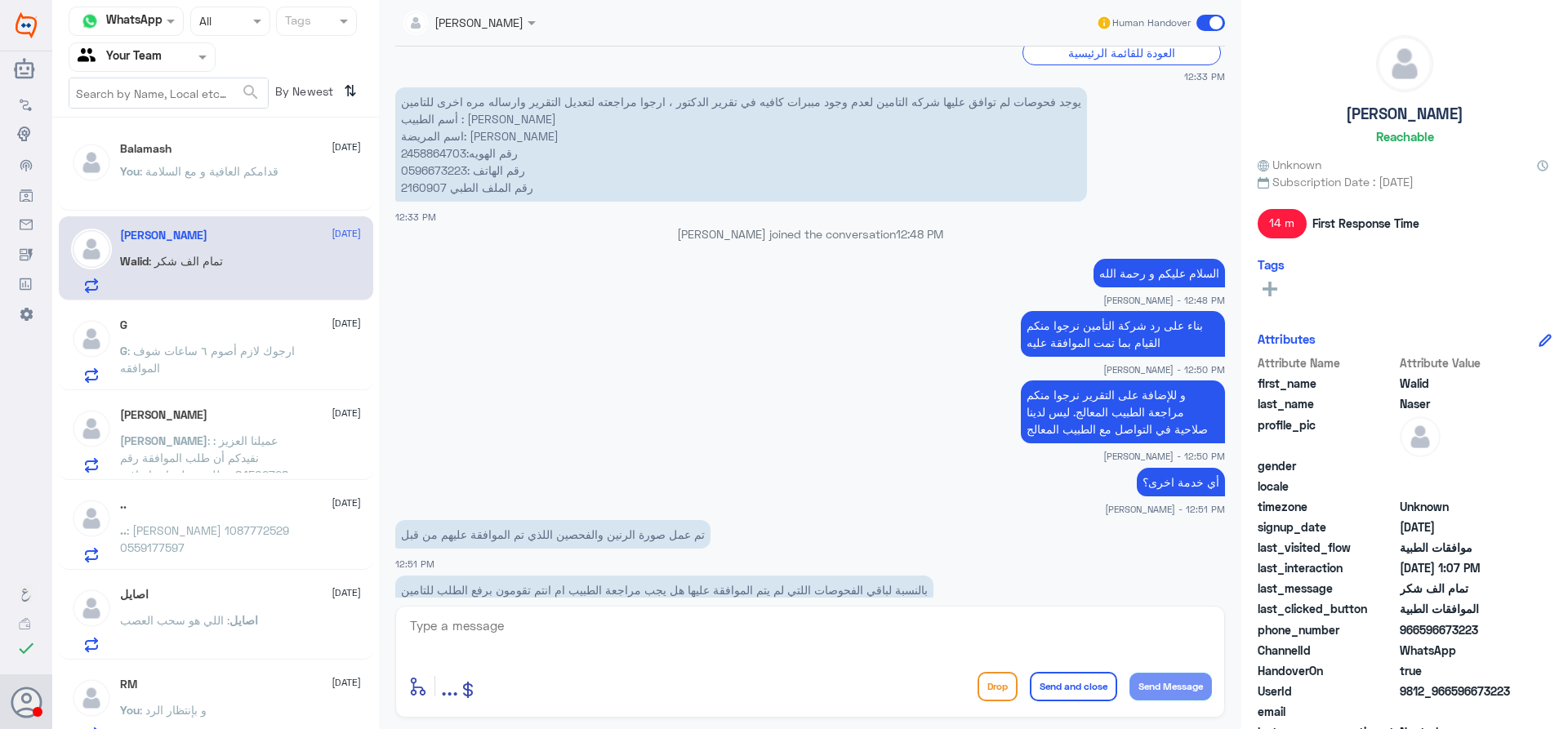
click at [419, 190] on p "يوجد فحوصات لم توافق عليها شركه التامين لعدم وجود مببرات كافيه في تقرير الدكتور…" at bounding box center [741, 144] width 692 height 114
copy p "2160907"
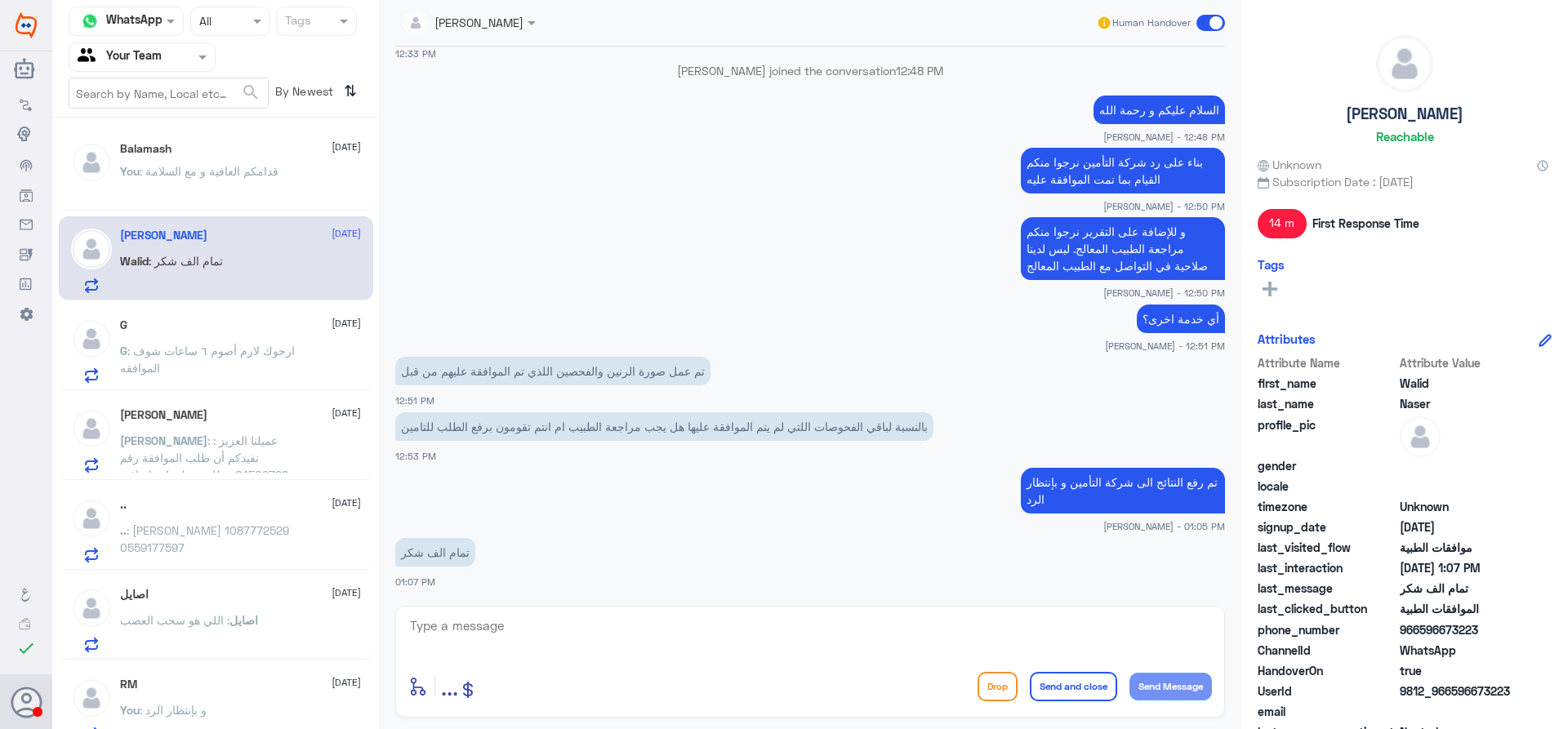
click at [622, 624] on textarea at bounding box center [809, 635] width 803 height 40
click at [586, 353] on div "تم عمل صورة الرنين والفحصين اللذي تم الموافقة عليهم من قبل 12:51 PM" at bounding box center [810, 381] width 830 height 56
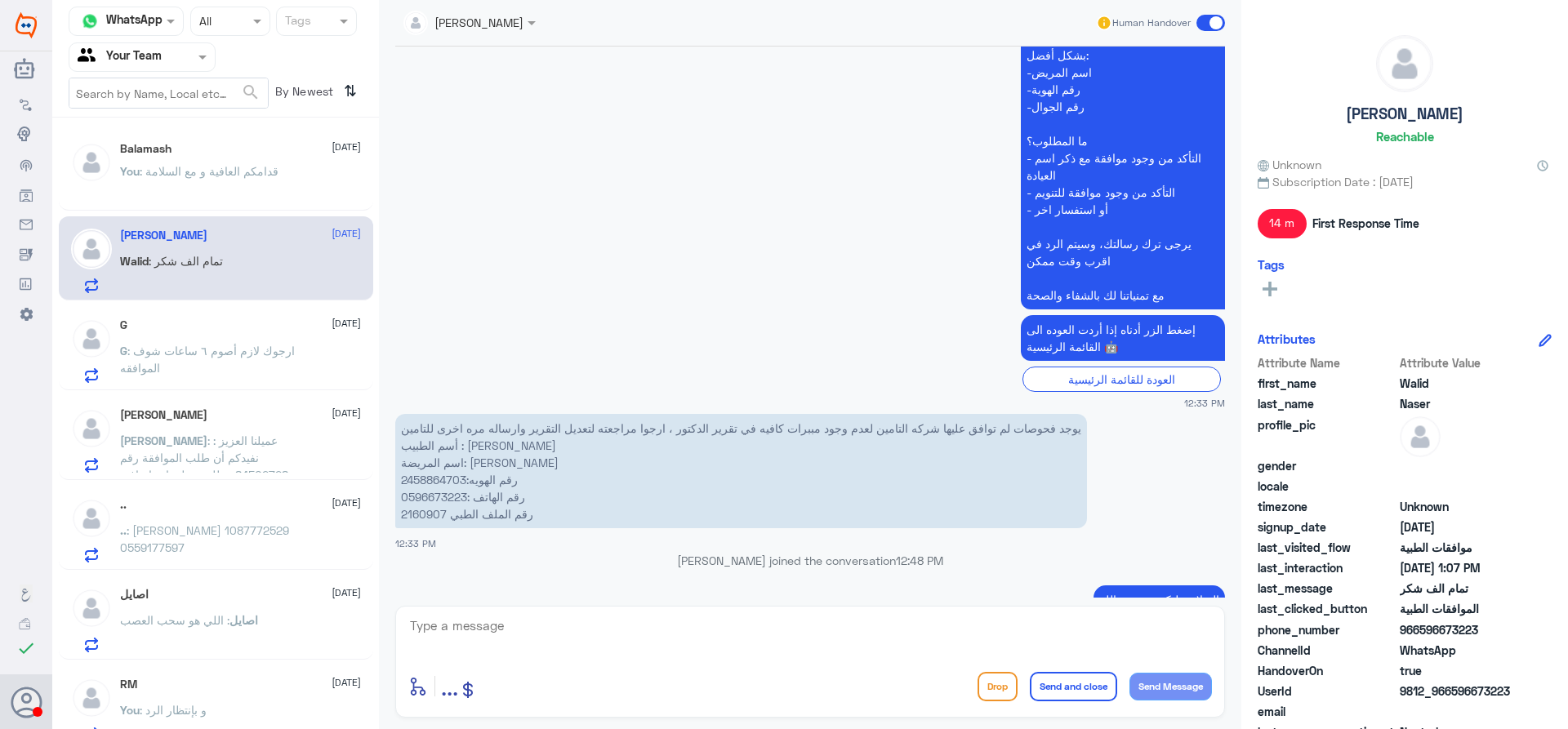
scroll to position [742, 0]
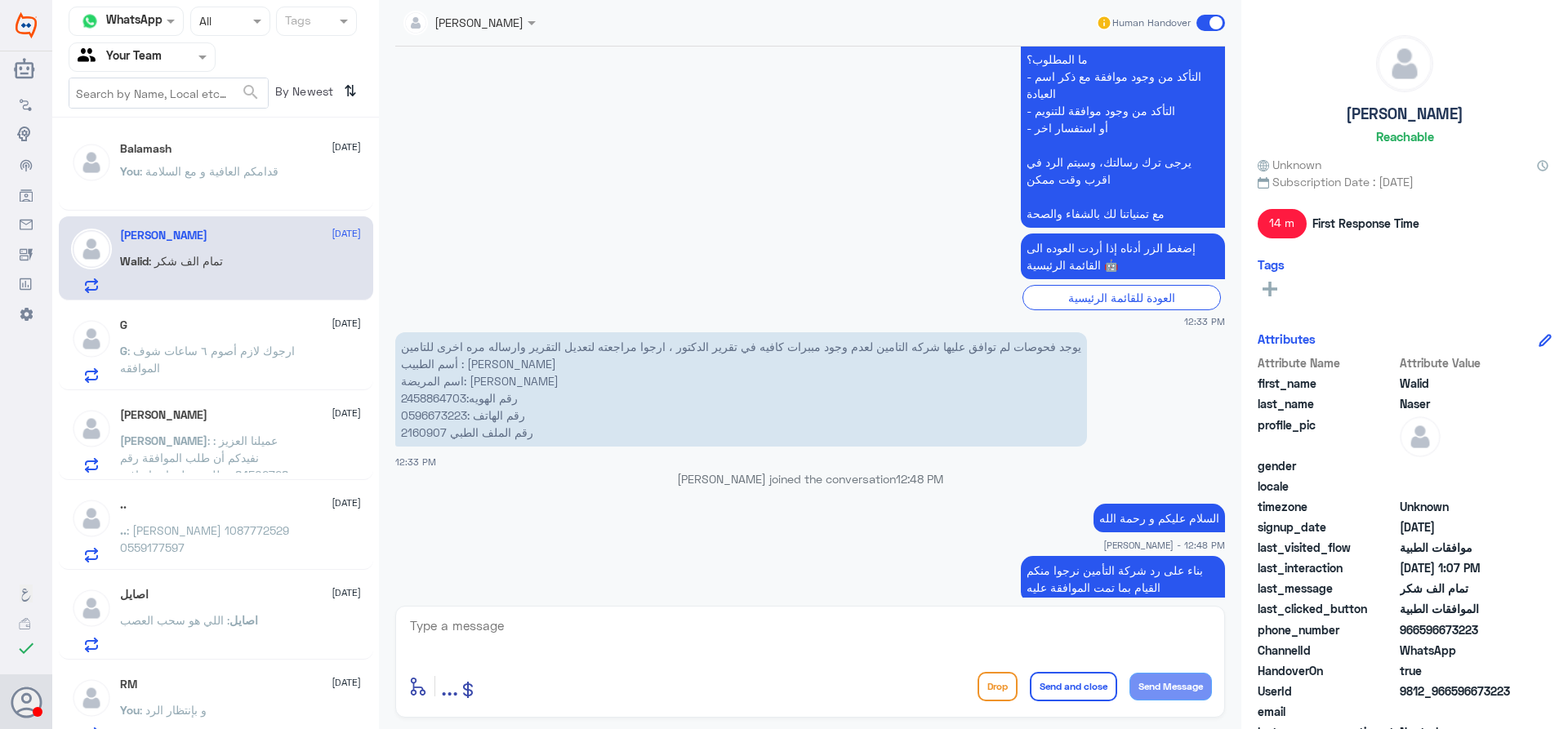
click at [414, 435] on p "يوجد فحوصات لم توافق عليها شركه التامين لعدم وجود مببرات كافيه في تقرير الدكتور…" at bounding box center [741, 388] width 692 height 114
copy p "2160907"
click at [548, 616] on textarea at bounding box center [809, 635] width 803 height 40
type textarea "السلام عليكم تمت الموافقة على دراسة العصب"
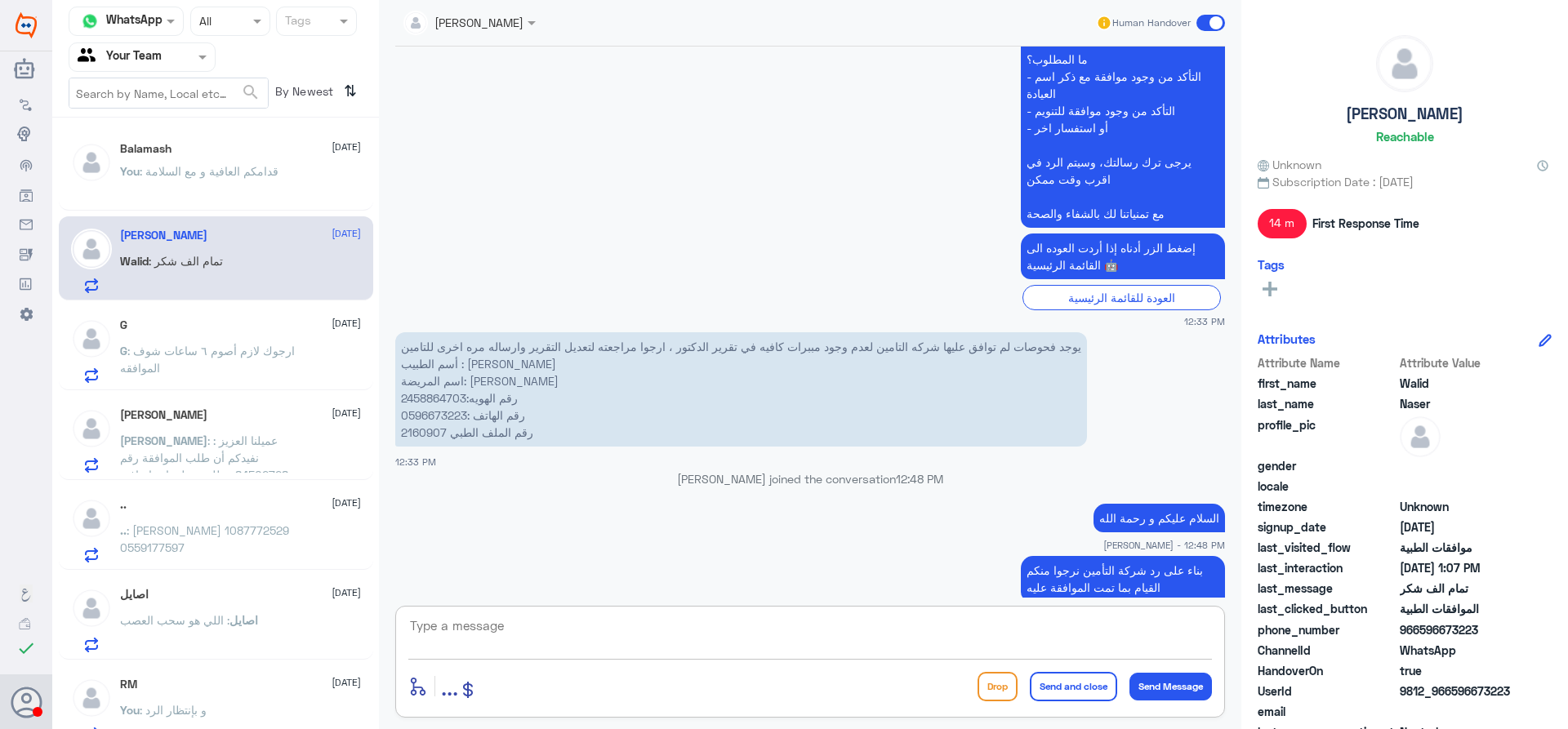
scroll to position [1219, 0]
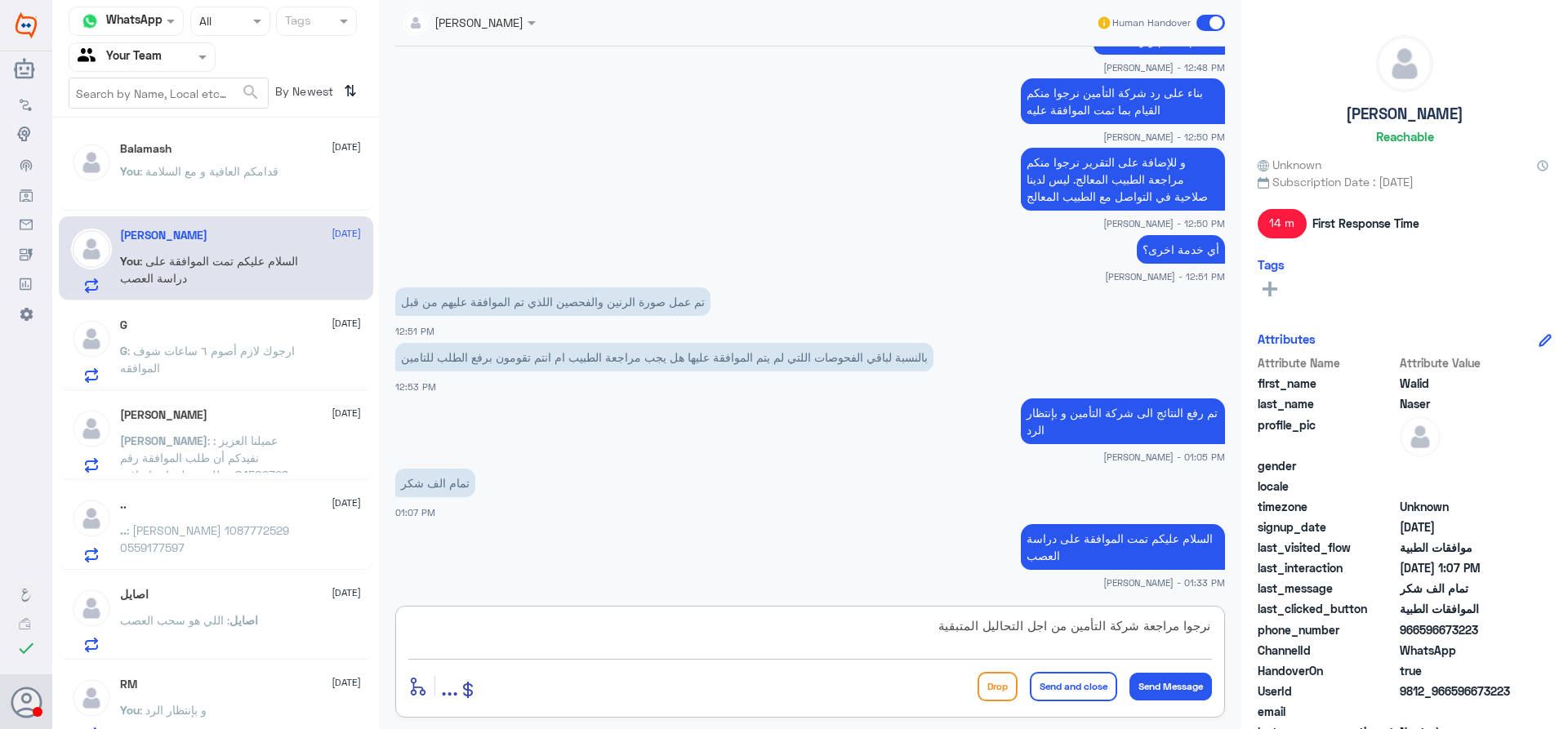
type textarea "نرجوا مراجعة شركة التأمين من اجل التحاليل المتبقية"
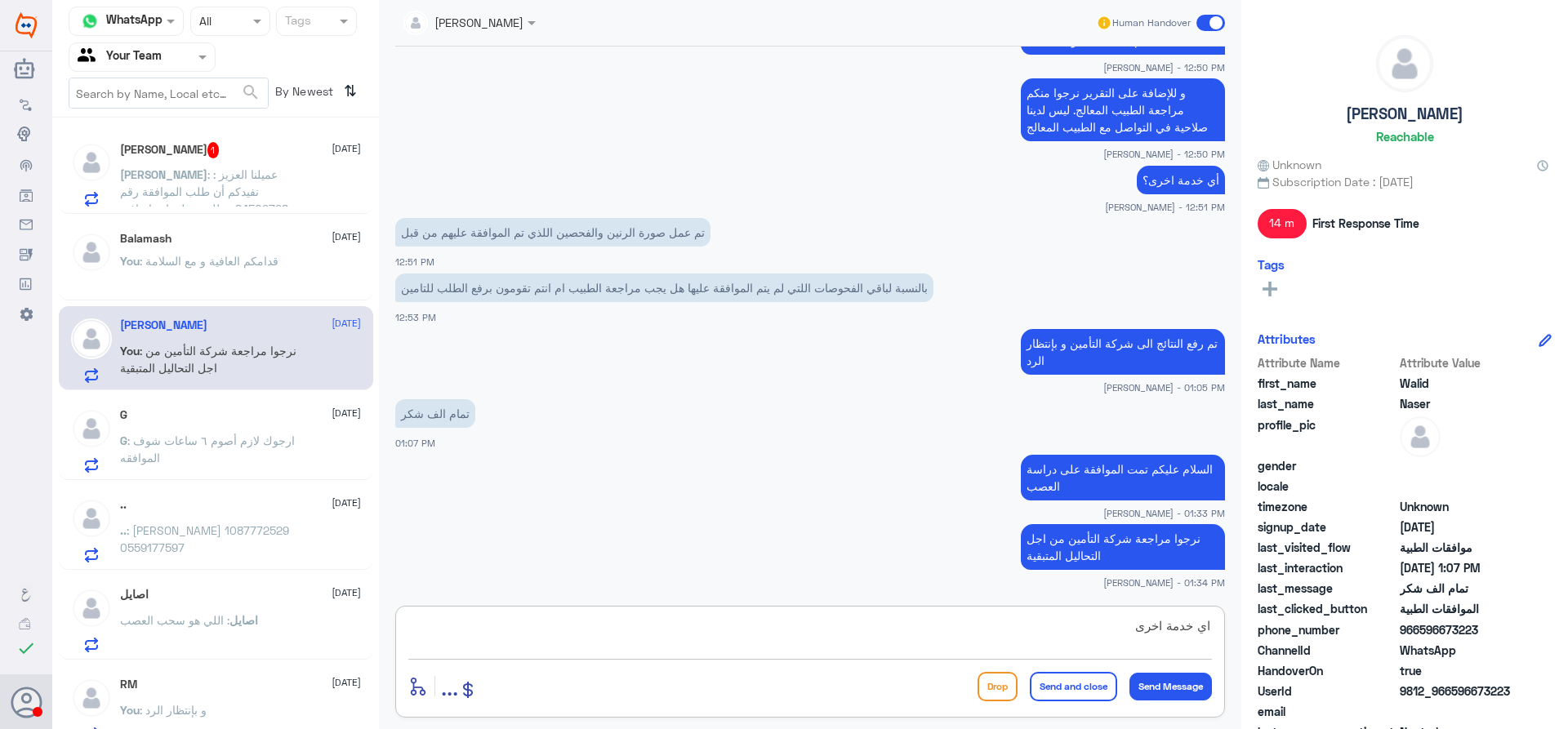
type textarea "اي خدمة اخرى؟"
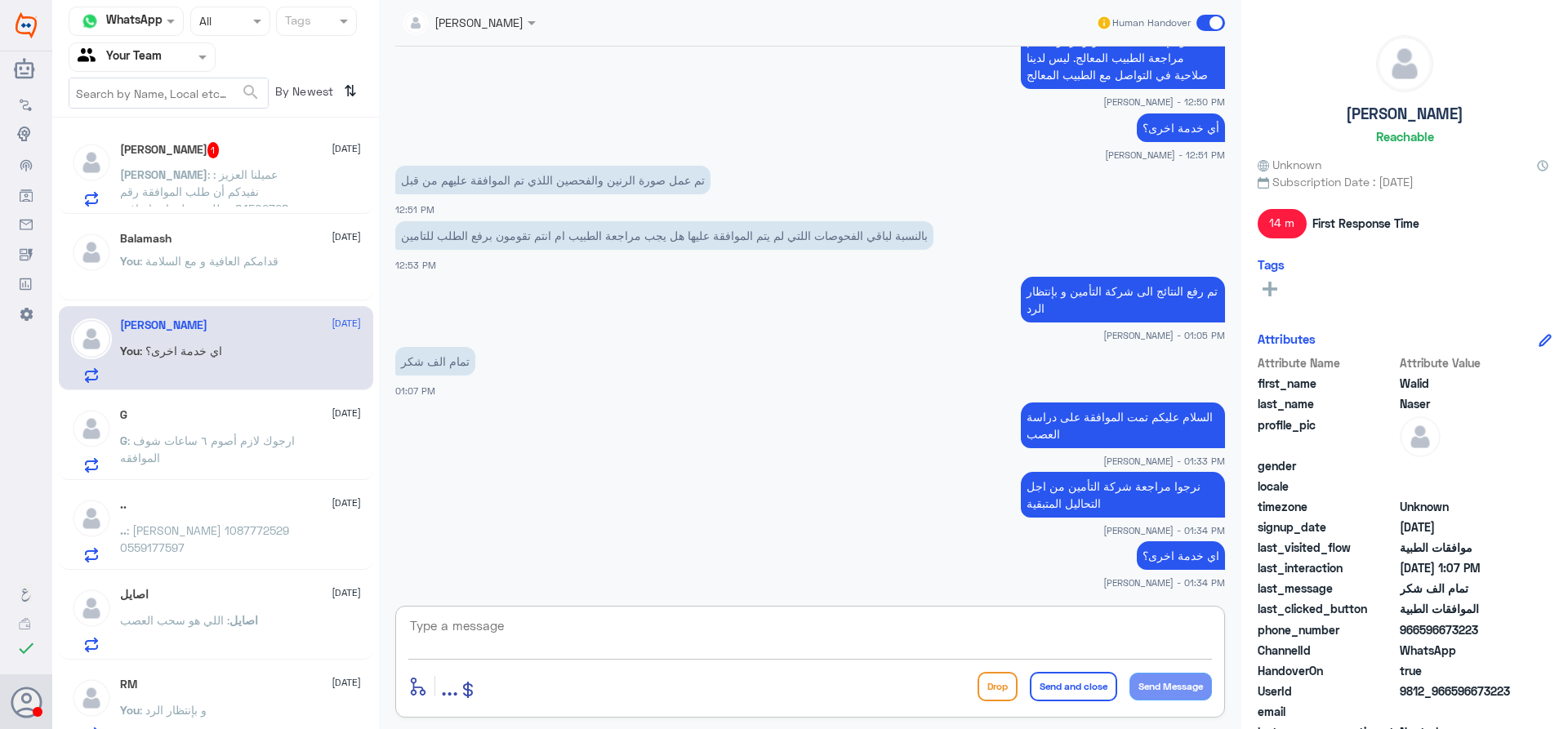
scroll to position [82, 0]
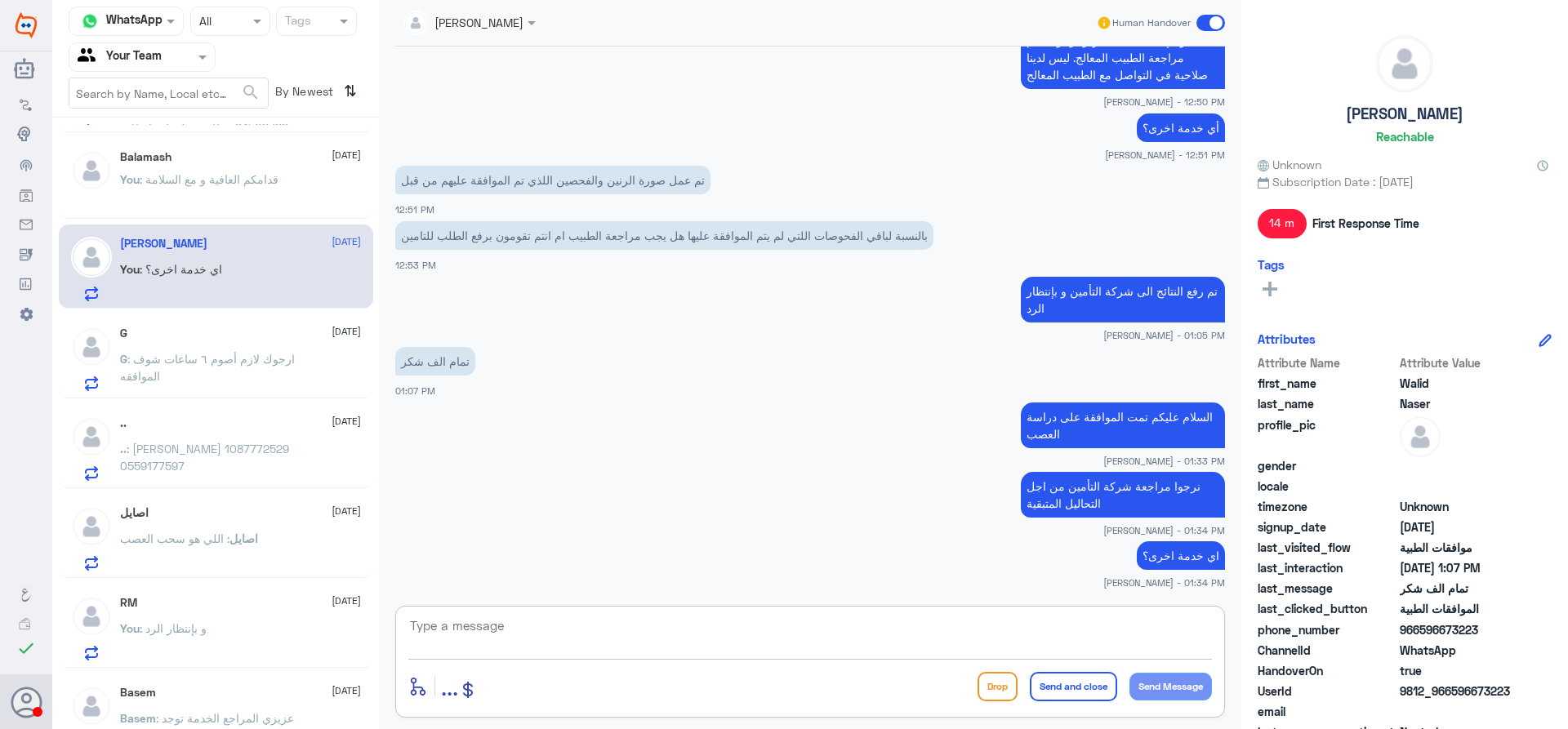
click at [251, 373] on p "G : ارجوك لازم أصوم ٦ ساعات شوف الموافقه" at bounding box center [211, 370] width 183 height 41
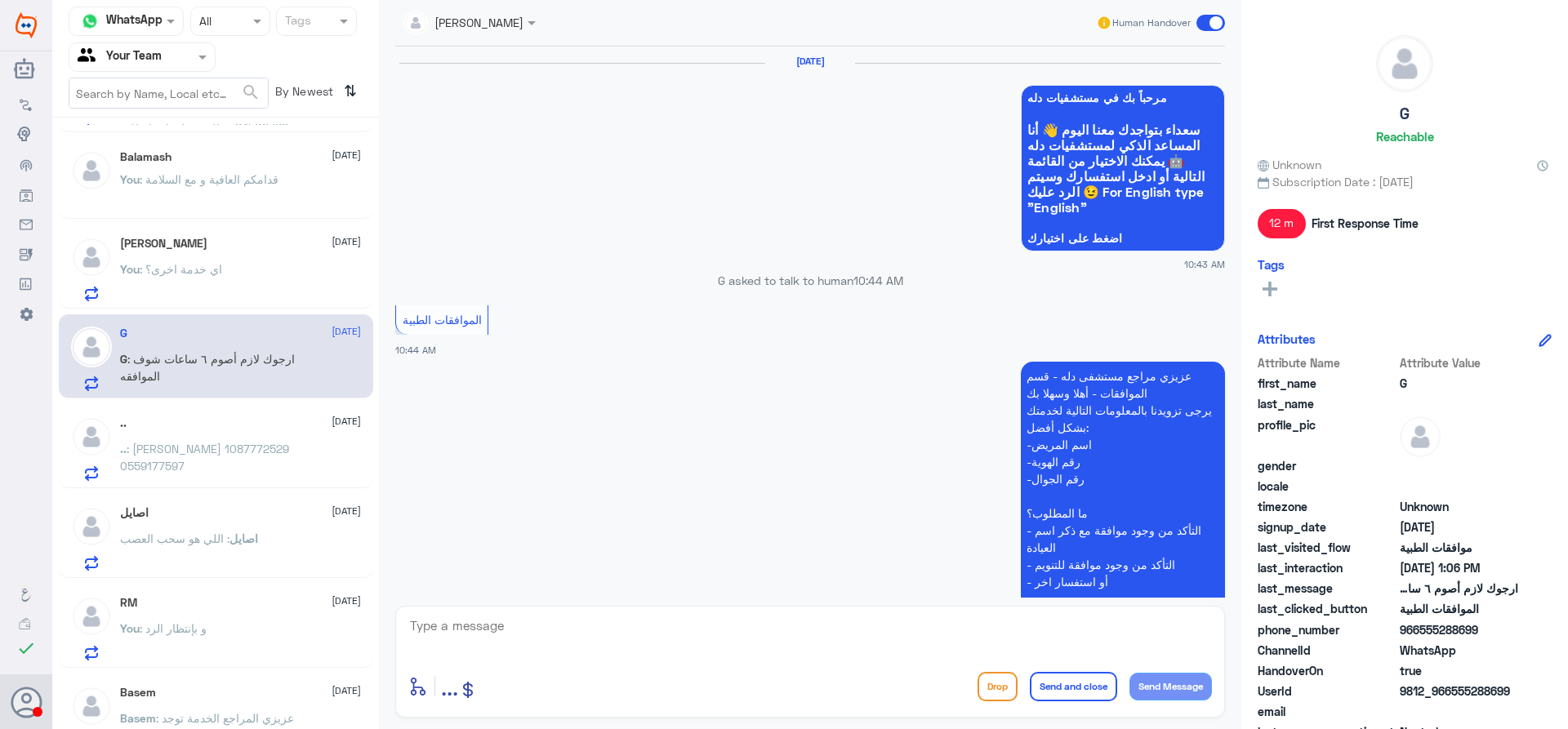
scroll to position [1181, 0]
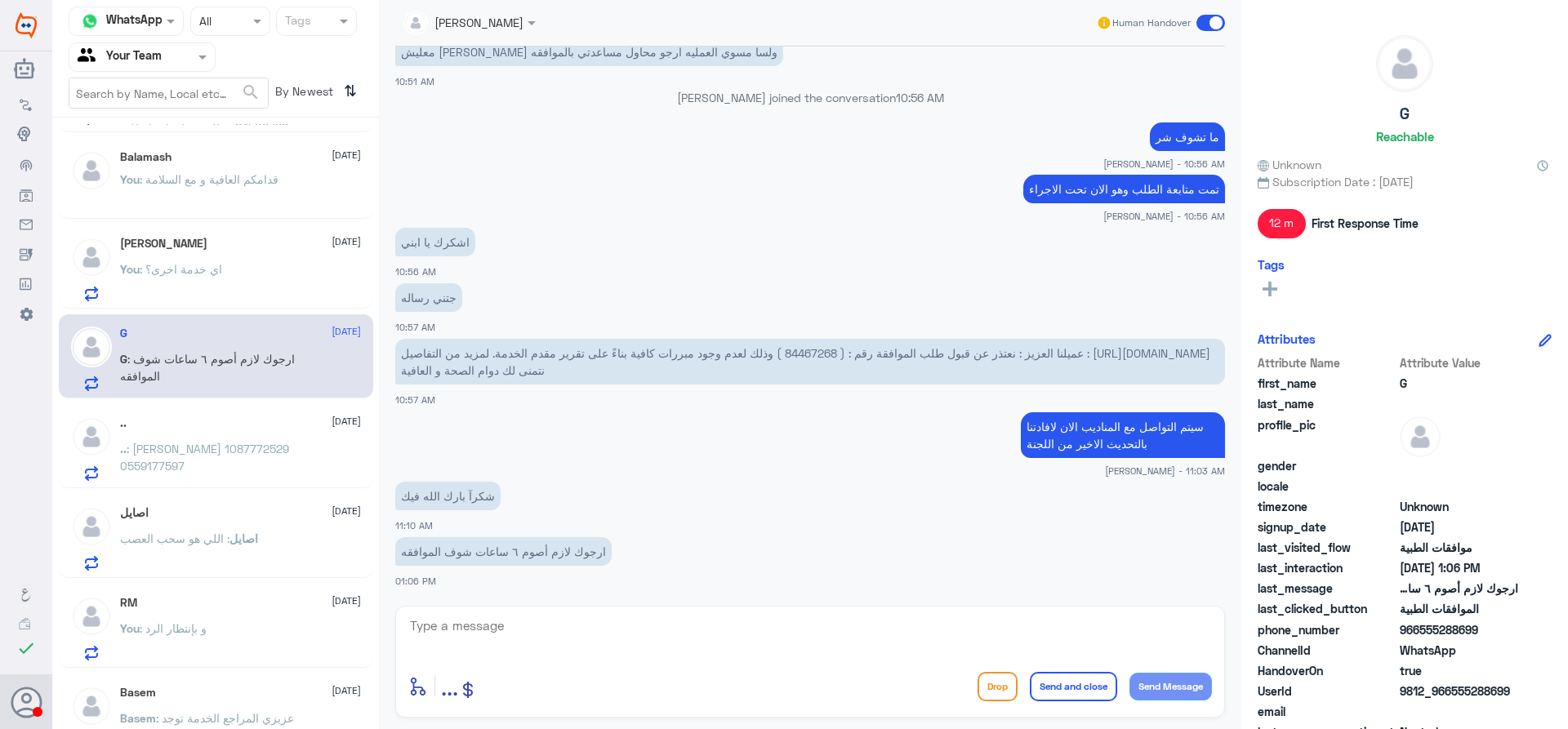
click at [254, 457] on p ".. : لجين عوض المطيري 1087772529 0559177597" at bounding box center [211, 460] width 183 height 41
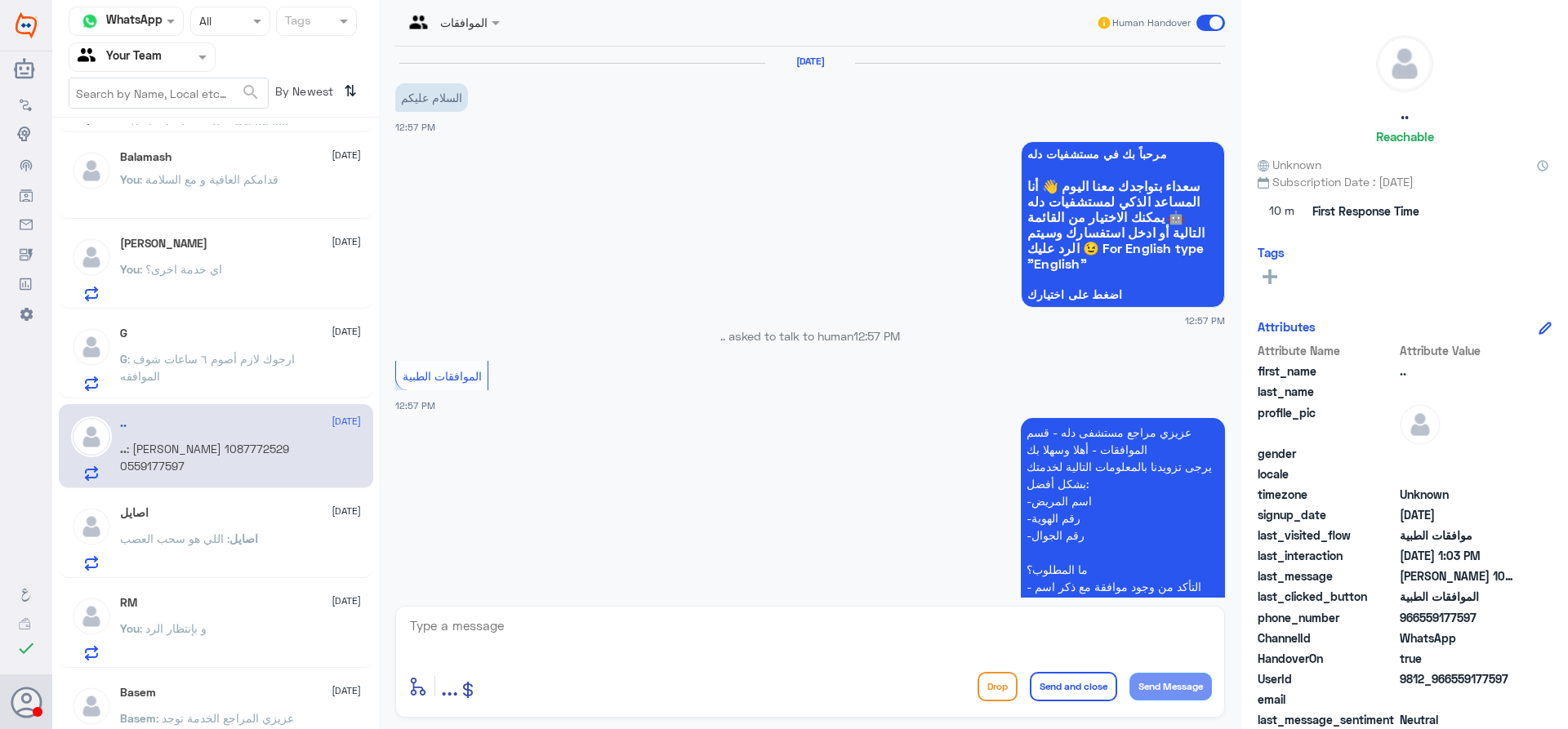
scroll to position [565, 0]
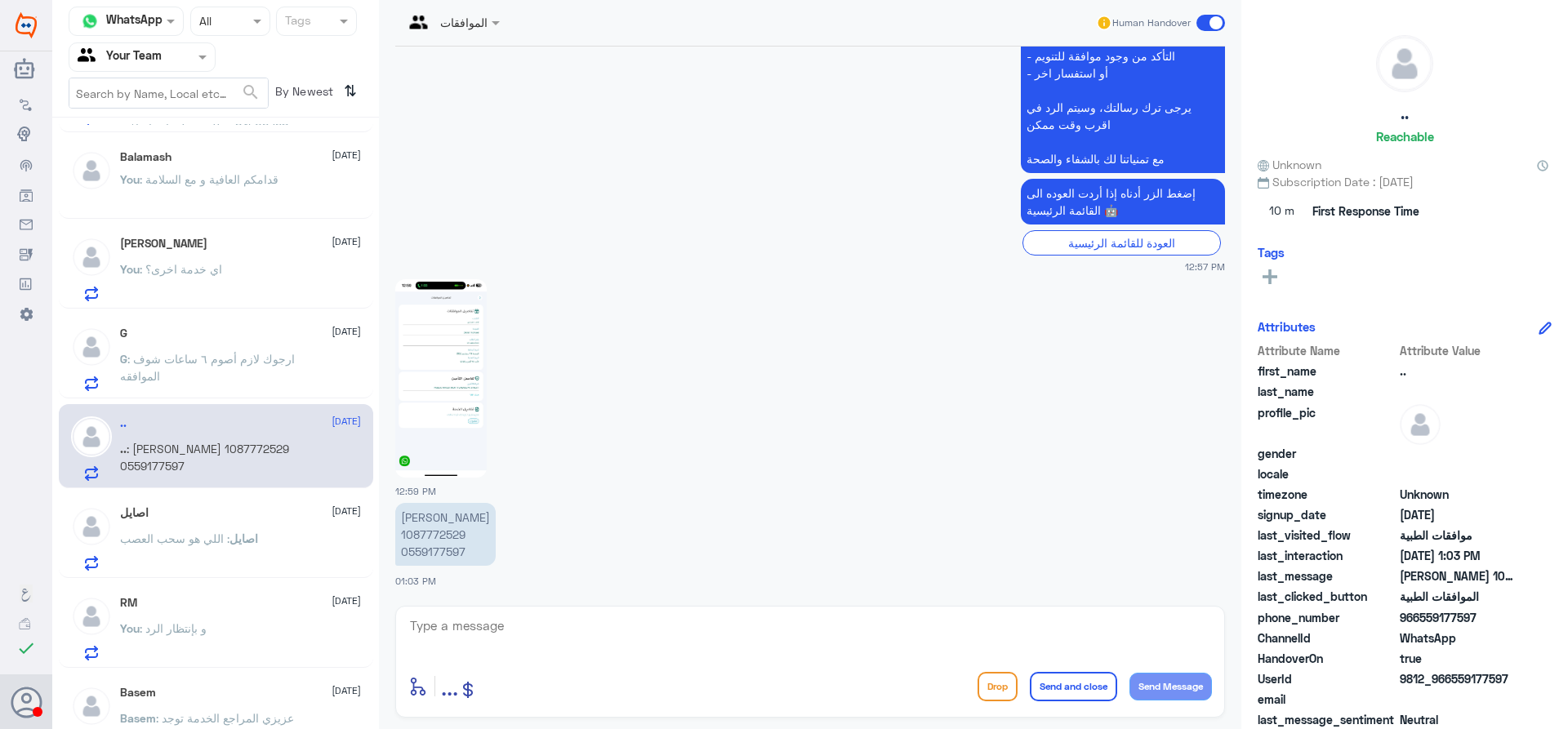
click at [226, 536] on span ": اللي هو سحب العصب" at bounding box center [175, 538] width 109 height 13
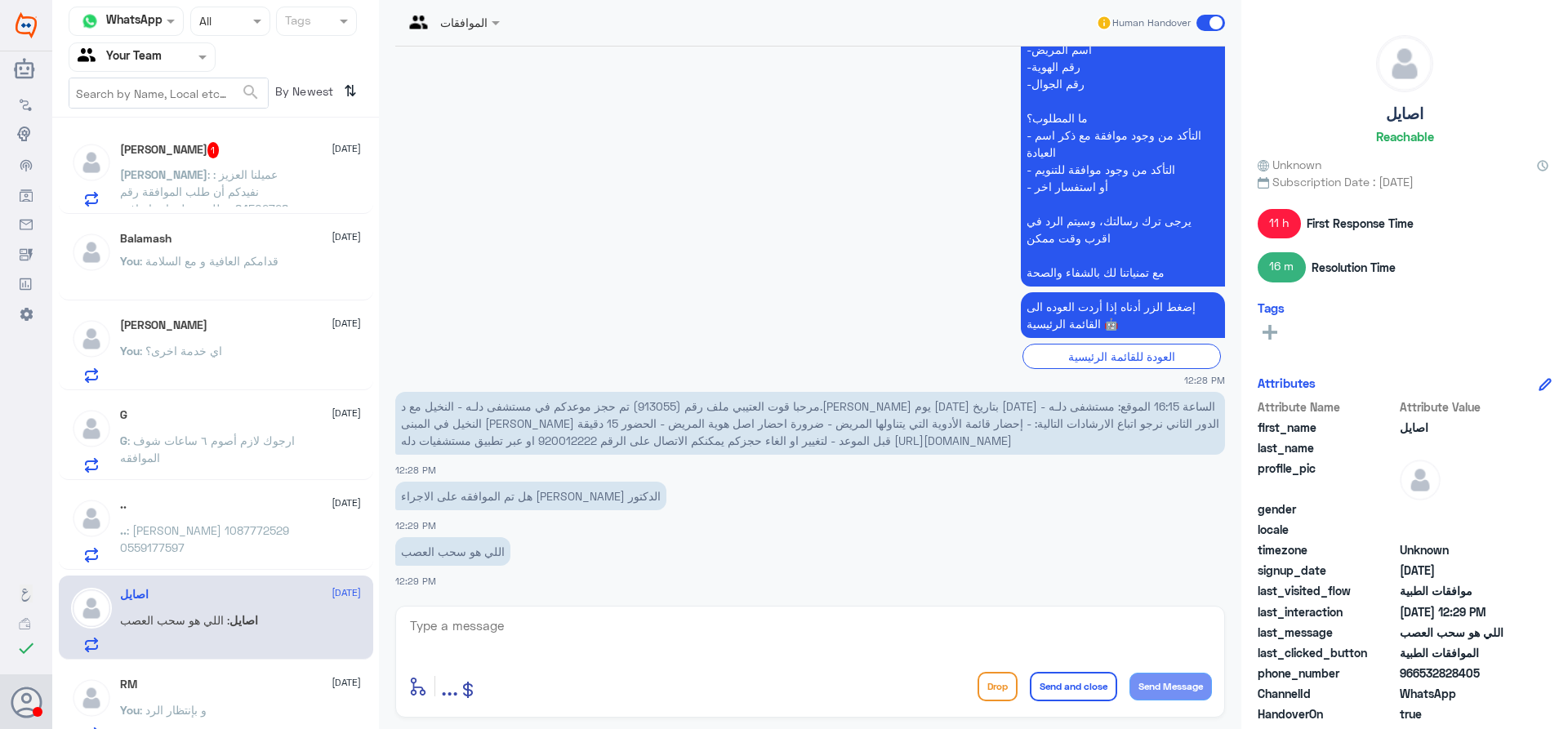
click at [193, 174] on span ": عميلنا العزيز : نفيدكم أن طلب الموافقة رقم :84502728 يتطلب معلومات إضافية من …" at bounding box center [209, 259] width 179 height 185
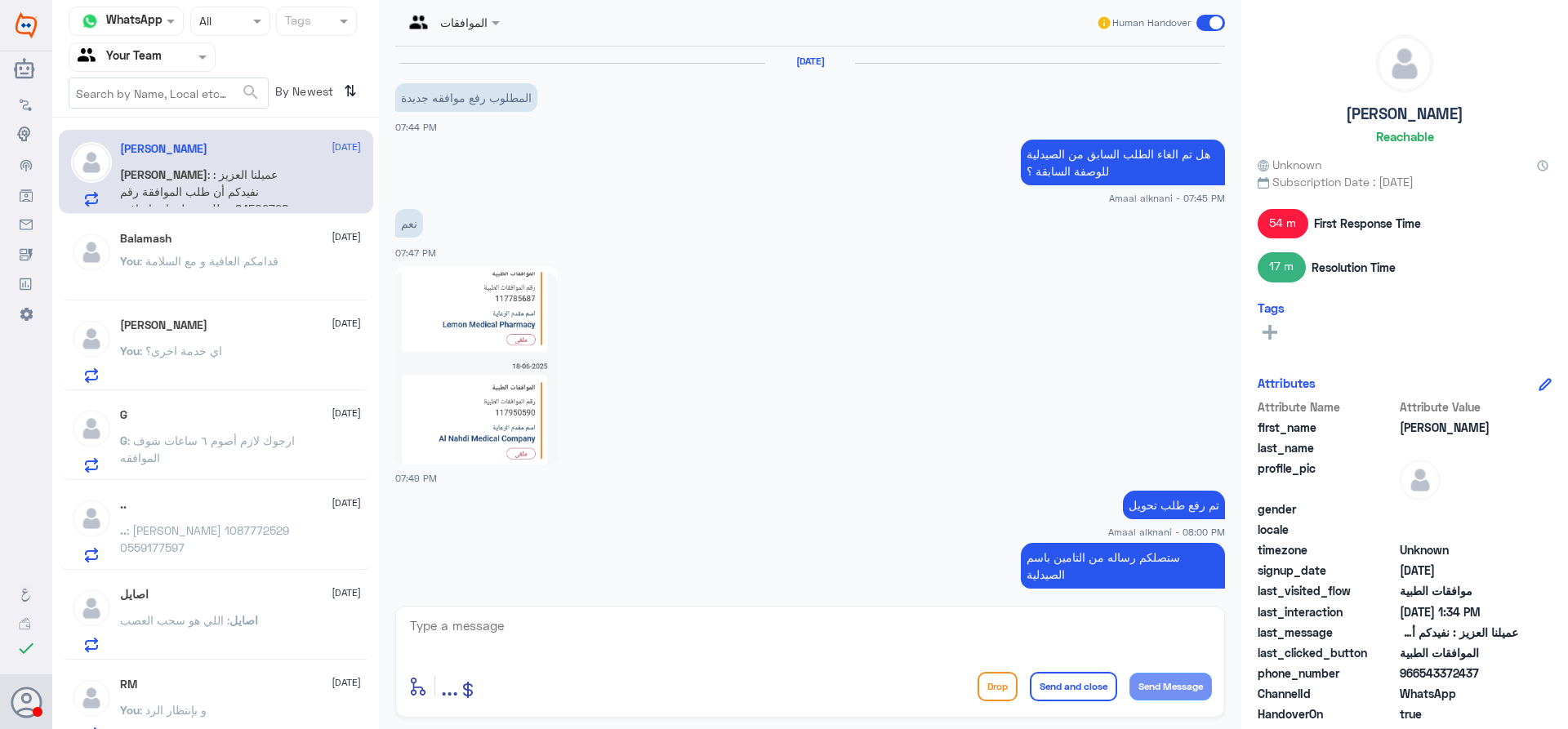
scroll to position [1383, 0]
